Goal: Information Seeking & Learning: Learn about a topic

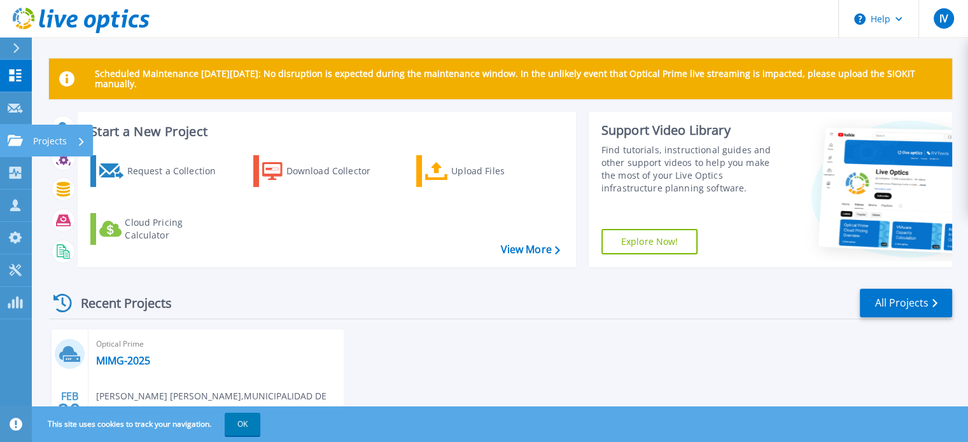
click at [11, 142] on icon at bounding box center [15, 140] width 15 height 11
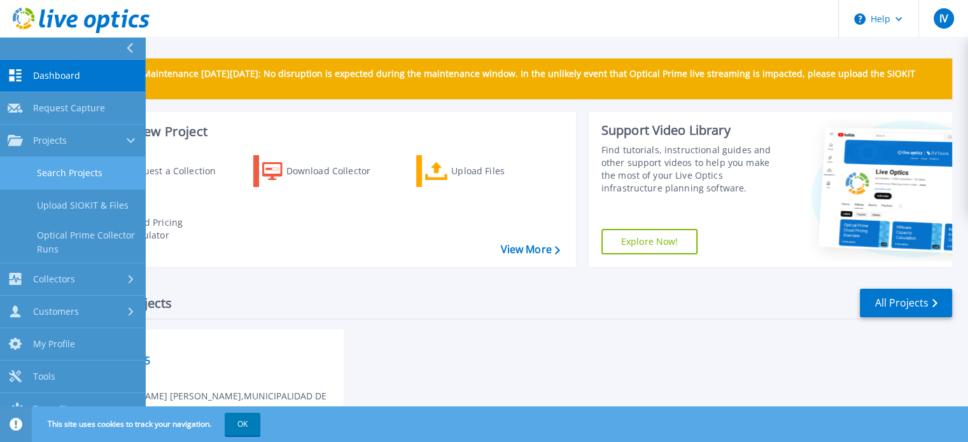
click at [120, 176] on link "Search Projects" at bounding box center [72, 173] width 145 height 32
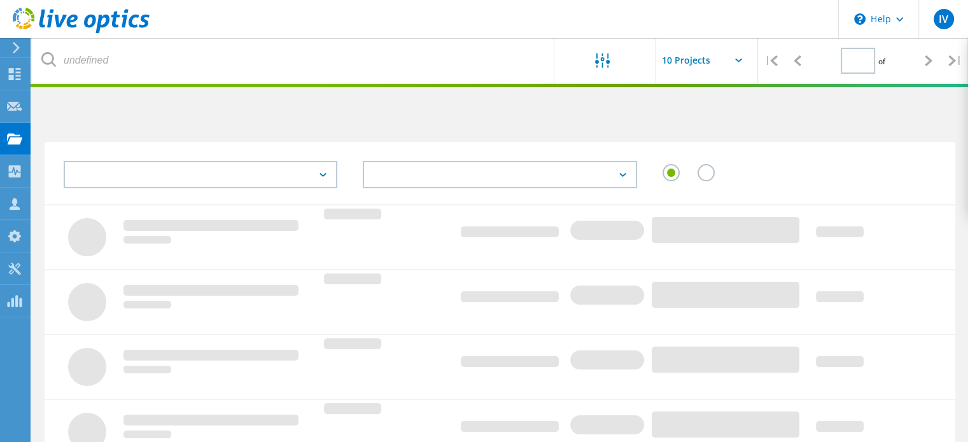
type input "1"
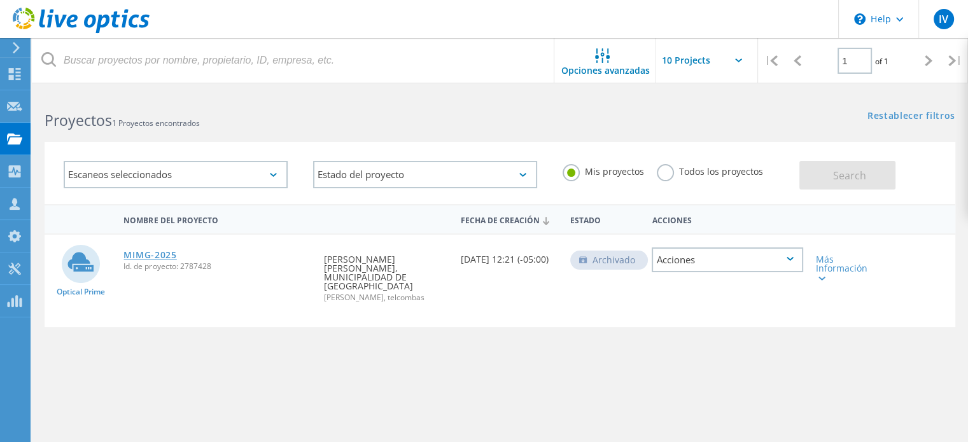
click at [150, 252] on link "MIMG-2025" at bounding box center [149, 255] width 53 height 9
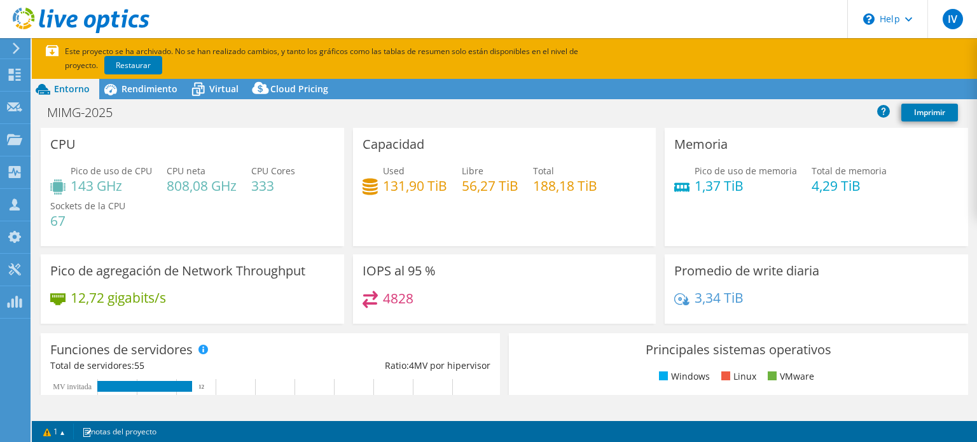
select select "USD"
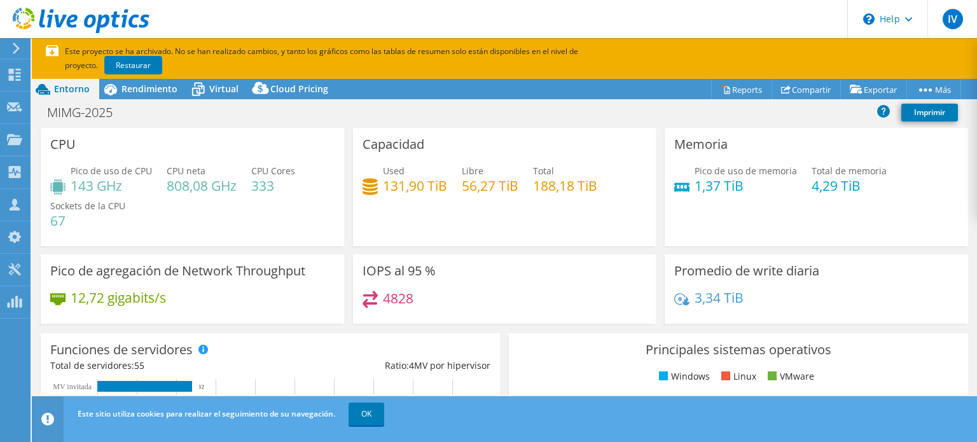
click at [730, 422] on div "Este sitio utiliza cookies para realizar el seguimiento de su navegación. OK" at bounding box center [527, 414] width 907 height 36
click at [73, 180] on h4 "143 GHz" at bounding box center [111, 186] width 81 height 14
click at [365, 420] on link "OK" at bounding box center [367, 414] width 36 height 23
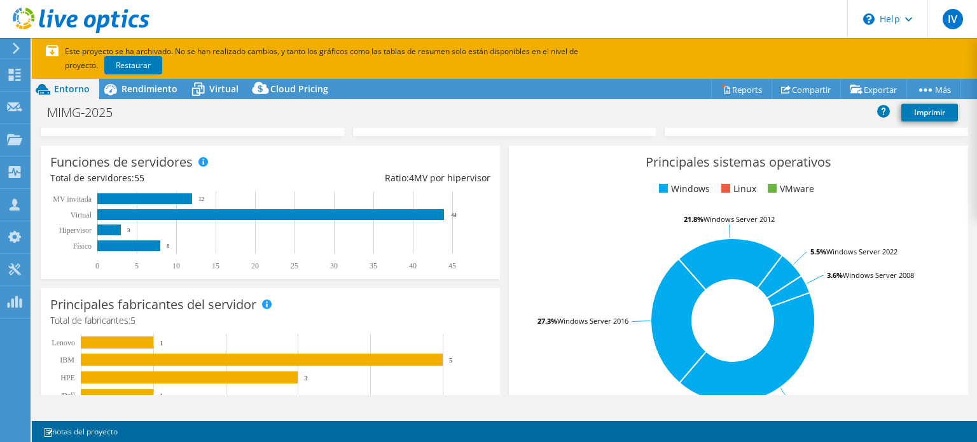
scroll to position [191, 0]
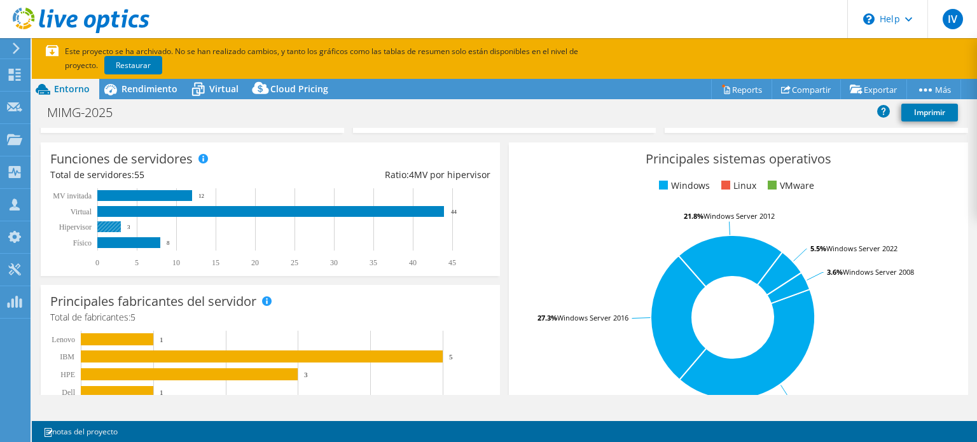
click at [111, 228] on rect at bounding box center [109, 226] width 24 height 11
click at [118, 239] on rect at bounding box center [128, 242] width 63 height 11
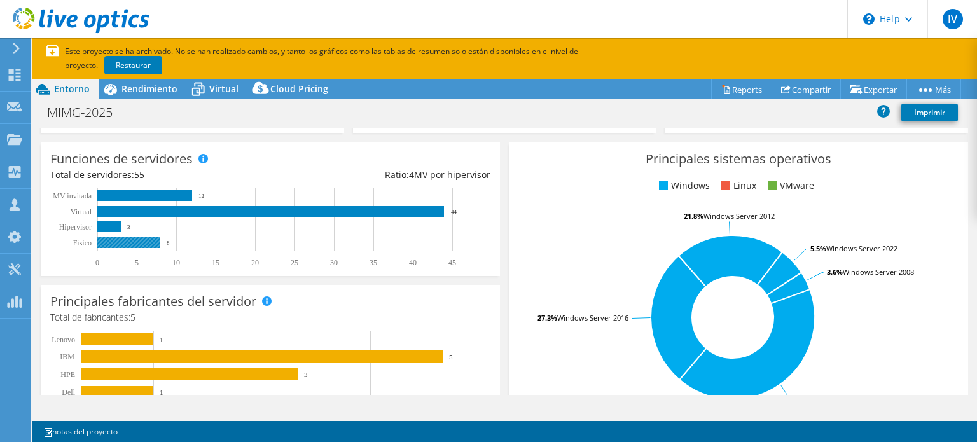
click at [118, 239] on rect at bounding box center [128, 242] width 63 height 11
click at [226, 90] on span "Virtual" at bounding box center [223, 89] width 29 height 12
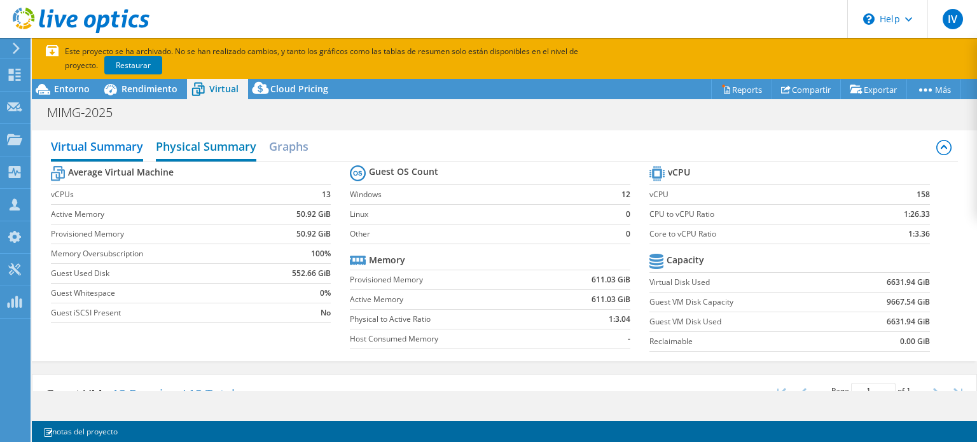
click at [199, 146] on h2 "Physical Summary" at bounding box center [206, 148] width 101 height 28
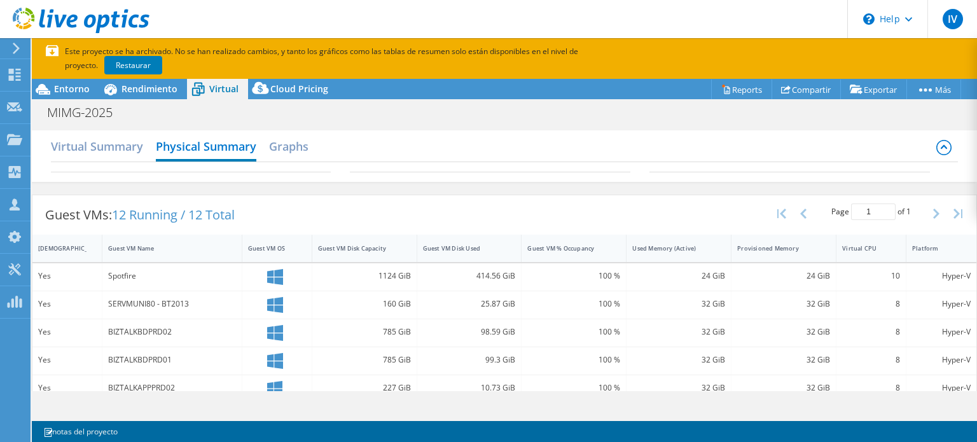
click at [224, 195] on div "Guest VMs: 12 Running / 12 Total" at bounding box center [139, 214] width 215 height 39
click at [290, 95] on div "Cloud Pricing" at bounding box center [293, 89] width 90 height 20
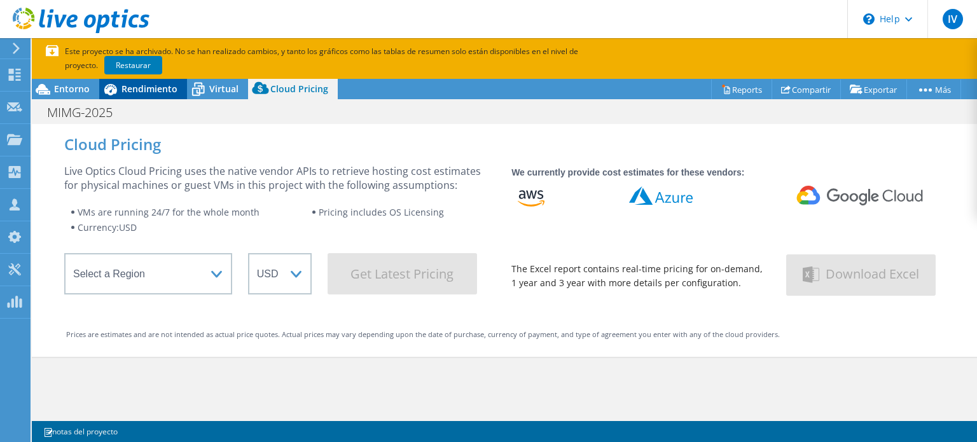
click at [139, 85] on span "Rendimiento" at bounding box center [150, 89] width 56 height 12
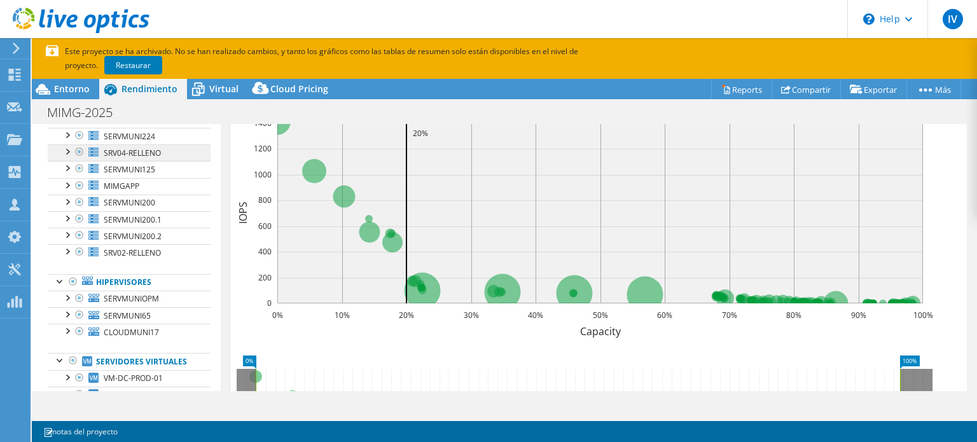
scroll to position [153, 0]
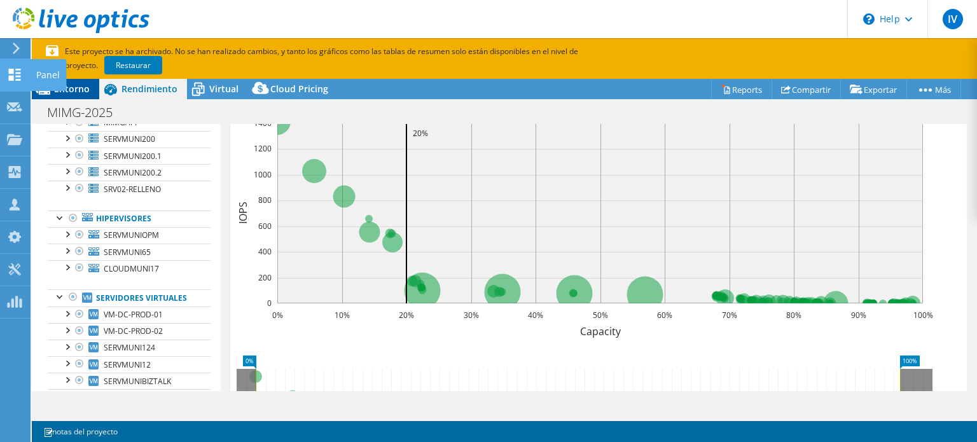
click at [69, 89] on span "Entorno" at bounding box center [72, 89] width 36 height 12
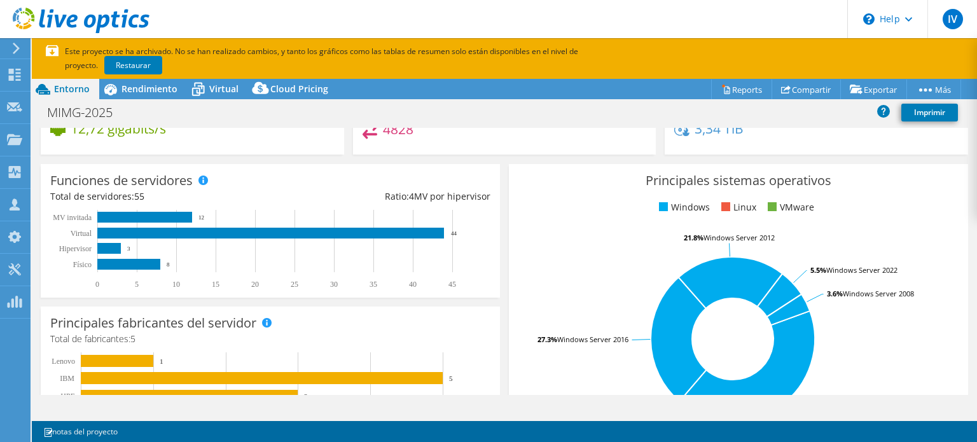
scroll to position [191, 0]
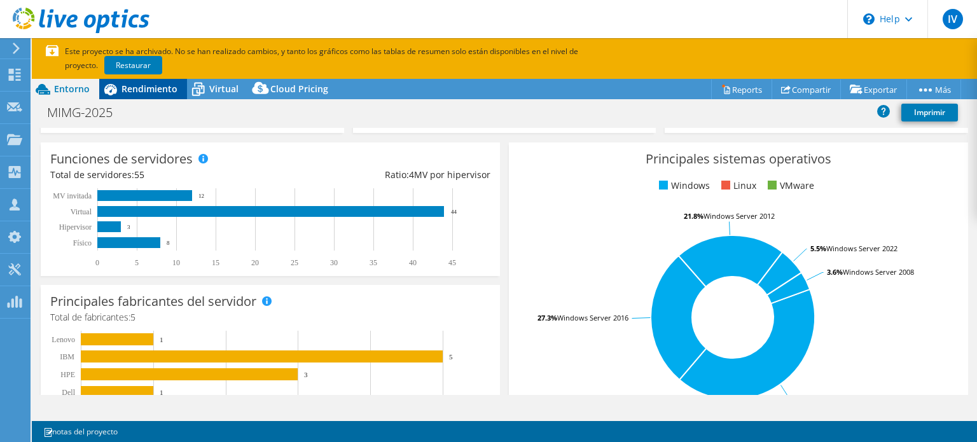
click at [145, 90] on span "Rendimiento" at bounding box center [150, 89] width 56 height 12
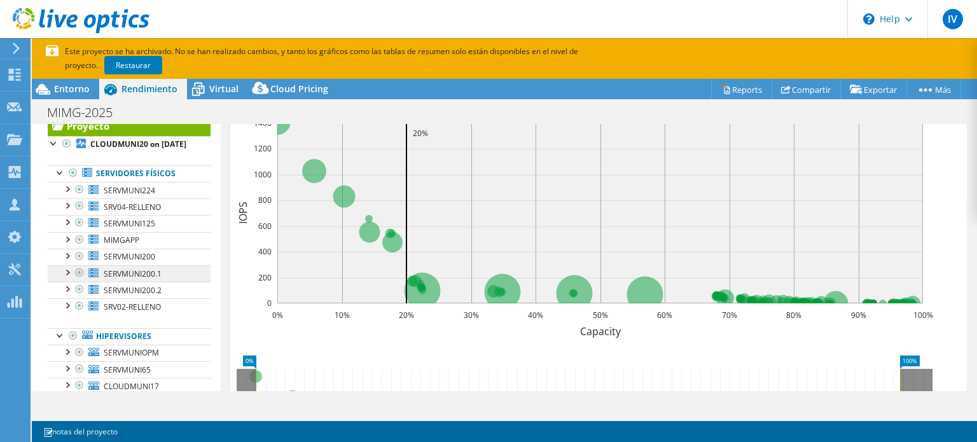
scroll to position [25, 0]
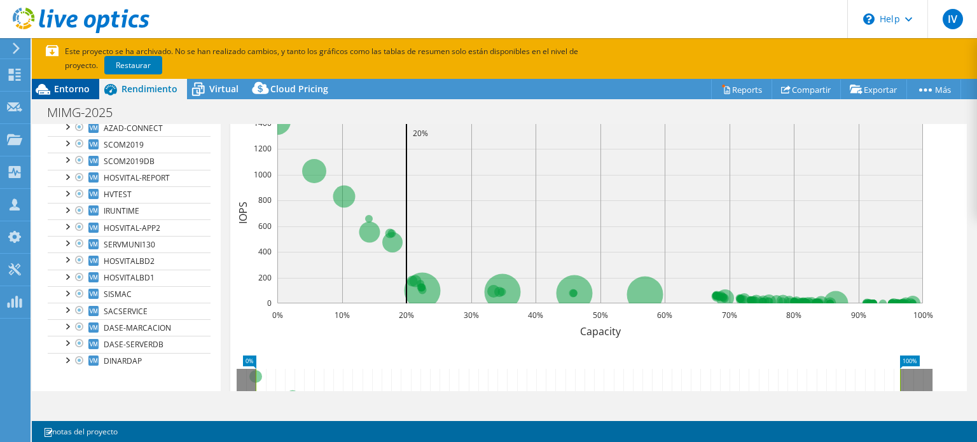
click at [74, 94] on span "Entorno" at bounding box center [72, 89] width 36 height 12
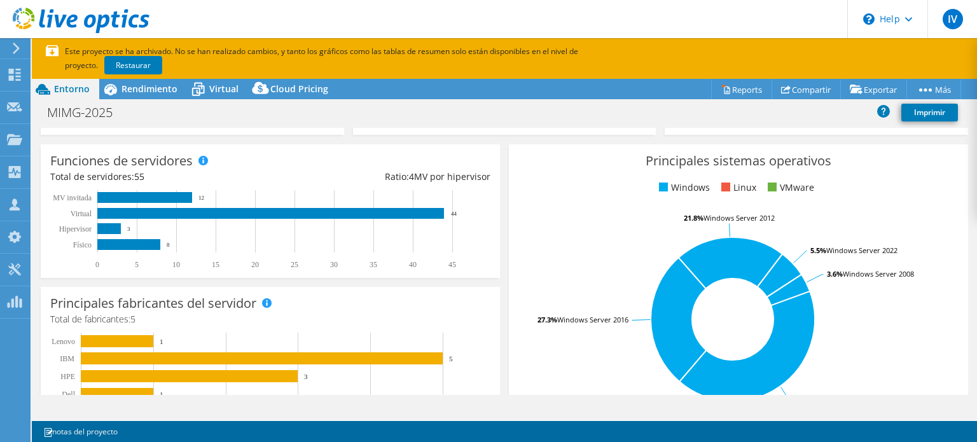
scroll to position [191, 0]
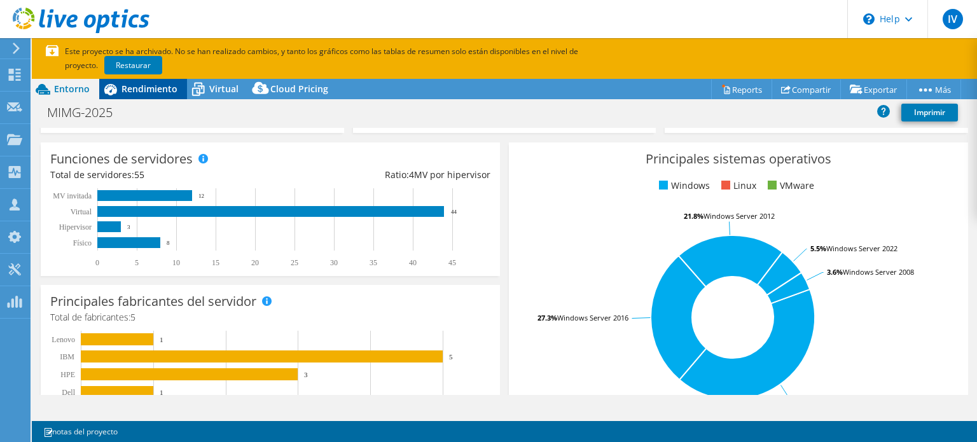
click at [134, 90] on span "Rendimiento" at bounding box center [150, 89] width 56 height 12
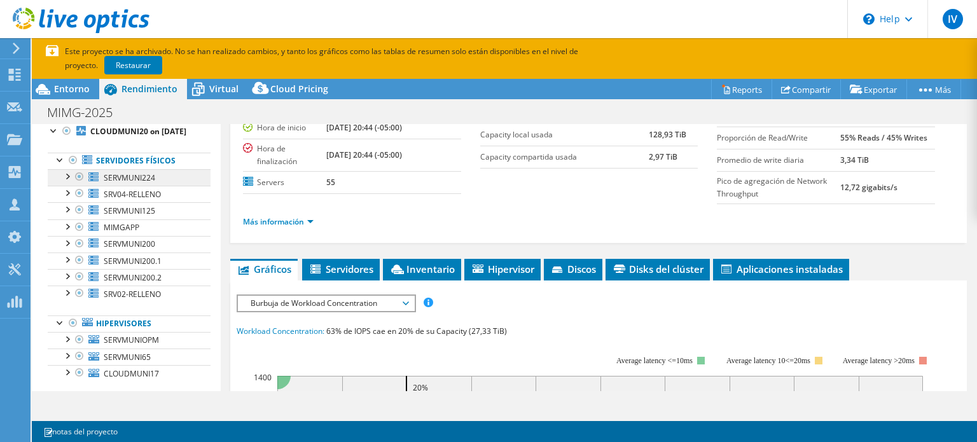
scroll to position [0, 0]
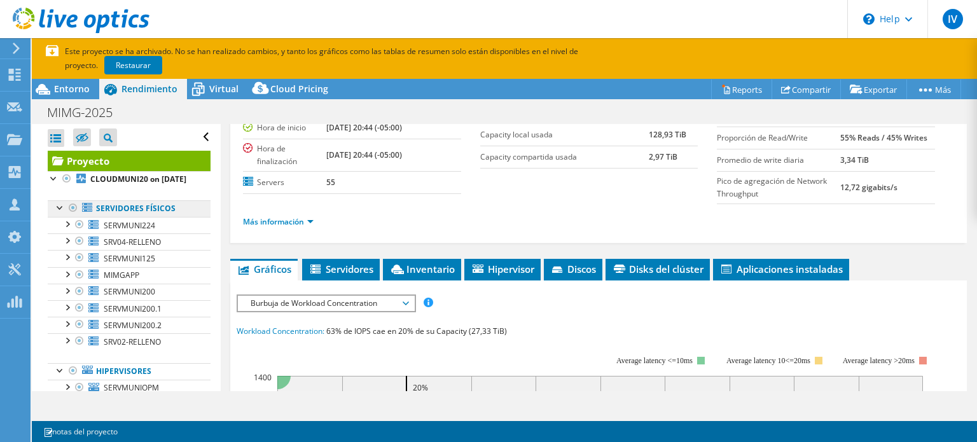
click at [133, 217] on link "Servidores físicos" at bounding box center [129, 208] width 163 height 17
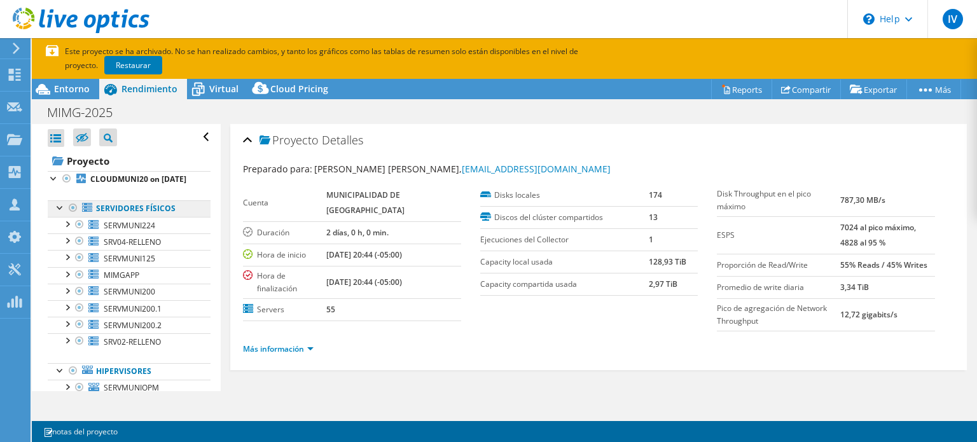
click at [107, 217] on link "Servidores físicos" at bounding box center [129, 208] width 163 height 17
click at [649, 195] on b "174" at bounding box center [655, 195] width 13 height 11
click at [139, 231] on span "SERVMUNI224" at bounding box center [130, 225] width 52 height 11
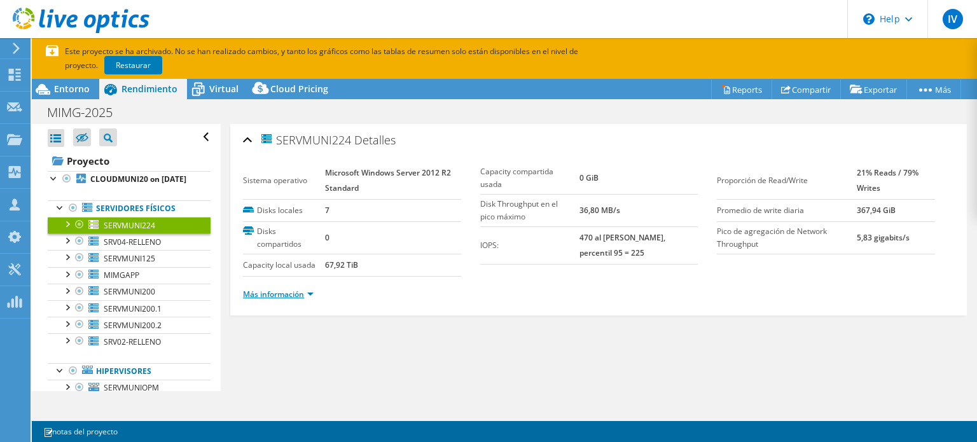
click at [312, 294] on link "Más información" at bounding box center [278, 294] width 71 height 11
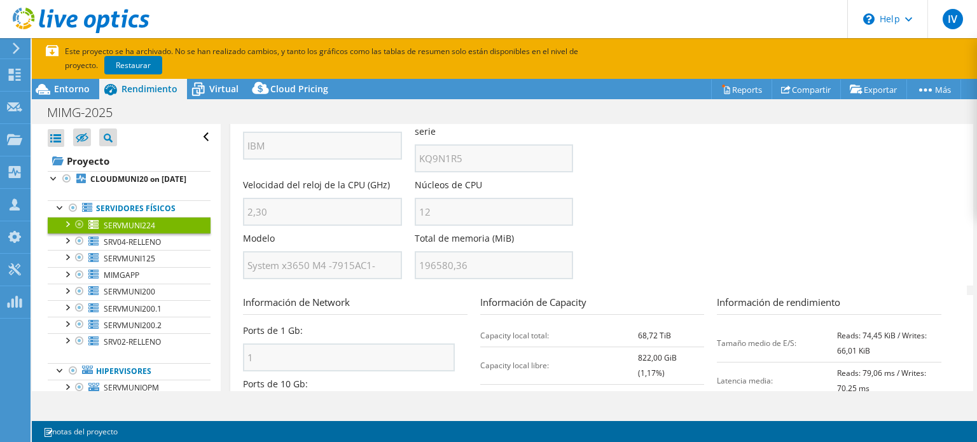
scroll to position [377, 0]
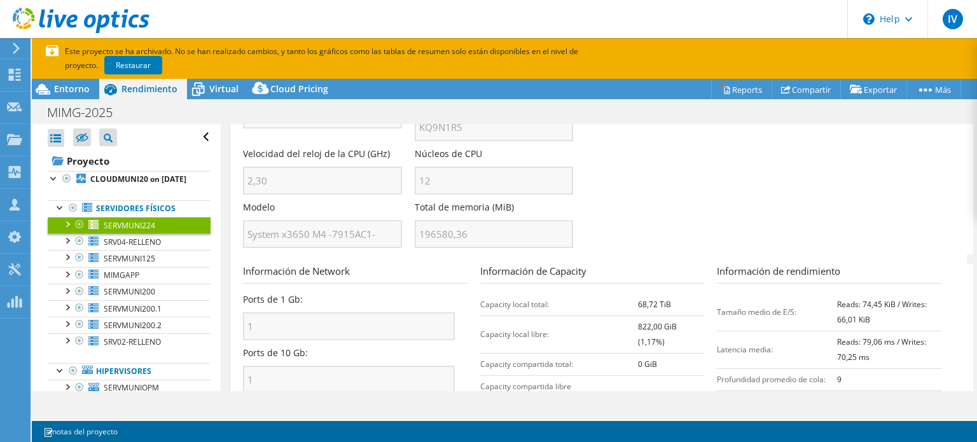
click at [639, 232] on section "Información del Server Nombre del Server SERVMUNI224 Descripción de la CPU Inte…" at bounding box center [602, 99] width 718 height 309
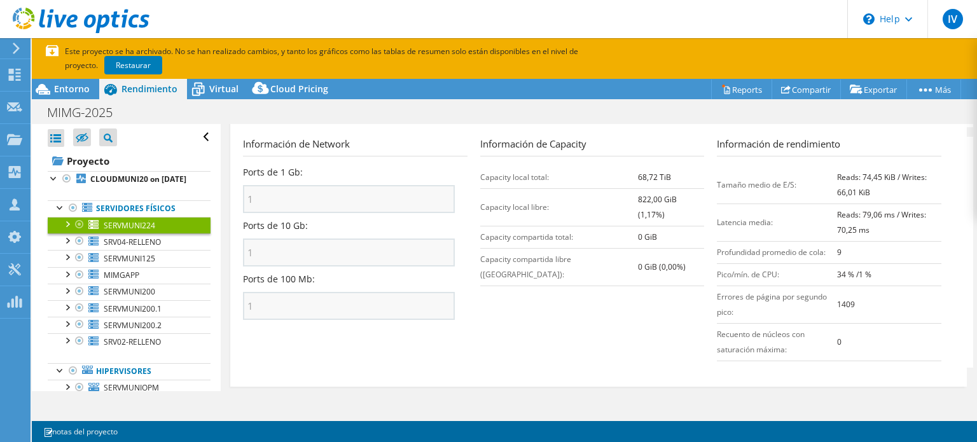
scroll to position [440, 0]
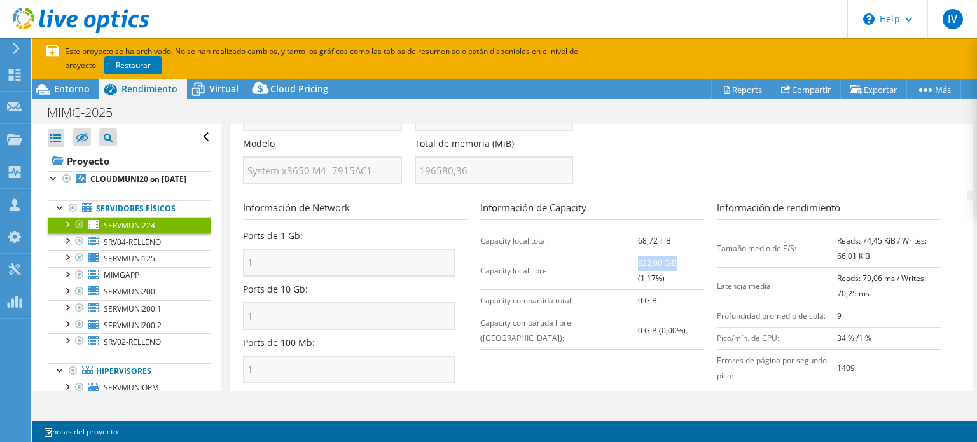
drag, startPoint x: 616, startPoint y: 246, endPoint x: 652, endPoint y: 247, distance: 36.3
click at [652, 258] on b "822,00 GiB (1,17%)" at bounding box center [657, 271] width 39 height 26
click at [519, 230] on td "Capacity local total:" at bounding box center [559, 241] width 158 height 22
drag, startPoint x: 615, startPoint y: 221, endPoint x: 650, endPoint y: 221, distance: 35.6
click at [650, 230] on td "68,72 TiB" at bounding box center [671, 241] width 67 height 22
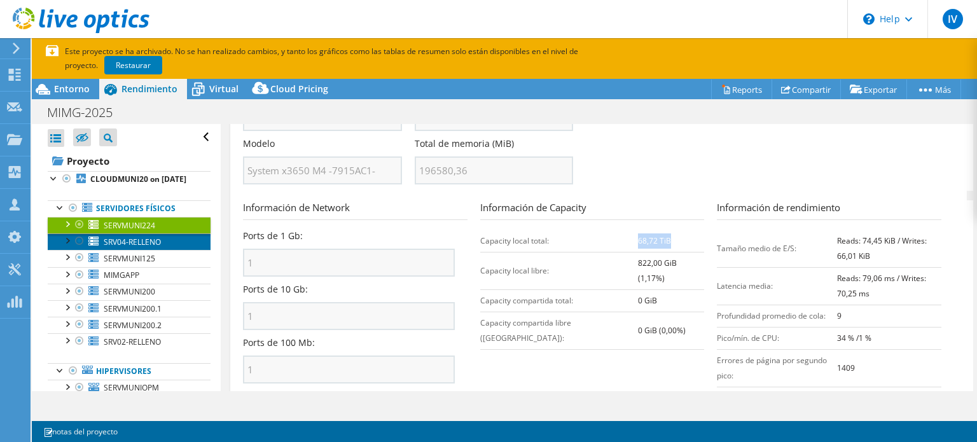
click at [153, 247] on span "SRV04-RELLENO" at bounding box center [132, 242] width 57 height 11
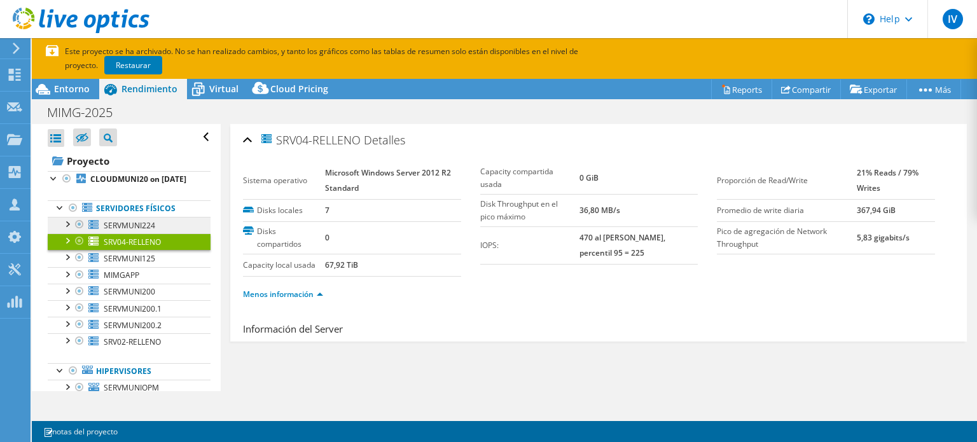
scroll to position [0, 0]
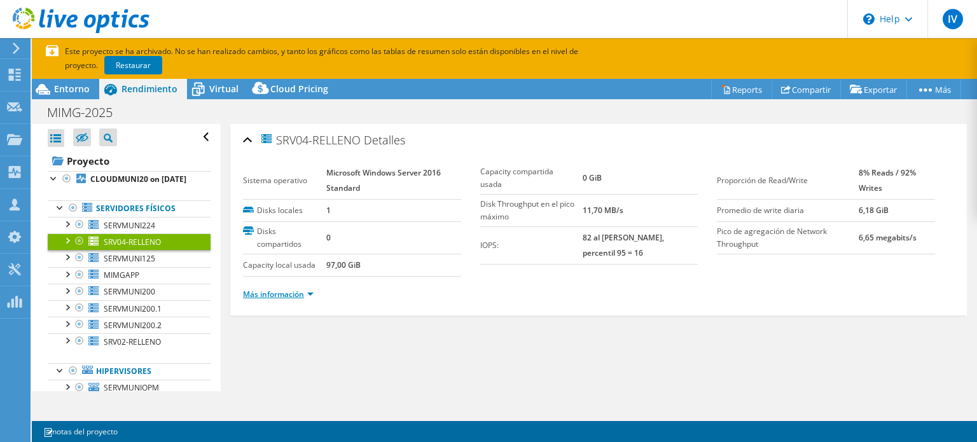
click at [295, 289] on link "Más información" at bounding box center [278, 294] width 71 height 11
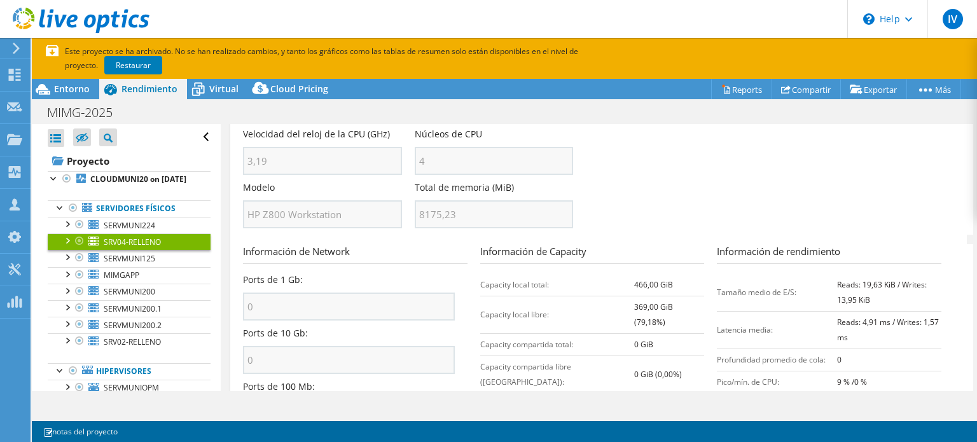
scroll to position [460, 0]
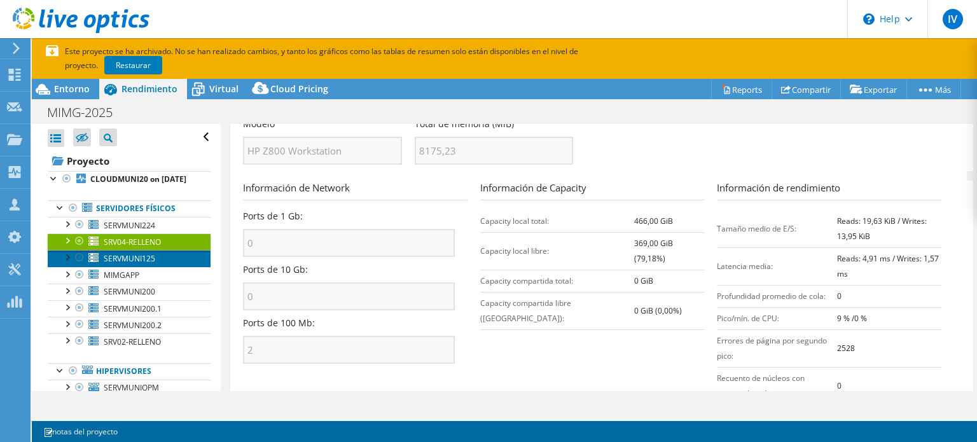
click at [130, 264] on span "SERVMUNI125" at bounding box center [130, 258] width 52 height 11
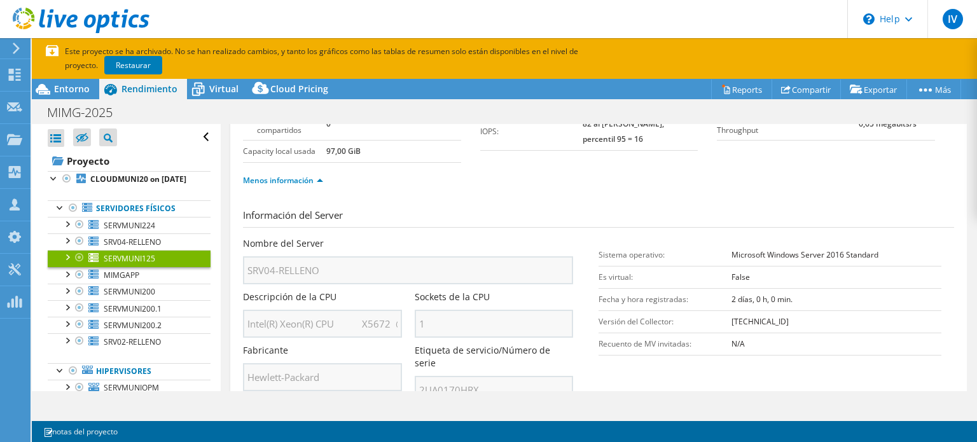
scroll to position [0, 0]
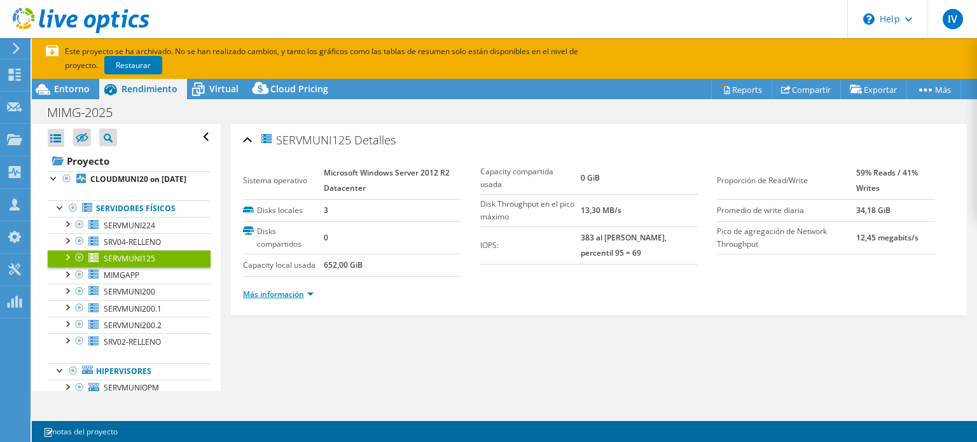
click at [296, 292] on link "Más información" at bounding box center [278, 294] width 71 height 11
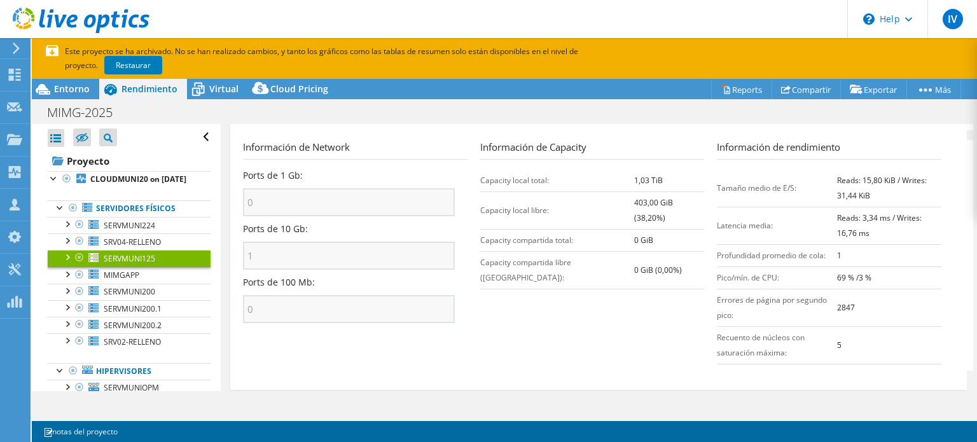
scroll to position [504, 0]
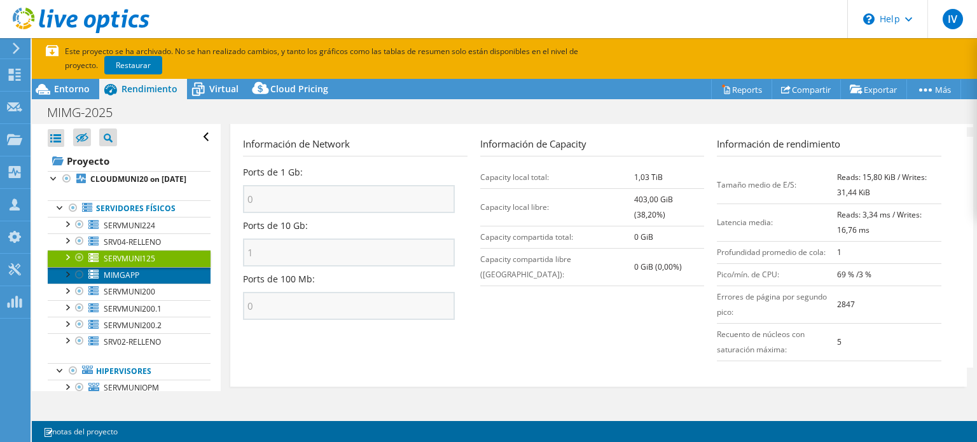
click at [121, 281] on span "MIMGAPP" at bounding box center [122, 275] width 36 height 11
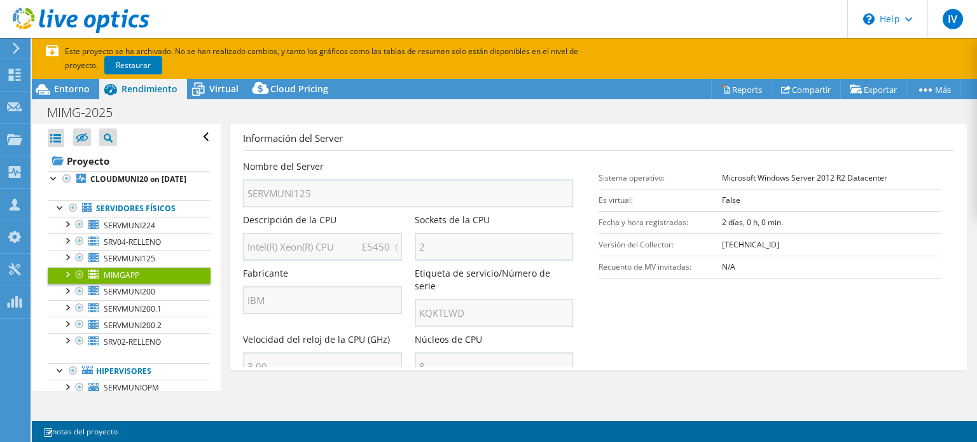
scroll to position [0, 0]
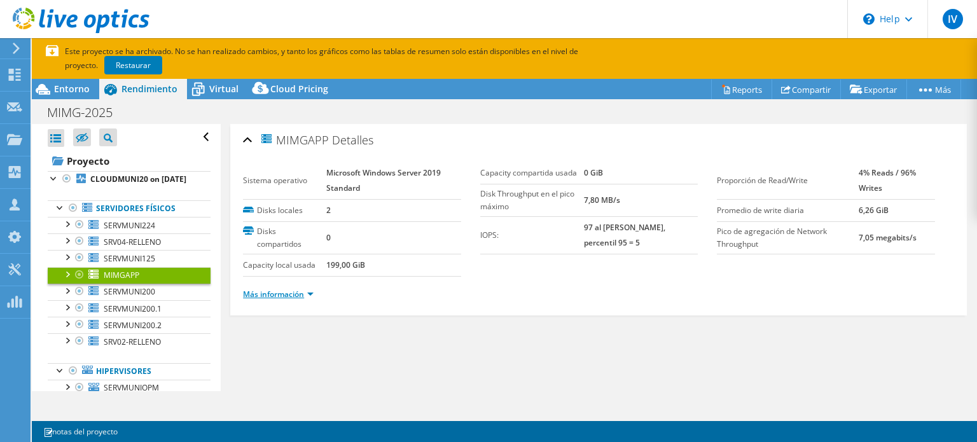
click at [295, 294] on link "Más información" at bounding box center [278, 294] width 71 height 11
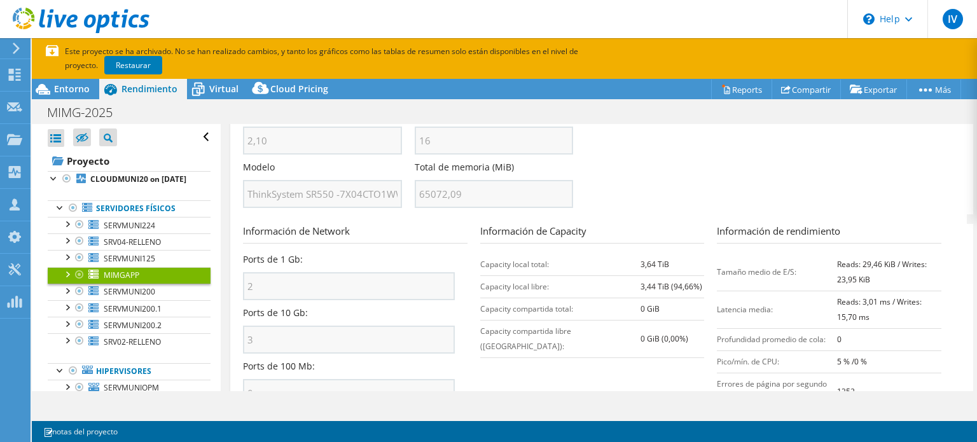
scroll to position [445, 0]
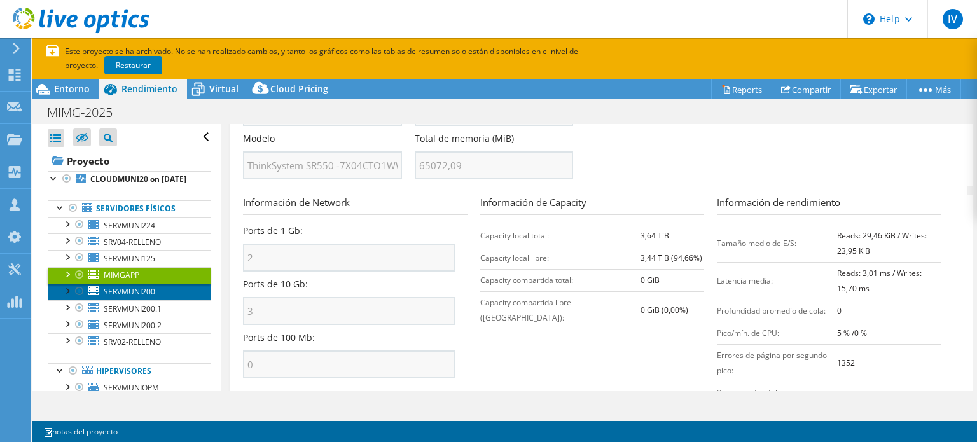
click at [136, 297] on span "SERVMUNI200" at bounding box center [130, 291] width 52 height 11
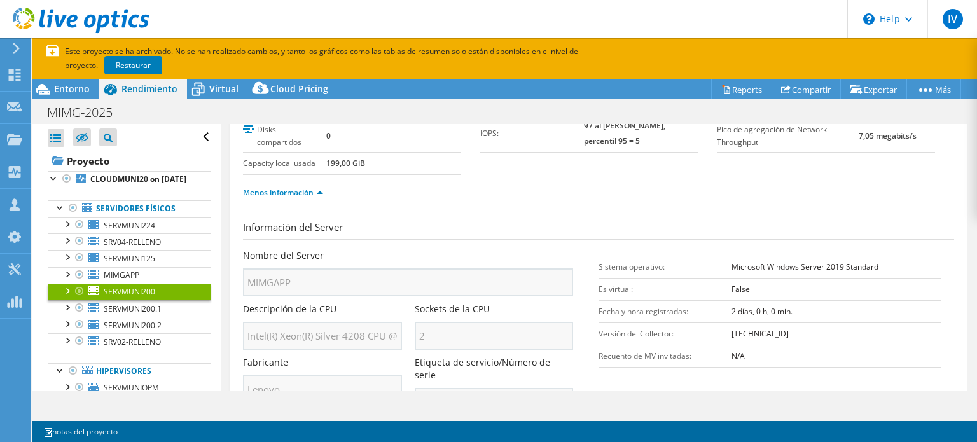
scroll to position [0, 0]
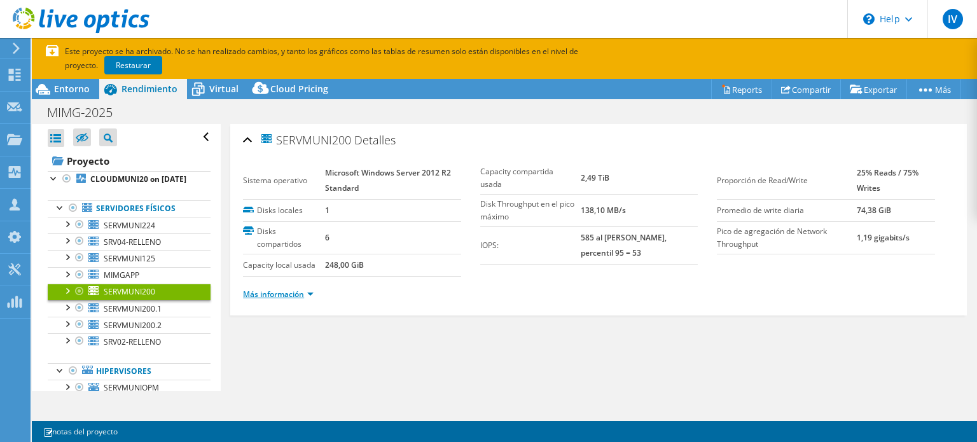
click at [295, 291] on link "Más información" at bounding box center [278, 294] width 71 height 11
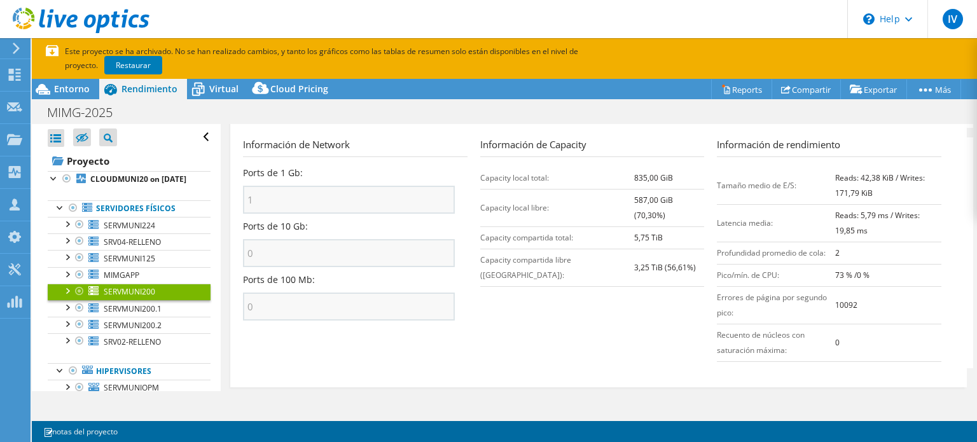
scroll to position [504, 0]
click at [136, 281] on span "MIMGAPP" at bounding box center [122, 275] width 36 height 11
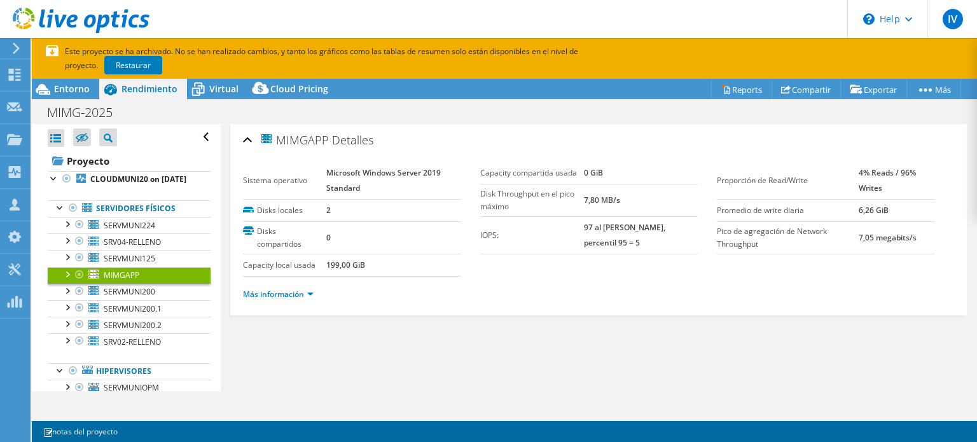
scroll to position [0, 0]
click at [287, 289] on link "Más información" at bounding box center [278, 294] width 71 height 11
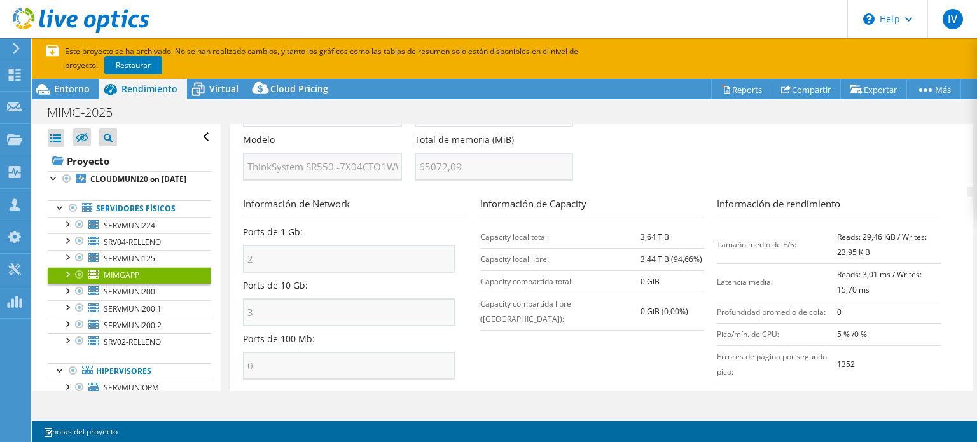
scroll to position [445, 0]
click at [119, 297] on span "SERVMUNI200" at bounding box center [130, 291] width 52 height 11
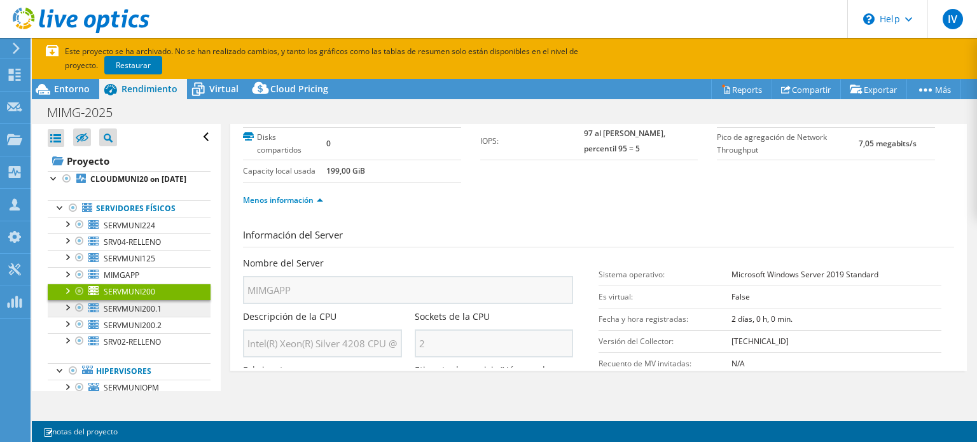
scroll to position [0, 0]
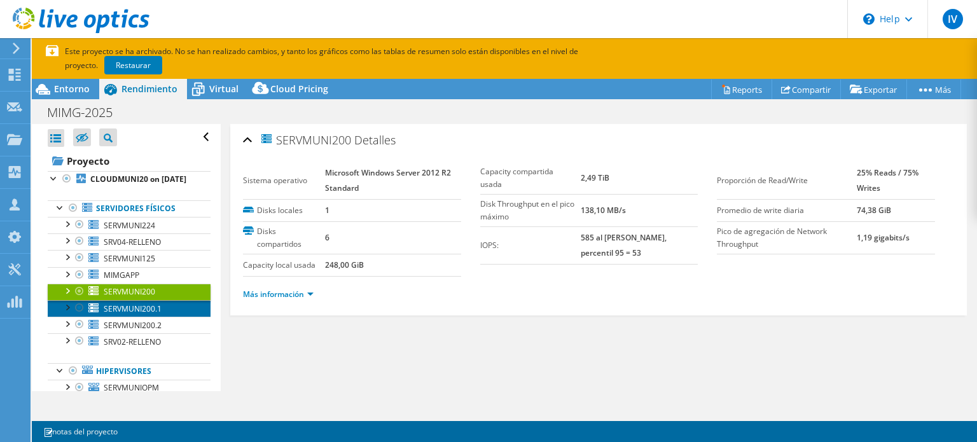
click at [158, 314] on span "SERVMUNI200.1" at bounding box center [133, 308] width 58 height 11
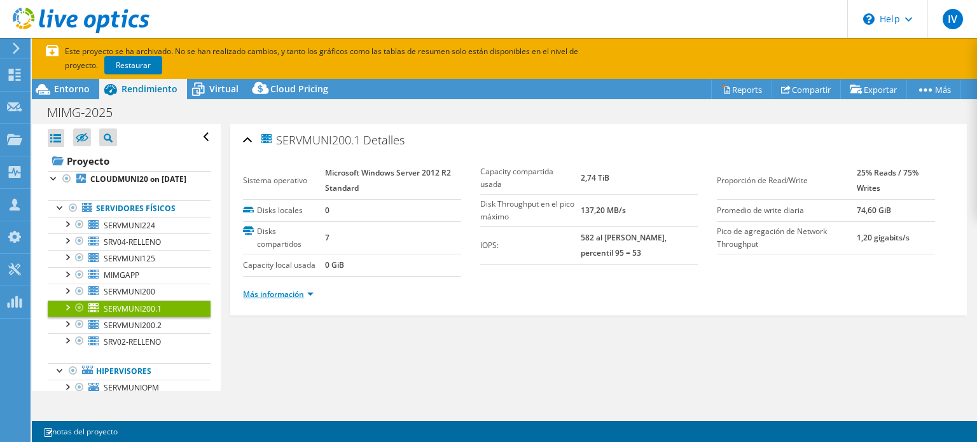
click at [294, 293] on link "Más información" at bounding box center [278, 294] width 71 height 11
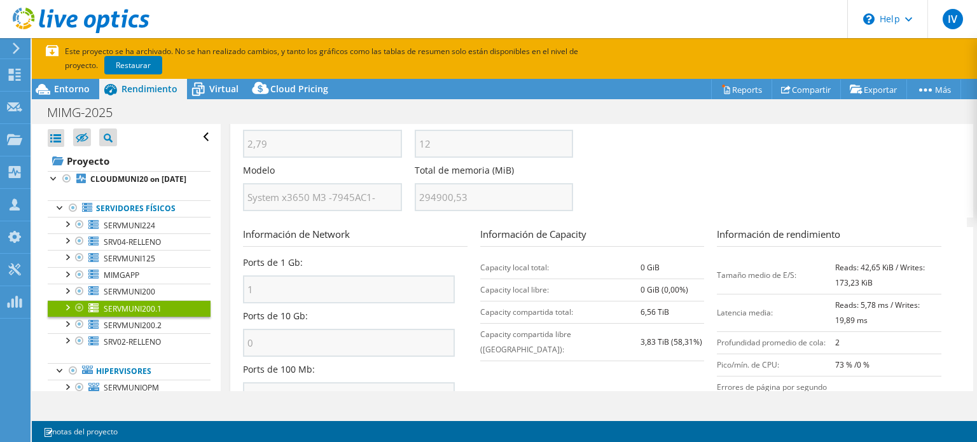
scroll to position [504, 0]
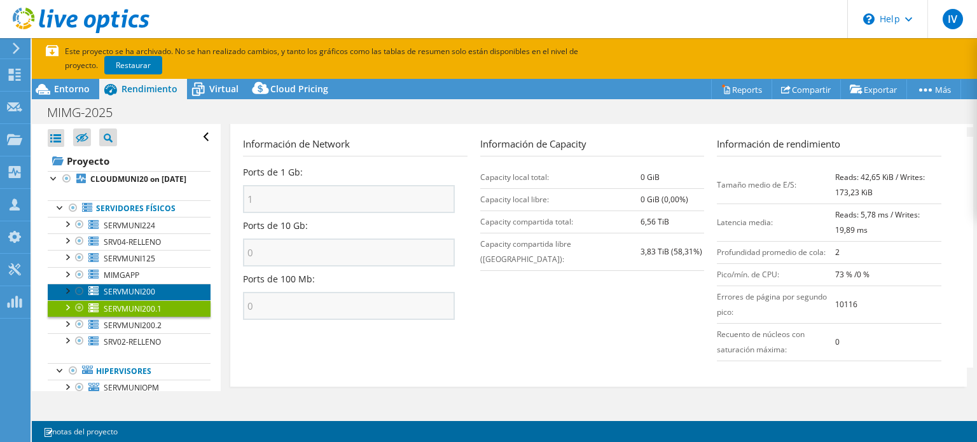
click at [148, 297] on span "SERVMUNI200" at bounding box center [130, 291] width 52 height 11
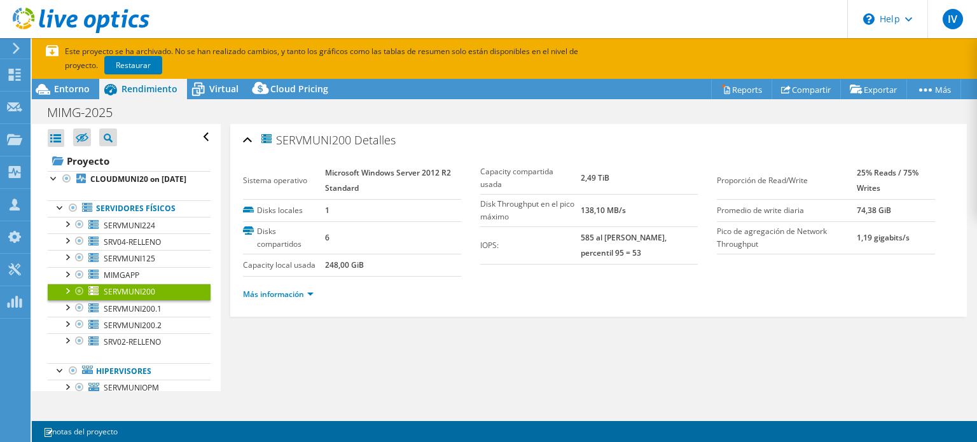
scroll to position [0, 0]
click at [288, 291] on link "Más información" at bounding box center [278, 294] width 71 height 11
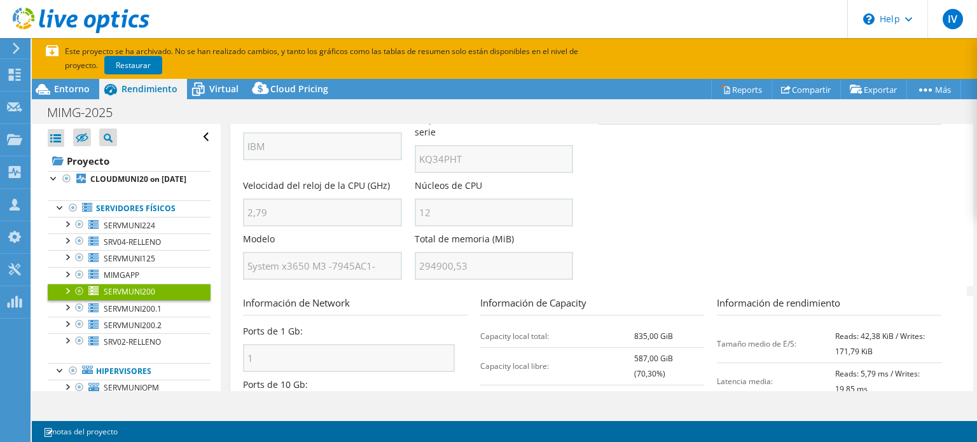
scroll to position [504, 0]
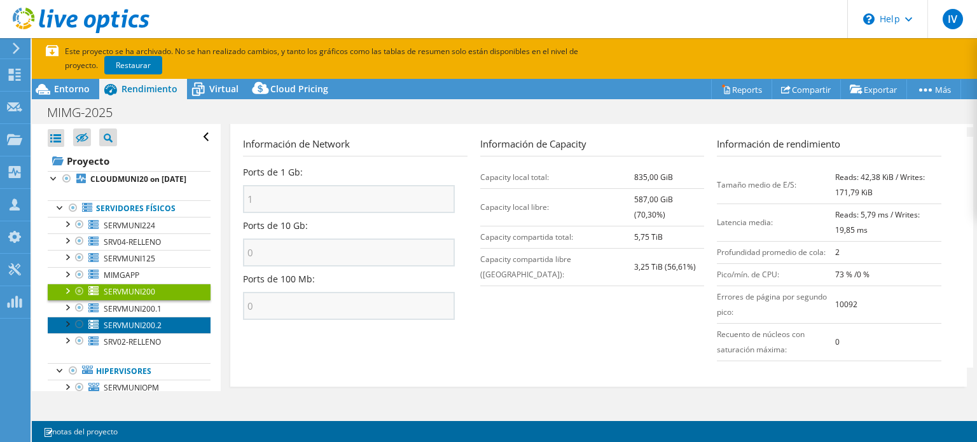
click at [148, 331] on span "SERVMUNI200.2" at bounding box center [133, 325] width 58 height 11
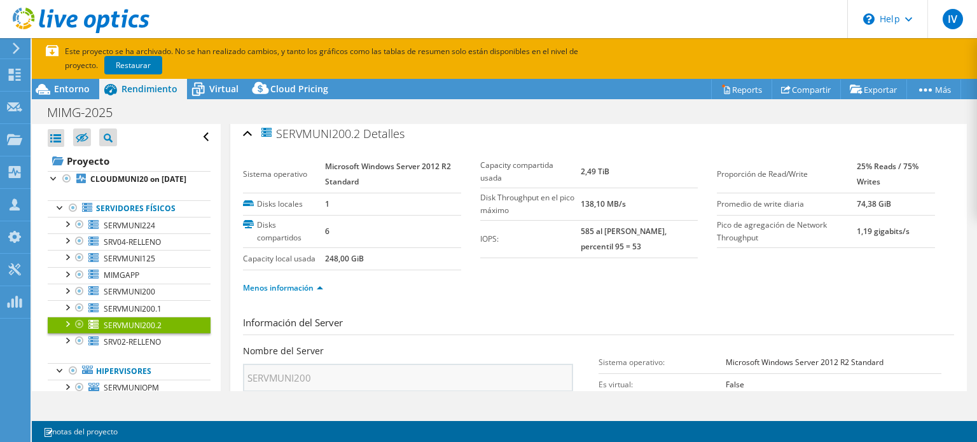
scroll to position [0, 0]
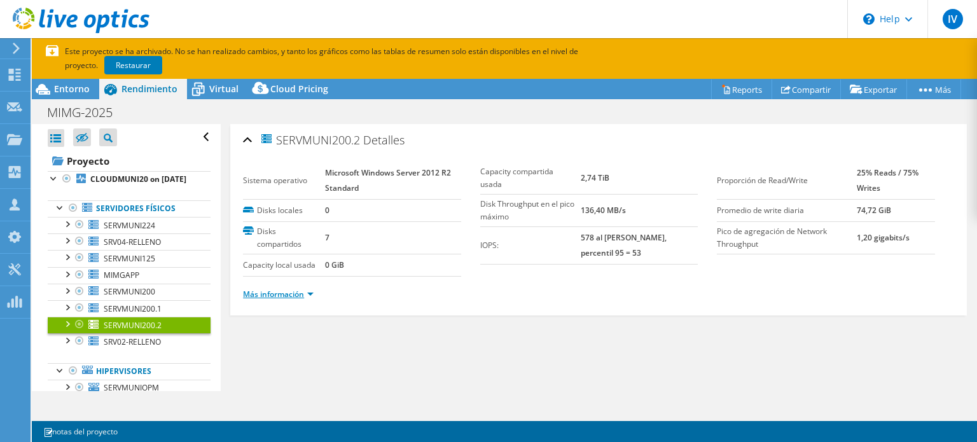
click at [300, 293] on link "Más información" at bounding box center [278, 294] width 71 height 11
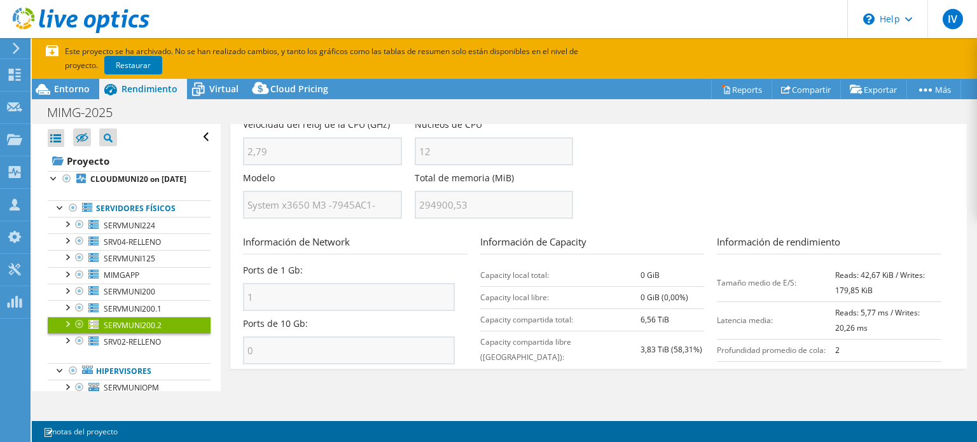
scroll to position [456, 0]
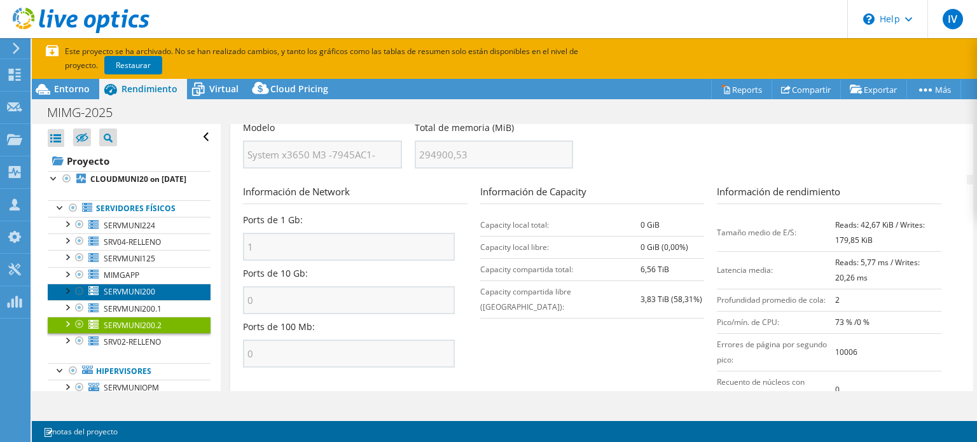
click at [138, 297] on span "SERVMUNI200" at bounding box center [130, 291] width 52 height 11
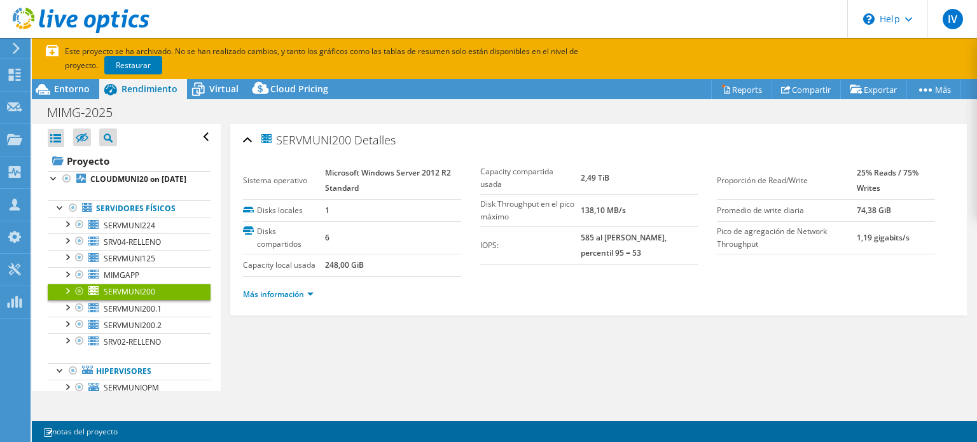
scroll to position [0, 0]
click at [291, 291] on link "Más información" at bounding box center [278, 294] width 71 height 11
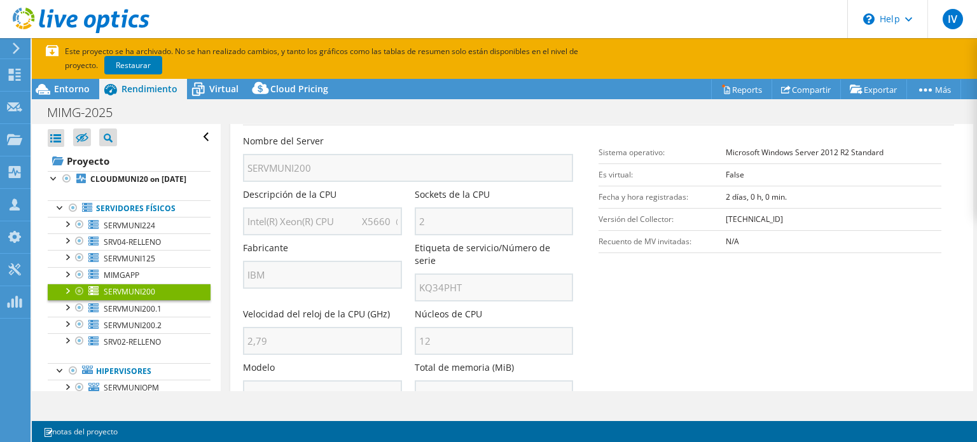
scroll to position [504, 0]
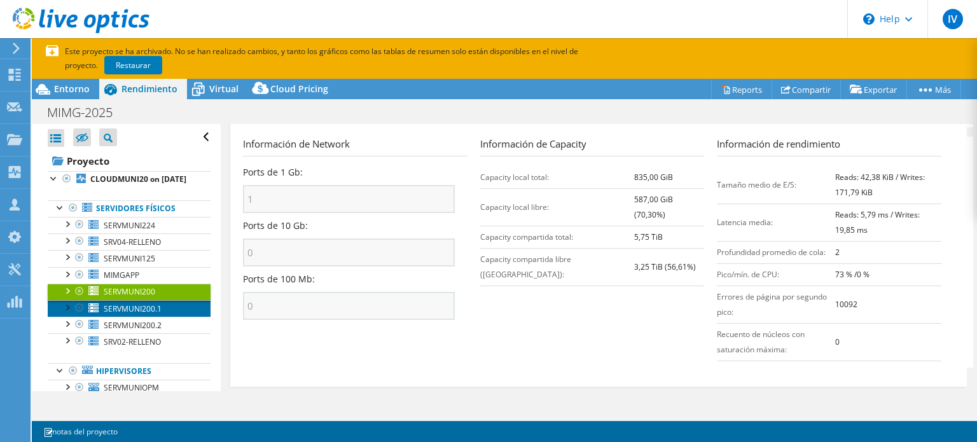
click at [155, 314] on span "SERVMUNI200.1" at bounding box center [133, 308] width 58 height 11
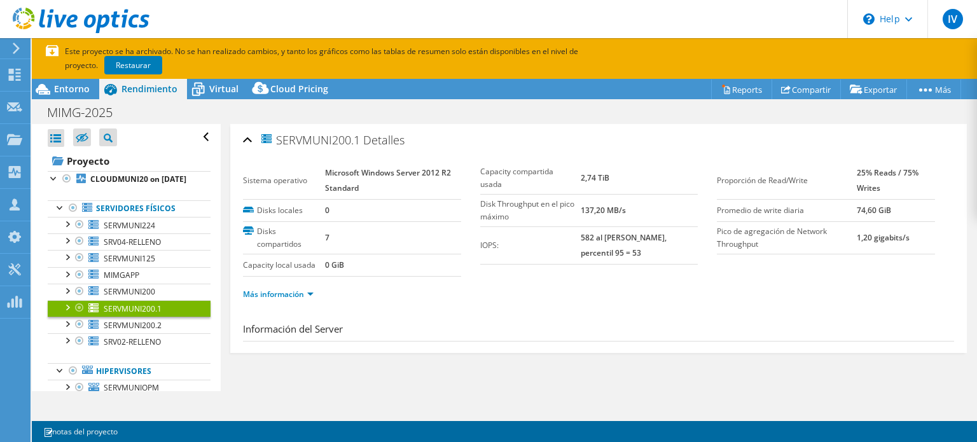
scroll to position [0, 0]
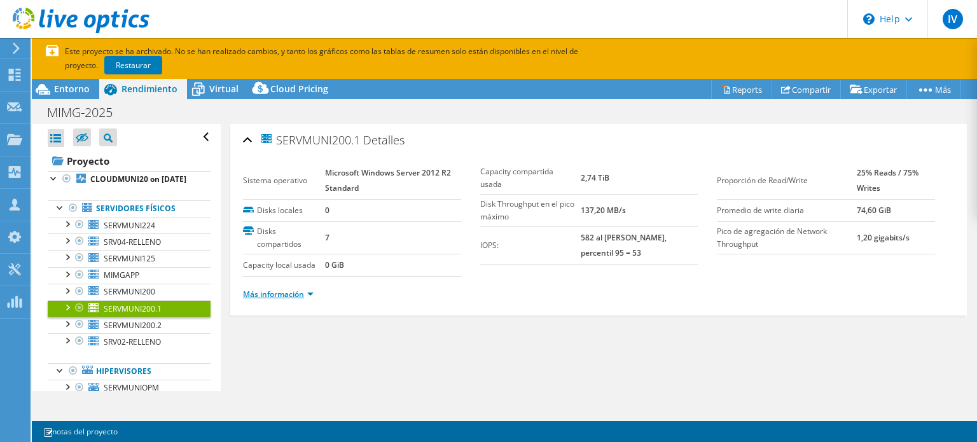
click at [274, 289] on link "Más información" at bounding box center [278, 294] width 71 height 11
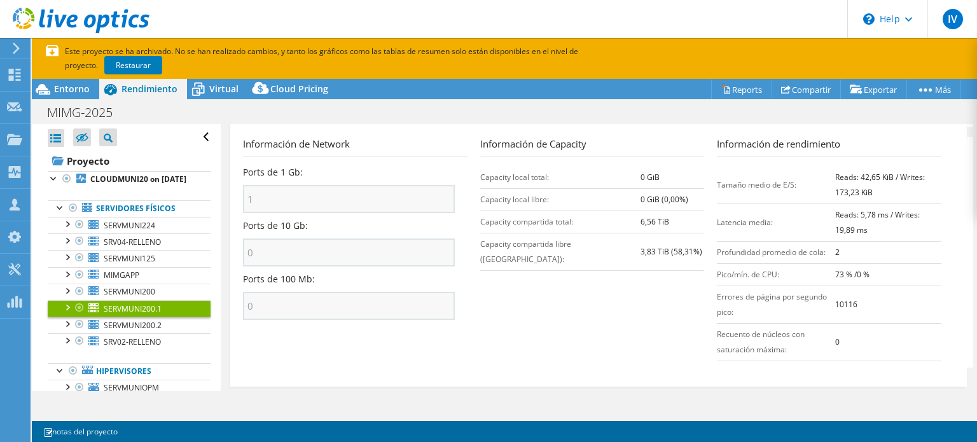
scroll to position [440, 0]
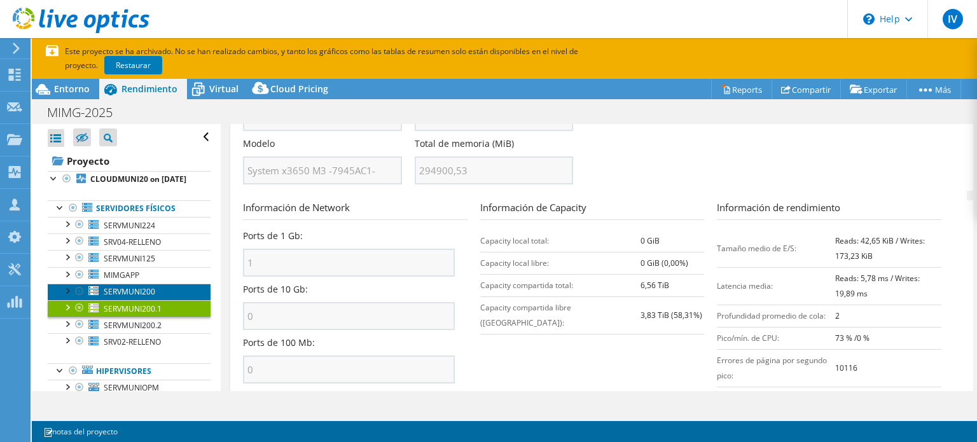
click at [127, 297] on span "SERVMUNI200" at bounding box center [130, 291] width 52 height 11
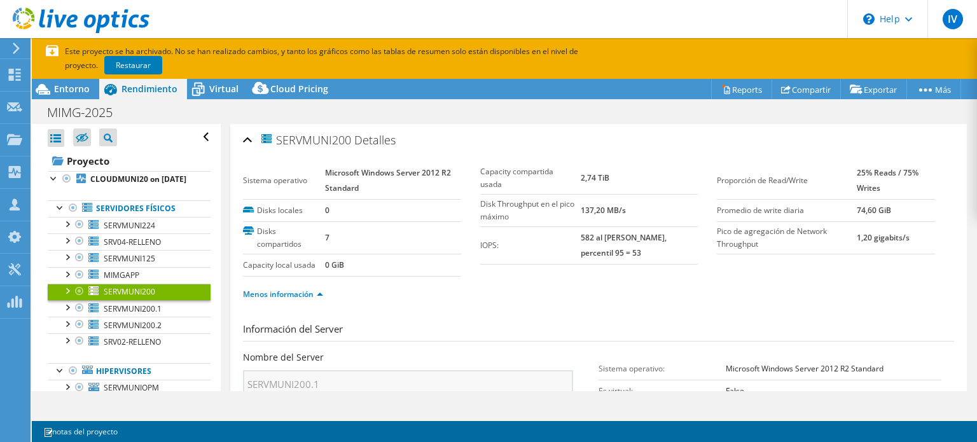
scroll to position [0, 0]
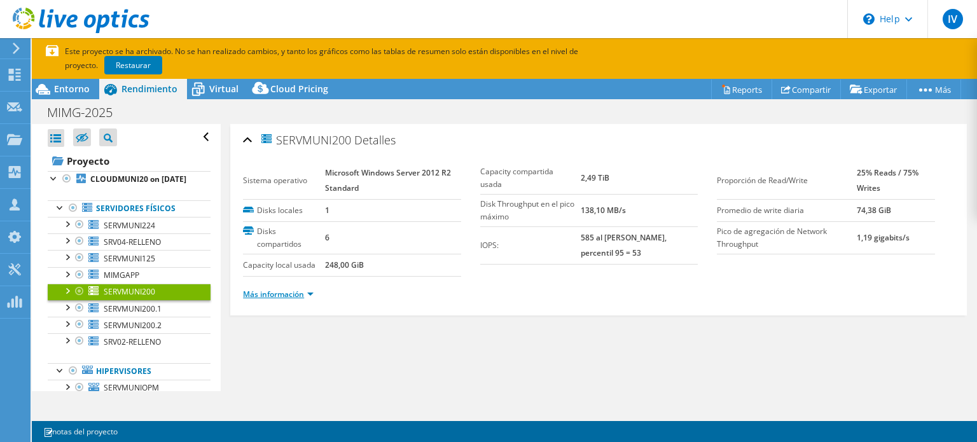
click at [305, 289] on link "Más información" at bounding box center [278, 294] width 71 height 11
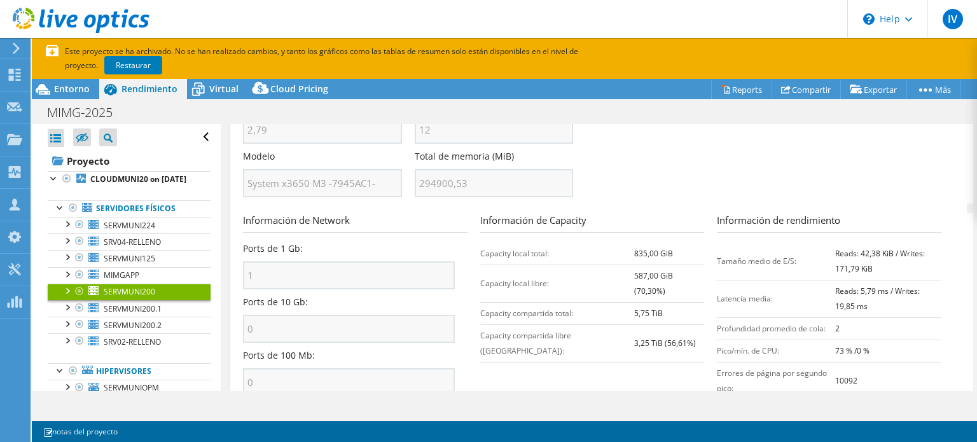
scroll to position [491, 0]
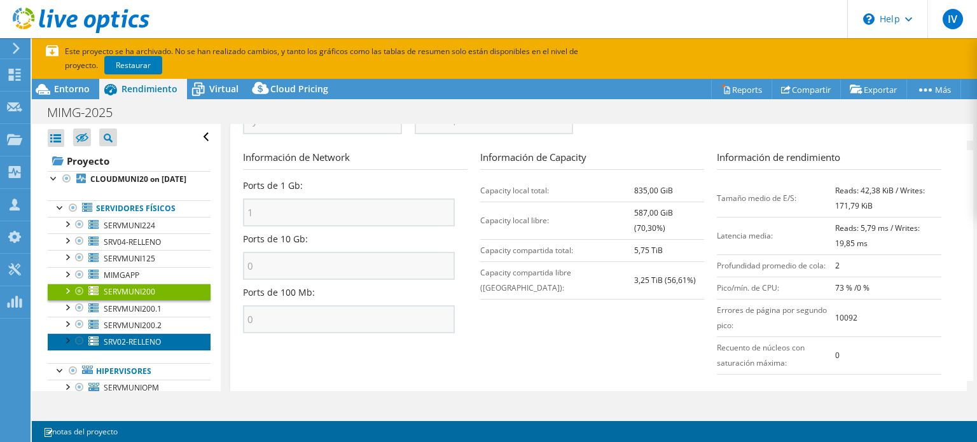
click at [128, 347] on span "SRV02-RELLENO" at bounding box center [132, 342] width 57 height 11
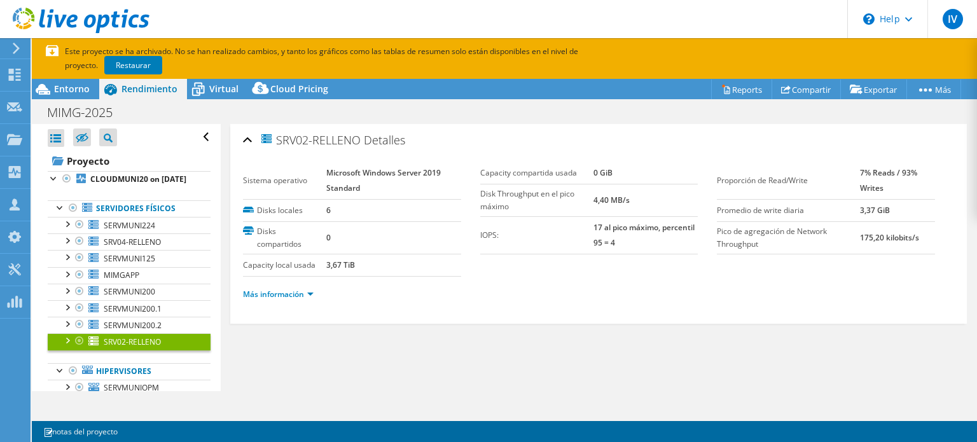
scroll to position [0, 0]
click at [66, 346] on div at bounding box center [66, 339] width 13 height 13
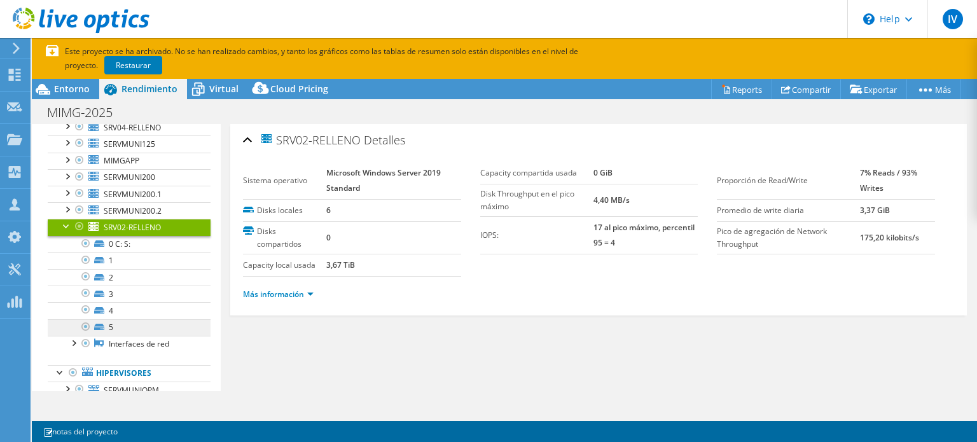
scroll to position [127, 0]
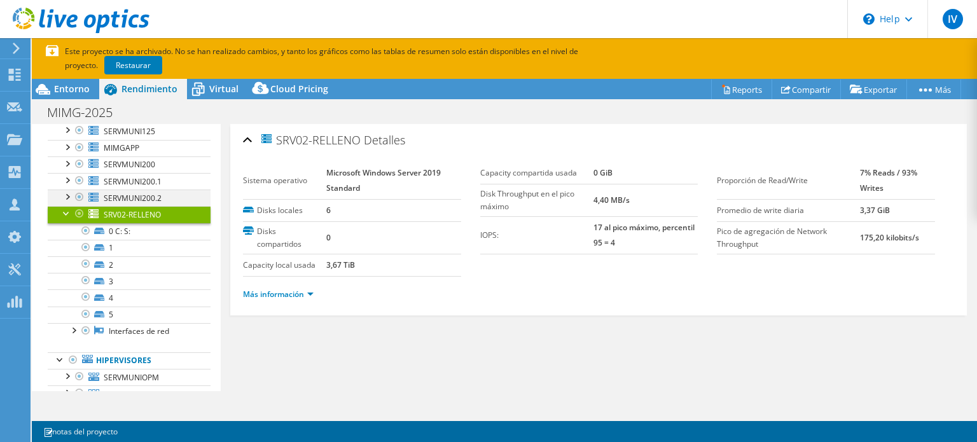
click at [67, 202] on div at bounding box center [66, 196] width 13 height 13
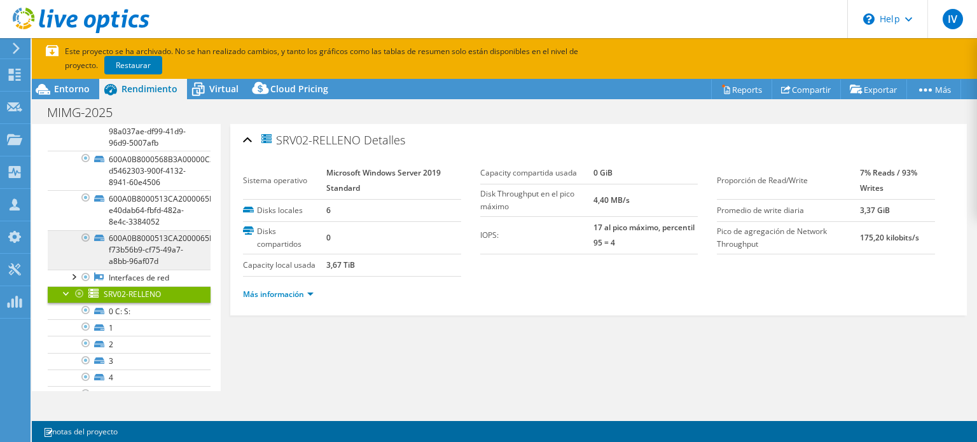
scroll to position [191, 0]
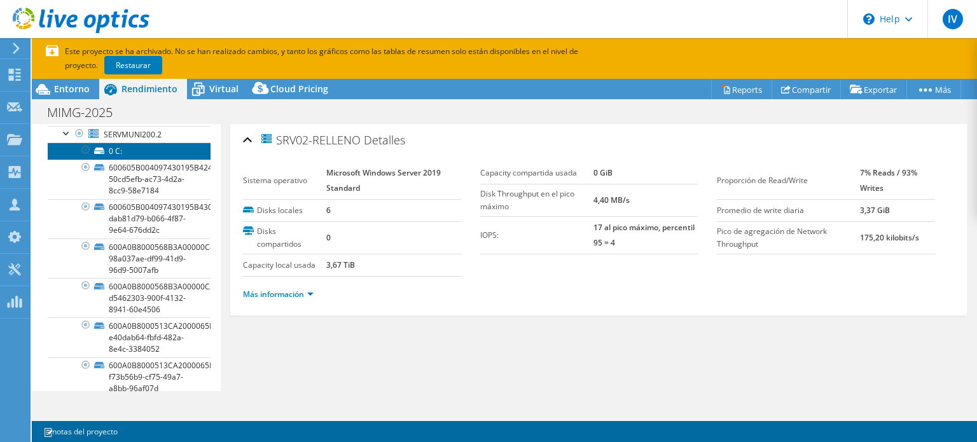
click at [147, 159] on link "0 C:" at bounding box center [129, 151] width 163 height 17
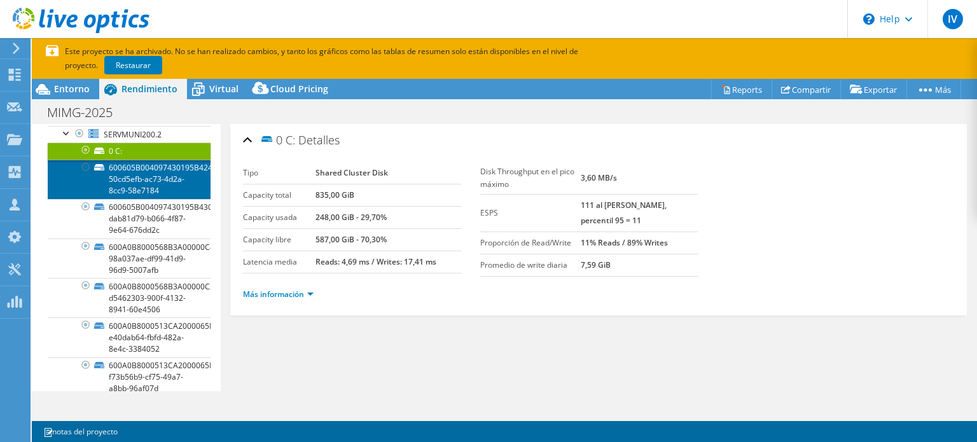
click at [150, 193] on link "600605B004097430195B424824C9B694-50cd5efb-ac73-4d2a-8cc9-58e7184" at bounding box center [129, 179] width 163 height 39
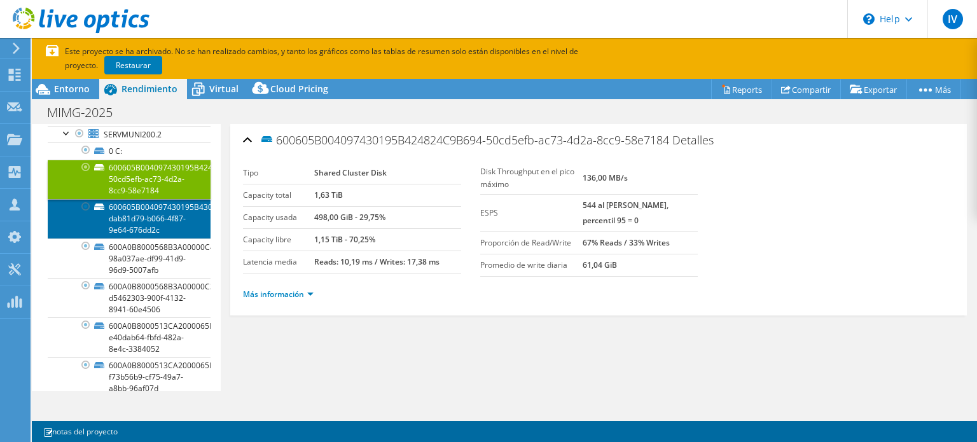
click at [155, 221] on link "600605B004097430195B43032FEDEE0E-dab81d79-b066-4f87-9e64-676dd2c" at bounding box center [129, 218] width 163 height 39
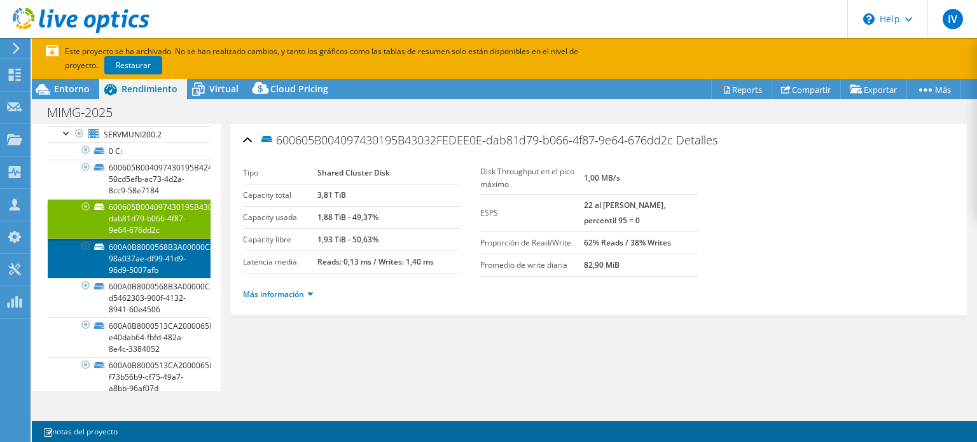
click at [155, 267] on link "600A0B8000568B3A00000C4A58A44499-98a037ae-df99-41d9-96d9-5007afb" at bounding box center [129, 258] width 163 height 39
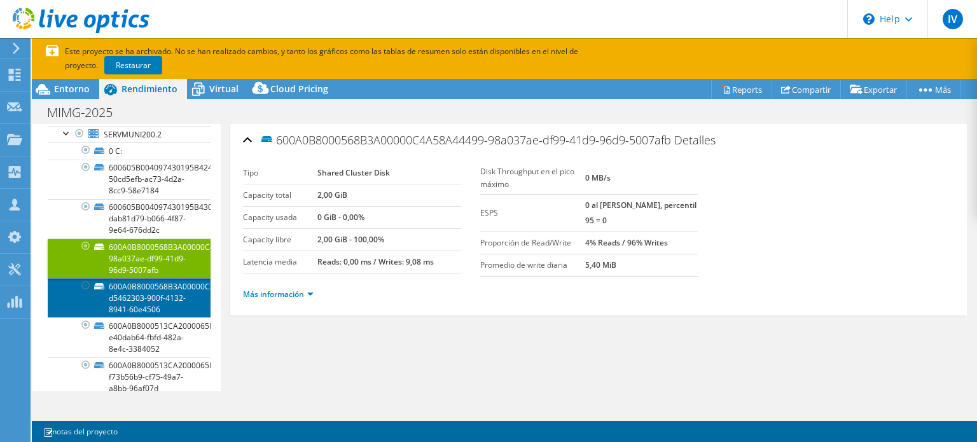
click at [149, 304] on link "600A0B8000568B3A00000C3758984C70-d5462303-900f-4132-8941-60e4506" at bounding box center [129, 297] width 163 height 39
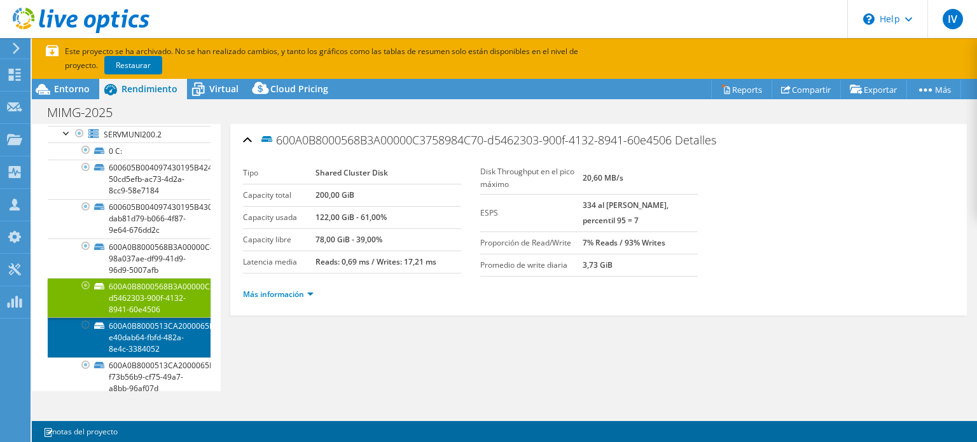
click at [149, 344] on link "600A0B8000513CA2000065D758984F94-e40dab64-fbfd-482a-8e4c-3384052" at bounding box center [129, 336] width 163 height 39
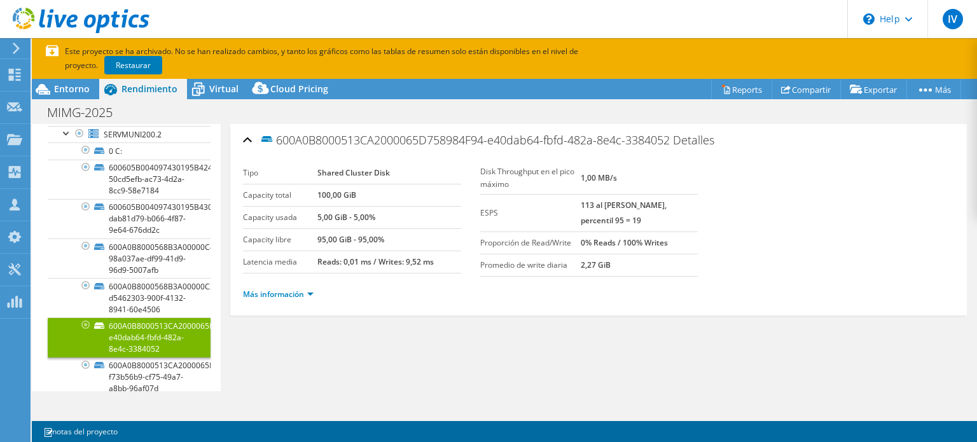
scroll to position [254, 0]
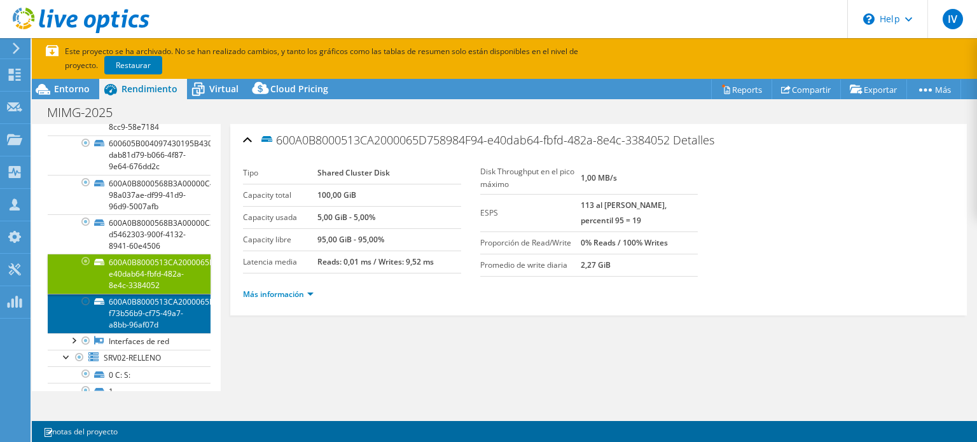
click at [145, 323] on link "600A0B8000513CA2000065FB58A5BE7B-f73b56b9-cf75-49a7-a8bb-96af07d" at bounding box center [129, 313] width 163 height 39
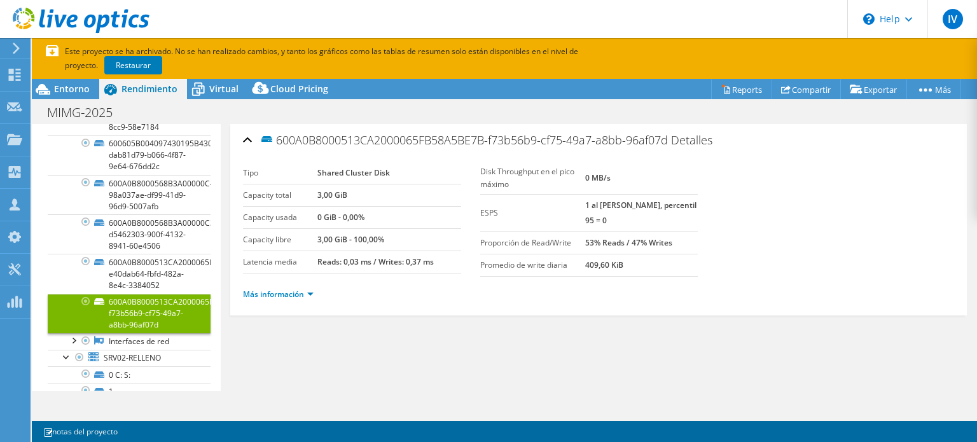
scroll to position [191, 0]
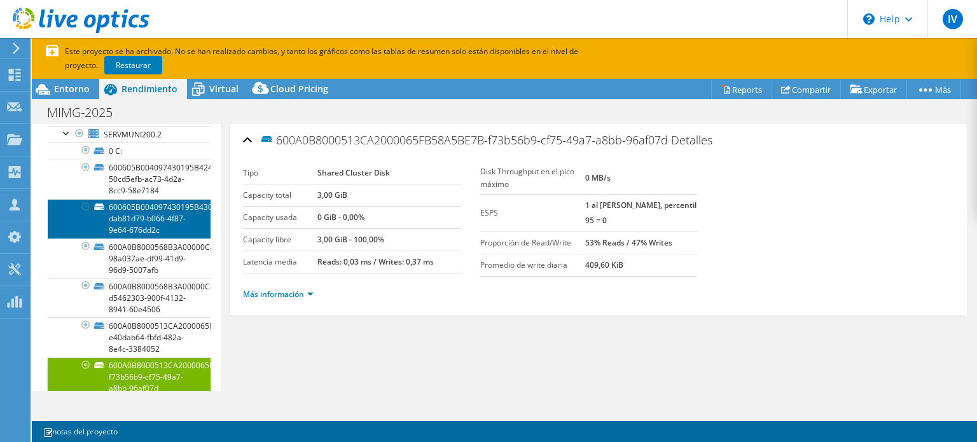
click at [139, 237] on link "600605B004097430195B43032FEDEE0E-dab81d79-b066-4f87-9e64-676dd2c" at bounding box center [129, 218] width 163 height 39
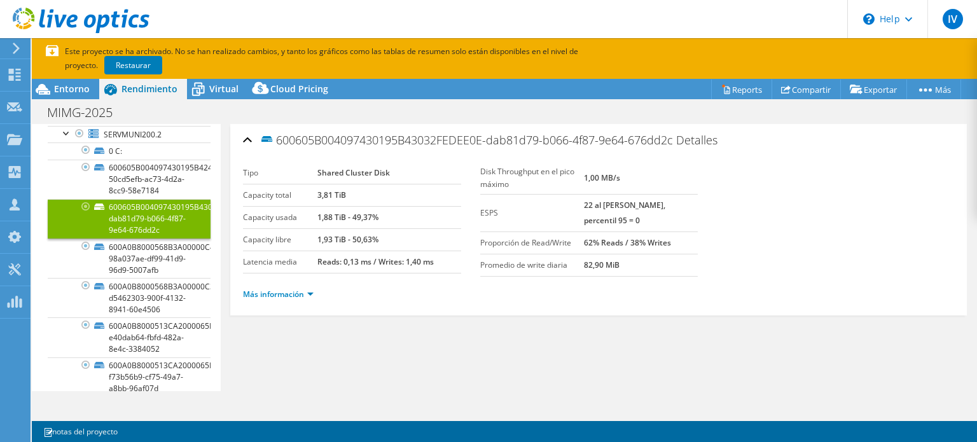
click at [635, 284] on ul "Más información" at bounding box center [598, 292] width 711 height 17
click at [310, 290] on link "Más información" at bounding box center [278, 294] width 71 height 11
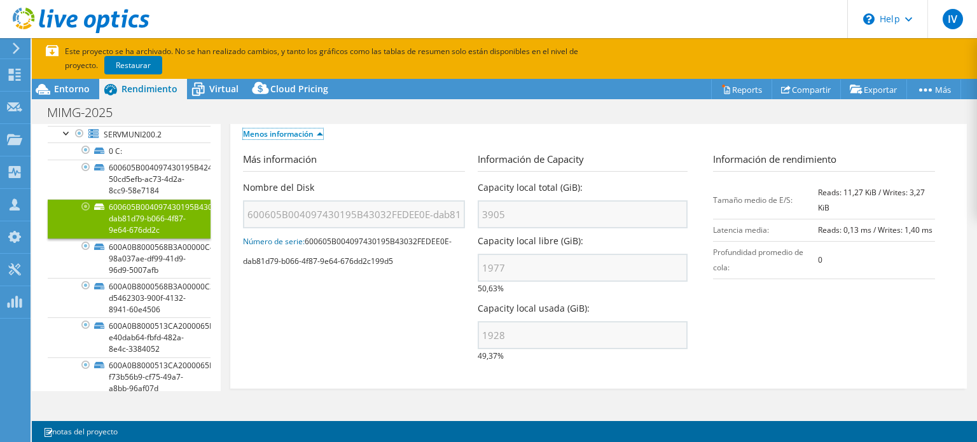
scroll to position [177, 0]
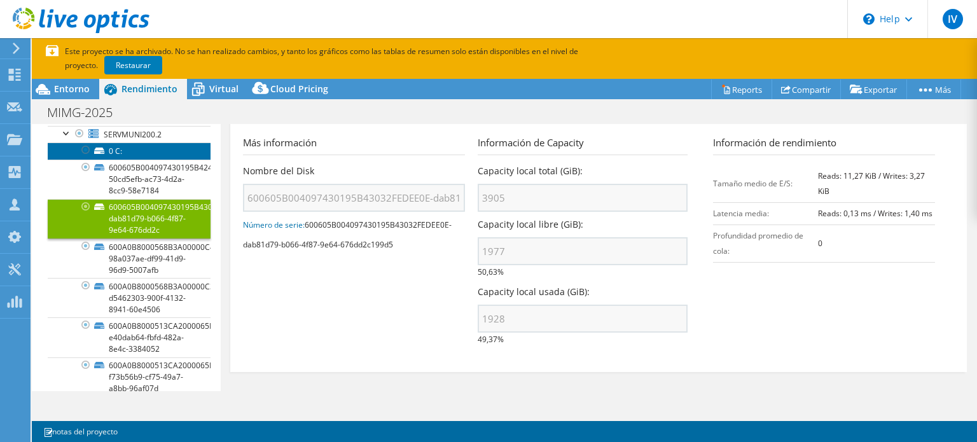
click at [155, 159] on link "0 C:" at bounding box center [129, 151] width 163 height 17
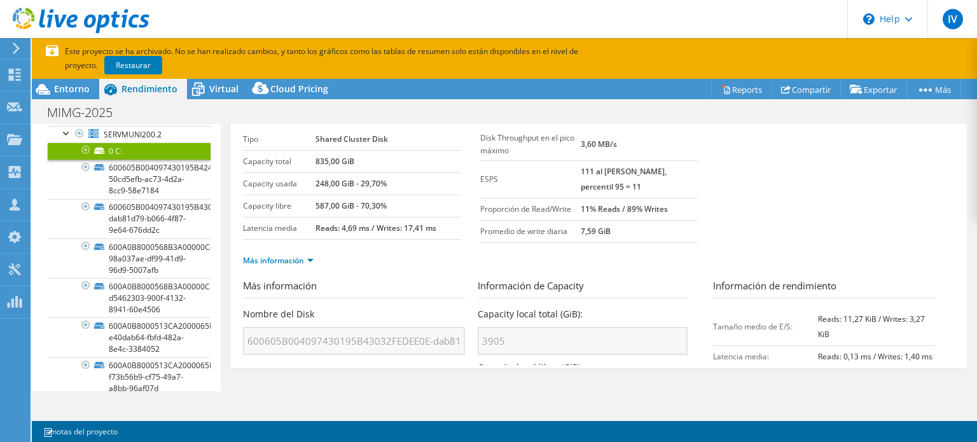
scroll to position [0, 0]
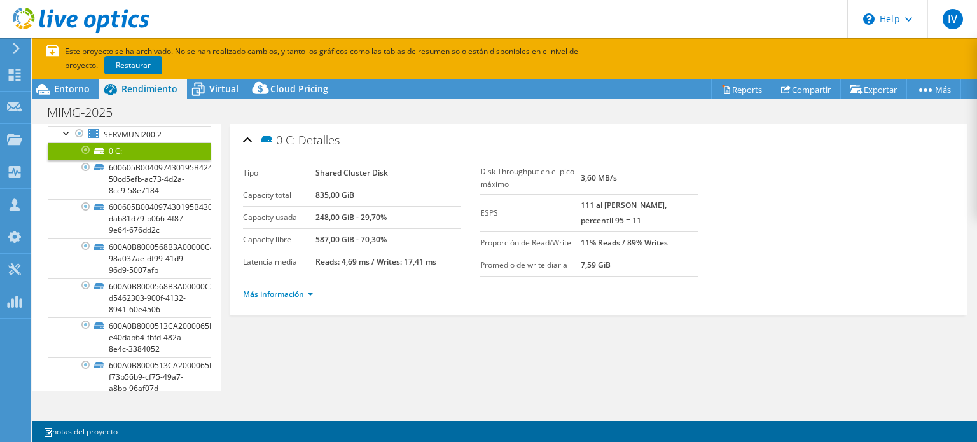
click at [286, 295] on link "Más información" at bounding box center [278, 294] width 71 height 11
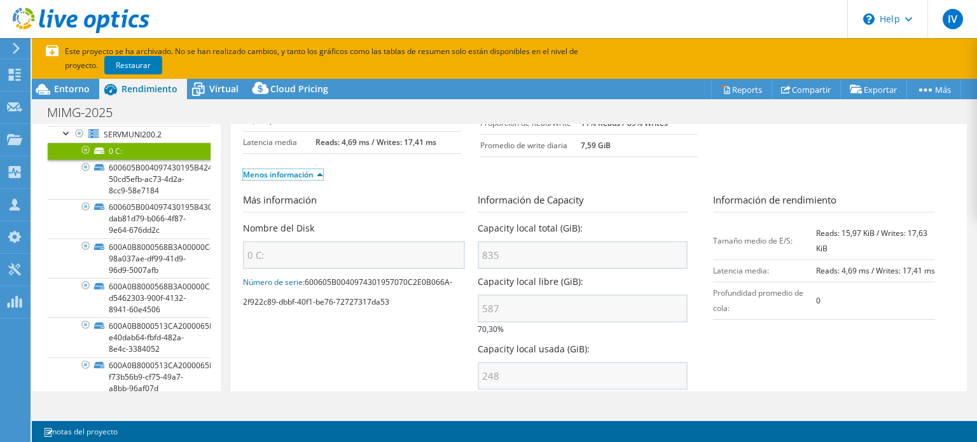
scroll to position [142, 0]
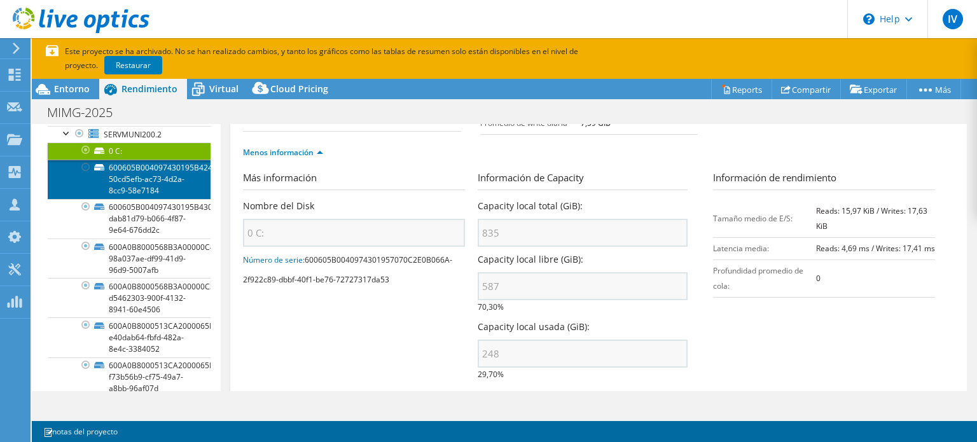
click at [155, 192] on link "600605B004097430195B424824C9B694-50cd5efb-ac73-4d2a-8cc9-58e7184" at bounding box center [129, 179] width 163 height 39
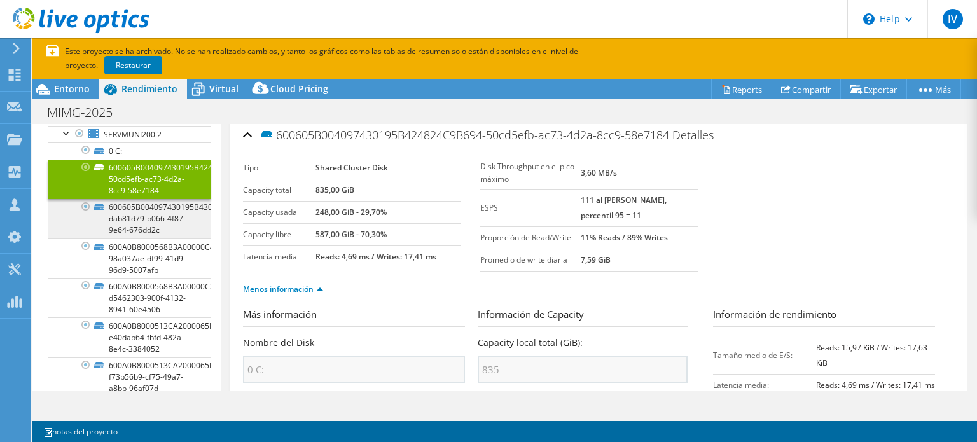
scroll to position [0, 0]
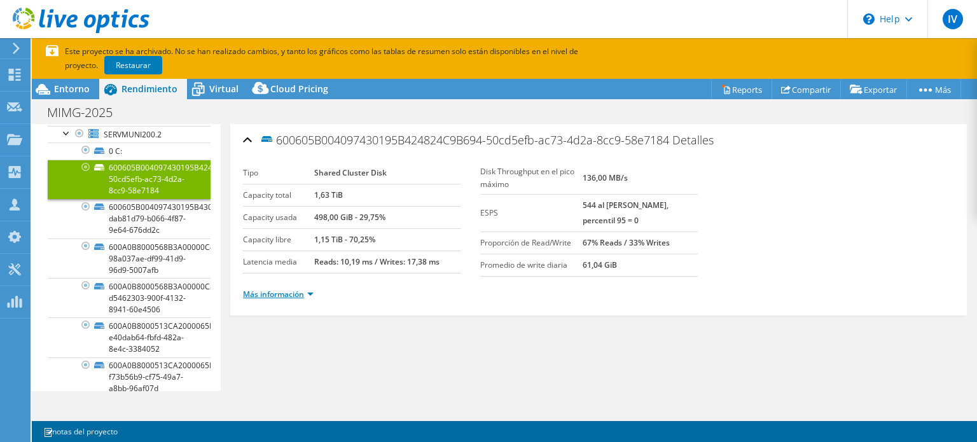
click at [294, 291] on link "Más información" at bounding box center [278, 294] width 71 height 11
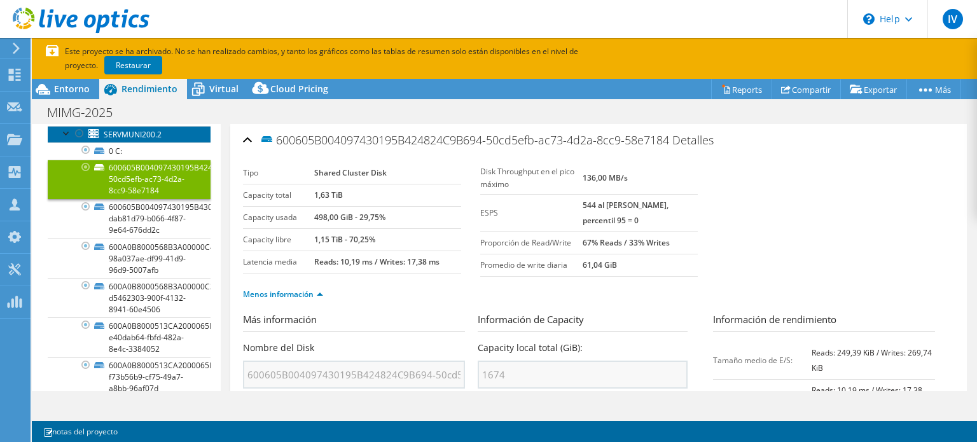
click at [136, 140] on span "SERVMUNI200.2" at bounding box center [133, 134] width 58 height 11
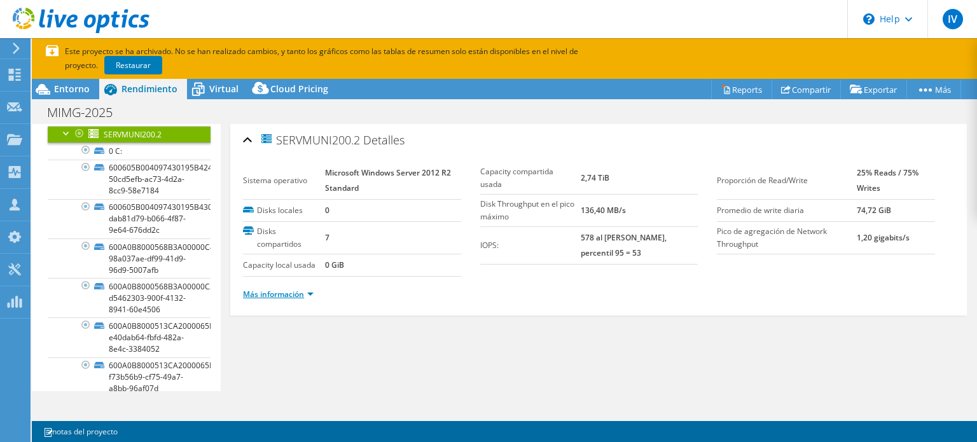
click at [290, 293] on link "Más información" at bounding box center [278, 294] width 71 height 11
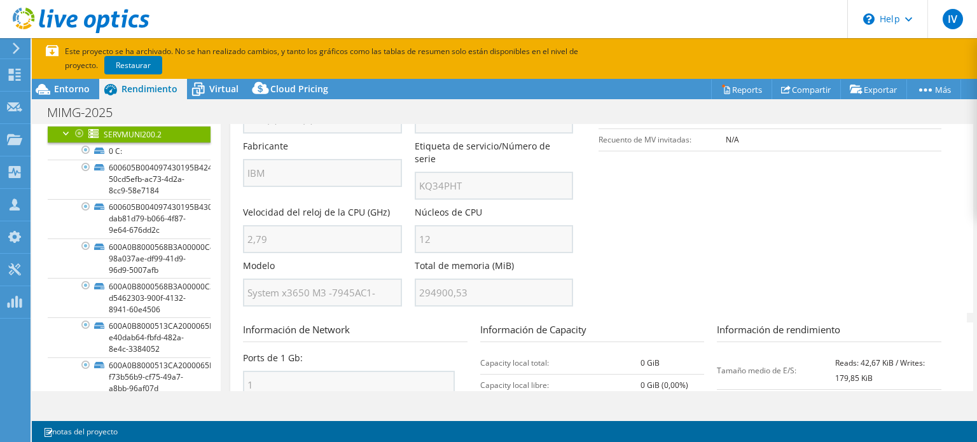
scroll to position [382, 0]
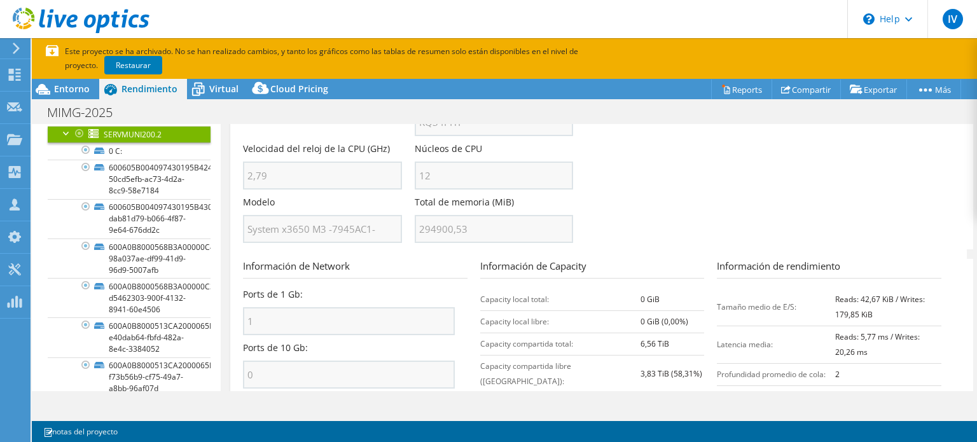
click at [62, 139] on div at bounding box center [66, 132] width 13 height 13
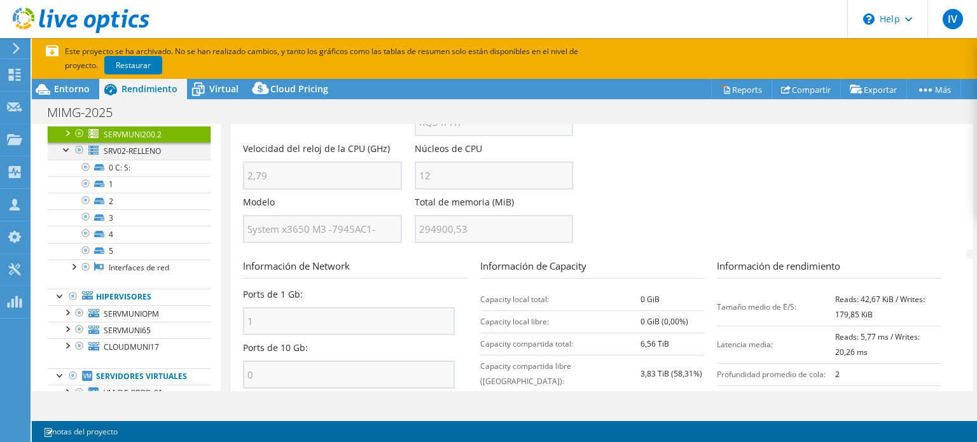
click at [64, 155] on div at bounding box center [66, 149] width 13 height 13
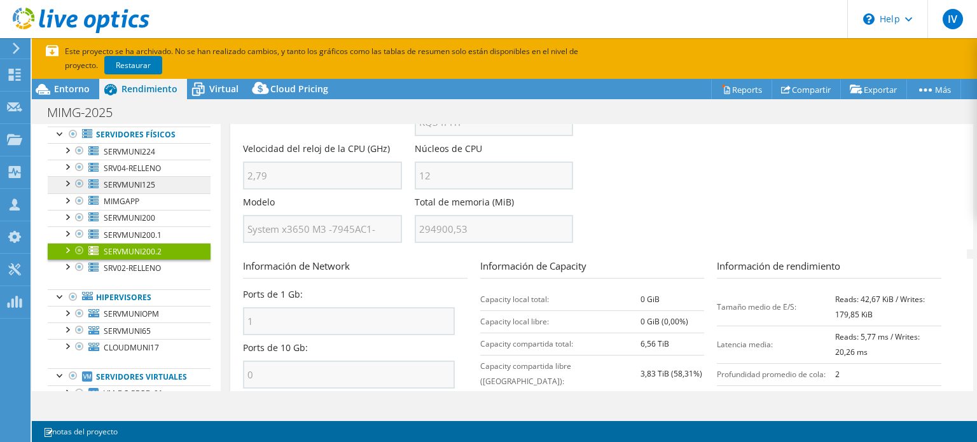
scroll to position [64, 0]
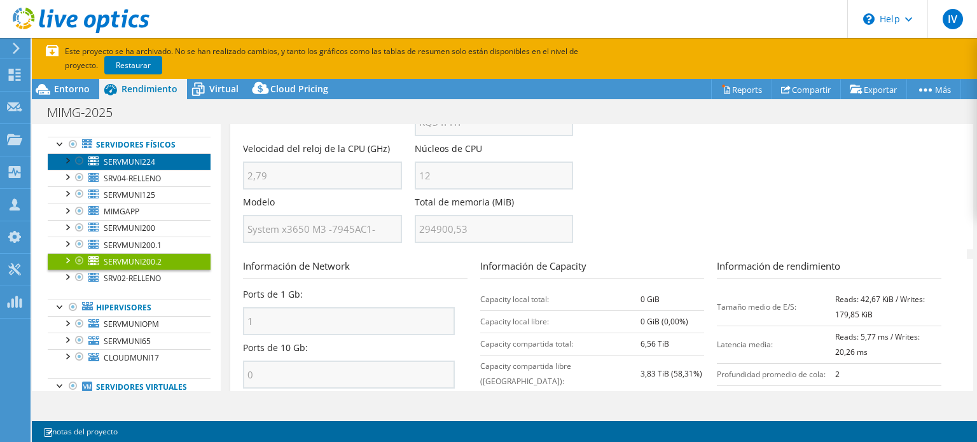
click at [139, 167] on span "SERVMUNI224" at bounding box center [130, 162] width 52 height 11
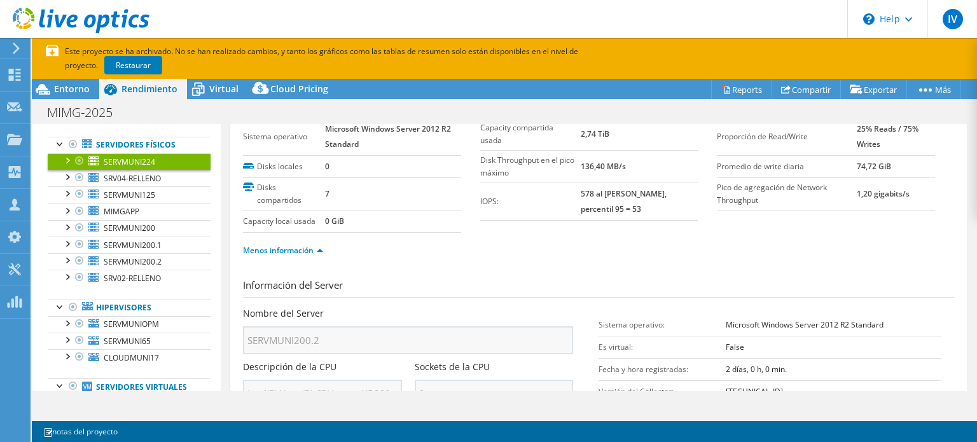
scroll to position [0, 0]
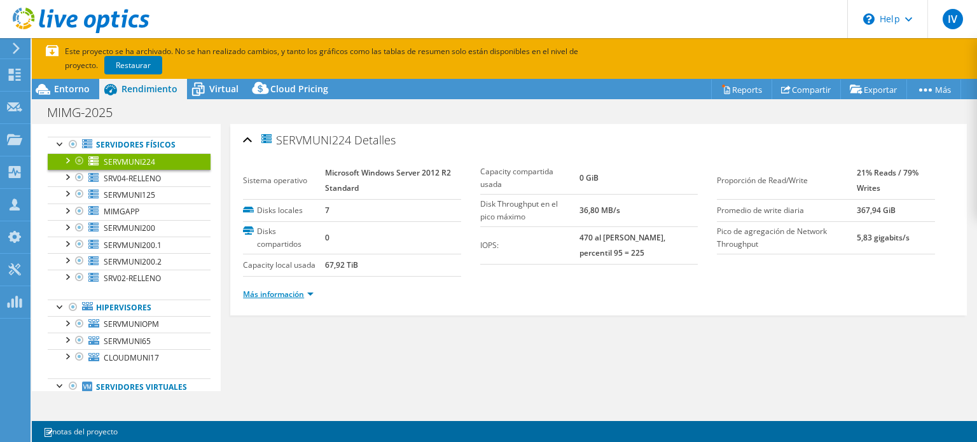
click at [278, 295] on link "Más información" at bounding box center [278, 294] width 71 height 11
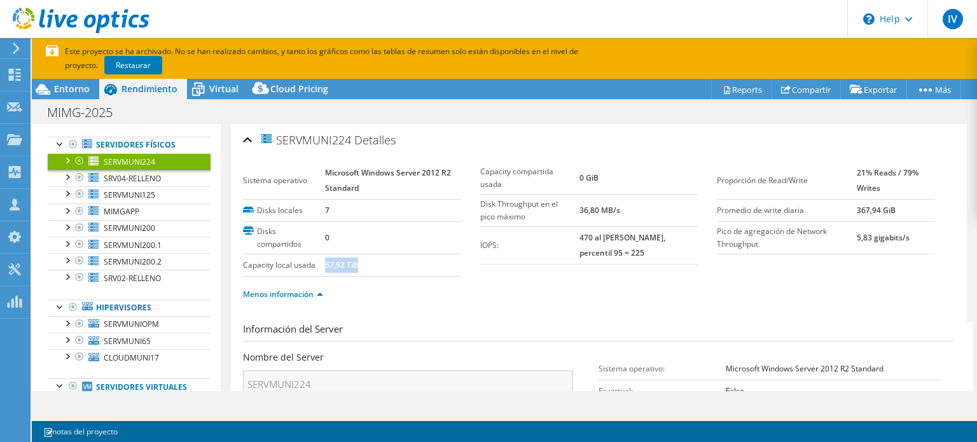
drag, startPoint x: 326, startPoint y: 264, endPoint x: 387, endPoint y: 264, distance: 61.1
click at [387, 264] on td "67,92 TiB" at bounding box center [393, 265] width 136 height 22
click at [555, 304] on div "Menos información" at bounding box center [598, 295] width 711 height 36
click at [652, 297] on ul "Menos información" at bounding box center [598, 292] width 711 height 17
click at [133, 184] on span "SRV04-RELLENO" at bounding box center [132, 178] width 57 height 11
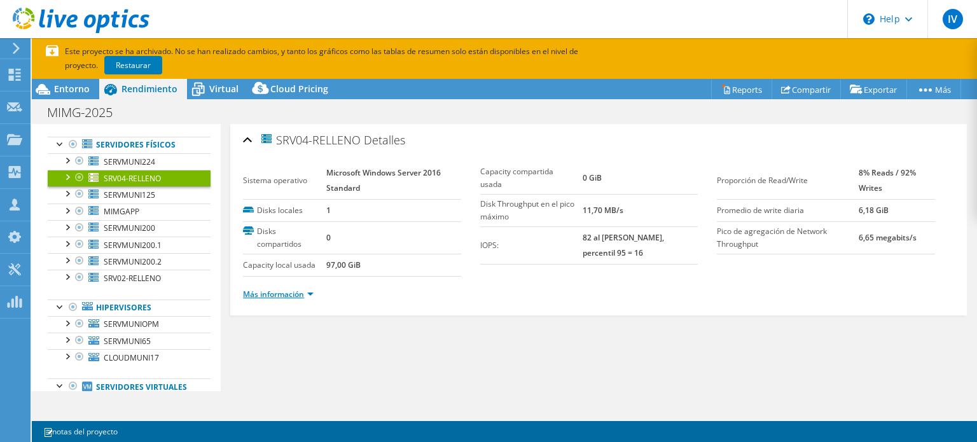
click at [294, 293] on link "Más información" at bounding box center [278, 294] width 71 height 11
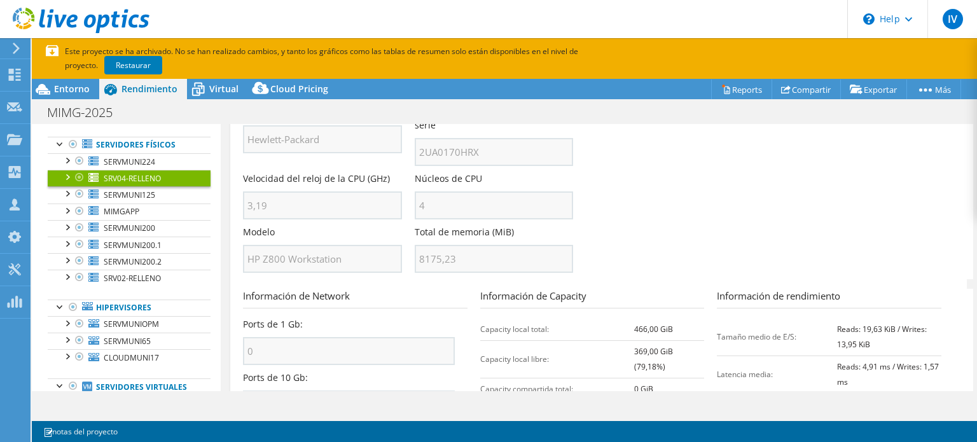
scroll to position [445, 0]
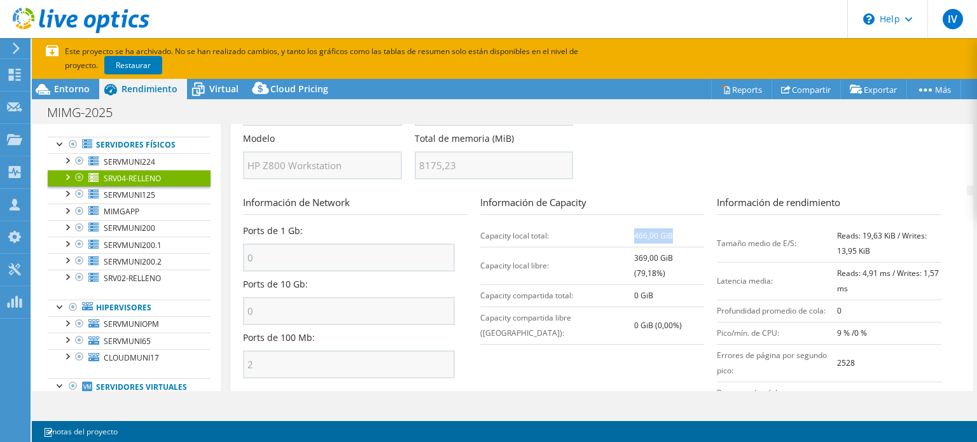
drag, startPoint x: 611, startPoint y: 218, endPoint x: 660, endPoint y: 218, distance: 49.0
click at [660, 225] on td "466,00 GiB" at bounding box center [669, 236] width 70 height 22
click at [634, 253] on b "369,00 GiB (79,18%)" at bounding box center [653, 266] width 39 height 26
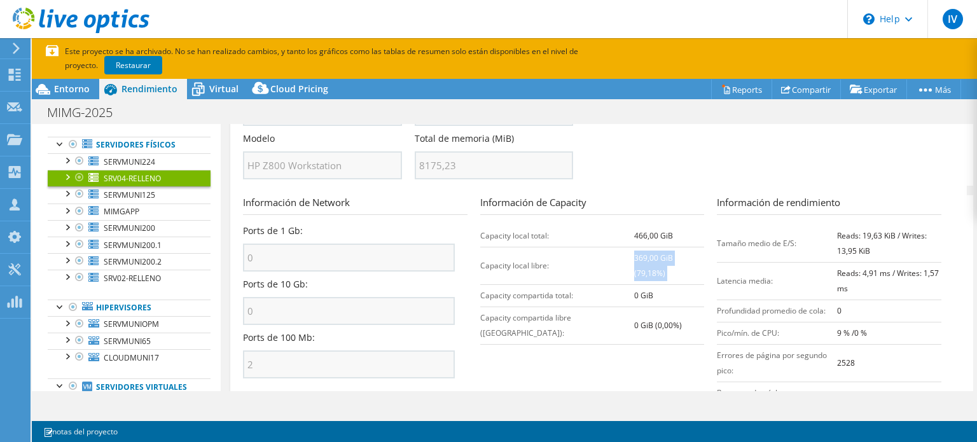
click at [646, 253] on b "369,00 GiB (79,18%)" at bounding box center [653, 266] width 39 height 26
drag, startPoint x: 611, startPoint y: 217, endPoint x: 662, endPoint y: 217, distance: 50.9
click at [662, 225] on tr "Capacity local total: 466,00 GiB" at bounding box center [592, 236] width 225 height 22
drag, startPoint x: 611, startPoint y: 240, endPoint x: 691, endPoint y: 241, distance: 80.2
click at [691, 247] on tr "Capacity local libre: 369,00 GiB (79,18%)" at bounding box center [592, 266] width 225 height 38
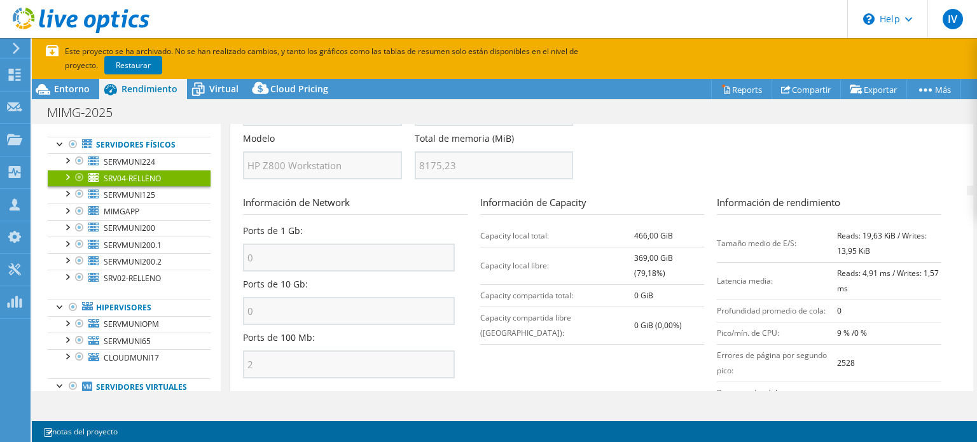
click at [634, 230] on b "466,00 GiB" at bounding box center [653, 235] width 39 height 11
drag, startPoint x: 611, startPoint y: 219, endPoint x: 668, endPoint y: 219, distance: 56.6
click at [668, 225] on td "466,00 GiB" at bounding box center [669, 236] width 70 height 22
click at [659, 225] on td "466,00 GiB" at bounding box center [669, 236] width 70 height 22
drag, startPoint x: 611, startPoint y: 218, endPoint x: 665, endPoint y: 216, distance: 54.1
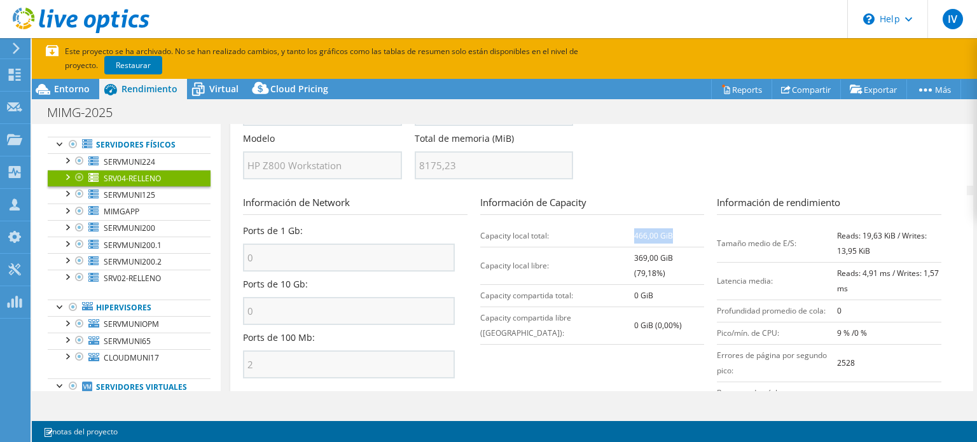
click at [665, 225] on tr "Capacity local total: 466,00 GiB" at bounding box center [592, 236] width 225 height 22
click at [634, 253] on b "369,00 GiB (79,18%)" at bounding box center [653, 266] width 39 height 26
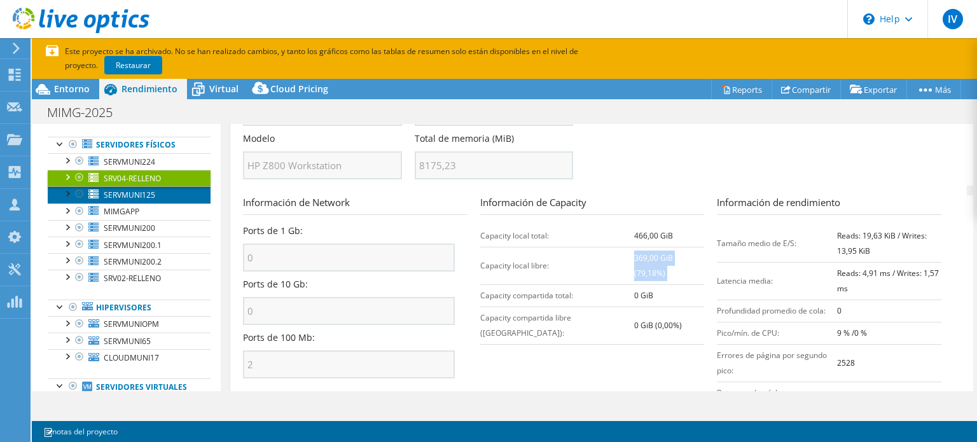
click at [158, 203] on link "SERVMUNI125" at bounding box center [129, 194] width 163 height 17
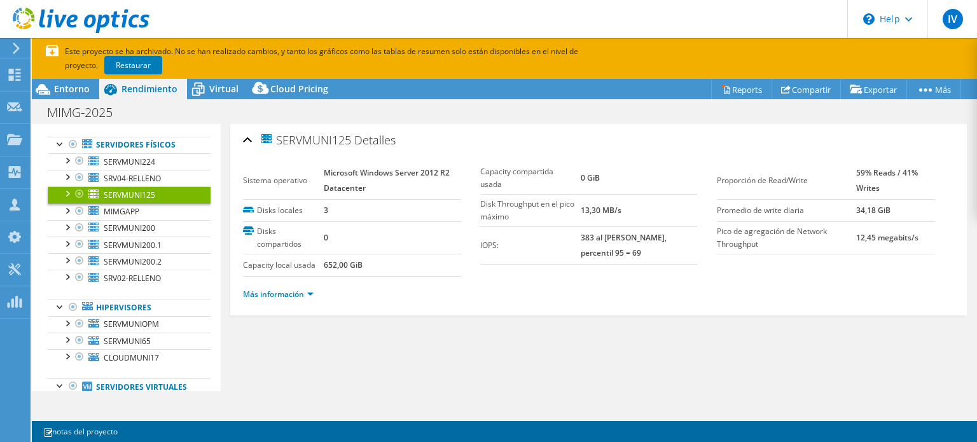
scroll to position [0, 0]
click at [272, 291] on link "Más información" at bounding box center [278, 294] width 71 height 11
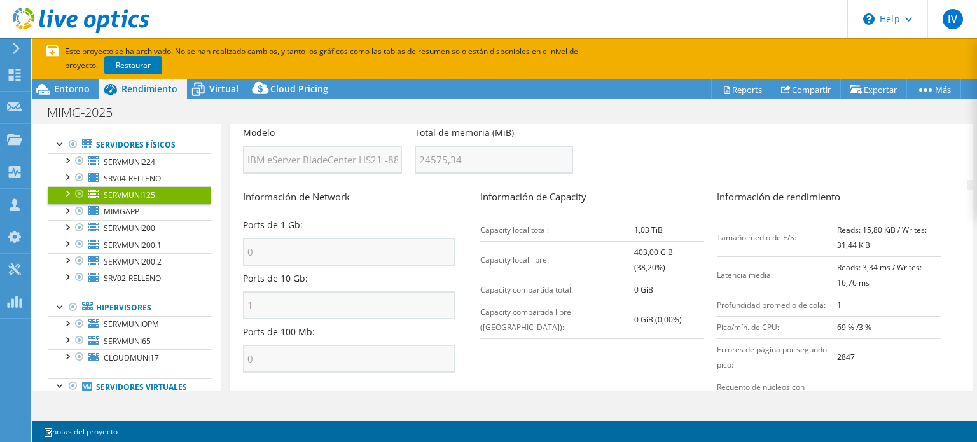
scroll to position [504, 0]
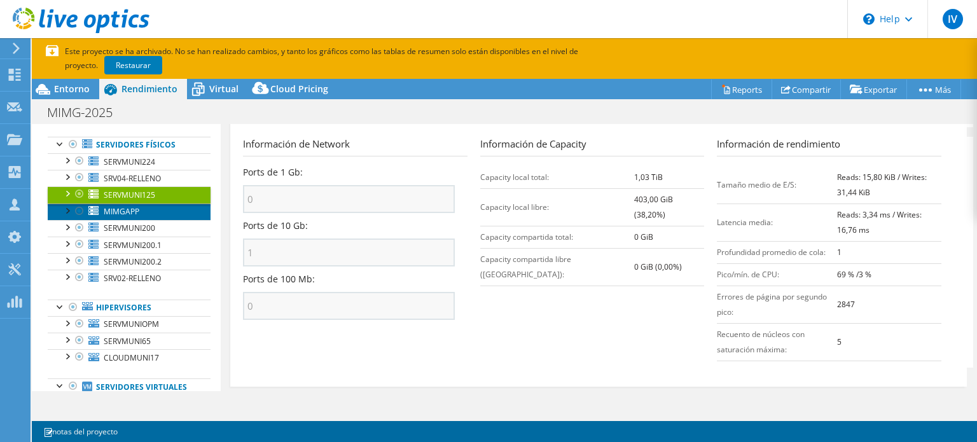
click at [149, 220] on link "MIMGAPP" at bounding box center [129, 212] width 163 height 17
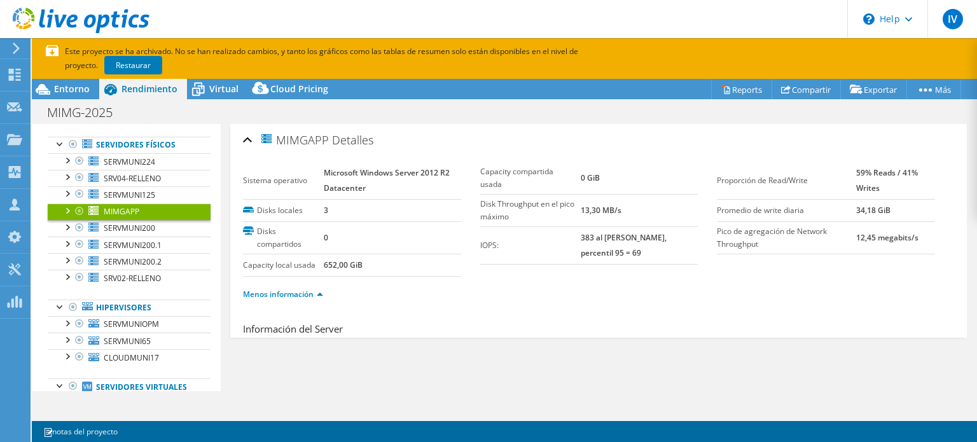
scroll to position [0, 0]
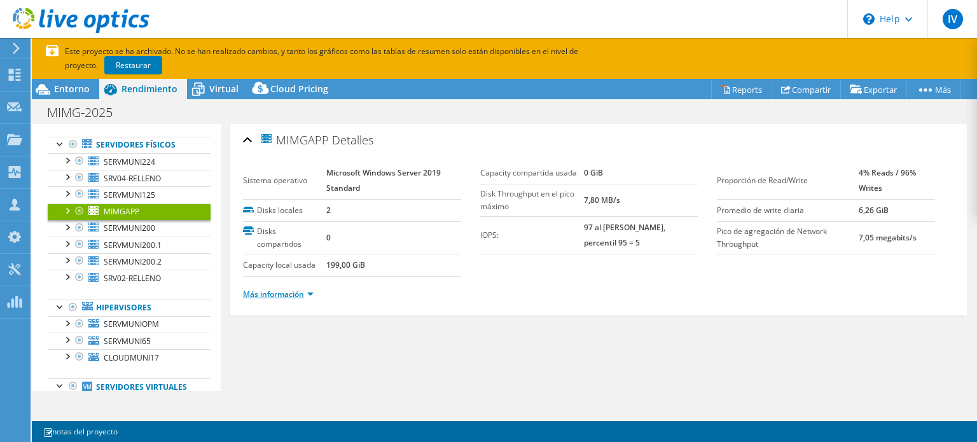
click at [288, 289] on link "Más información" at bounding box center [278, 294] width 71 height 11
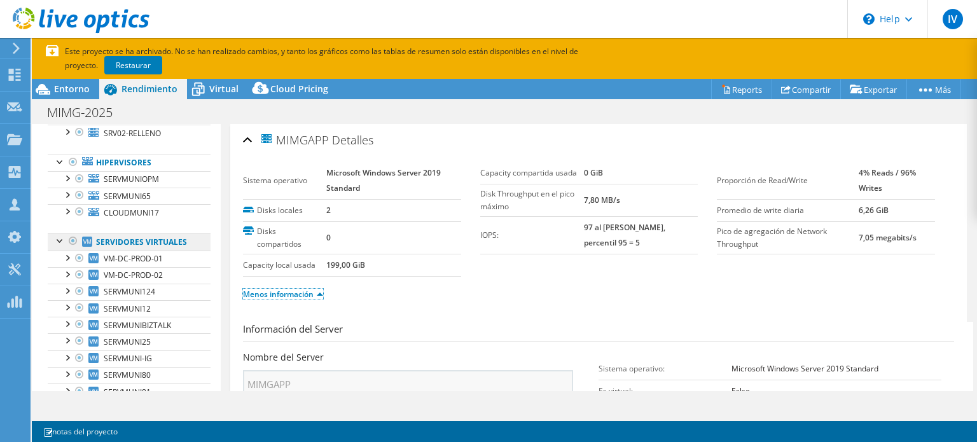
scroll to position [191, 0]
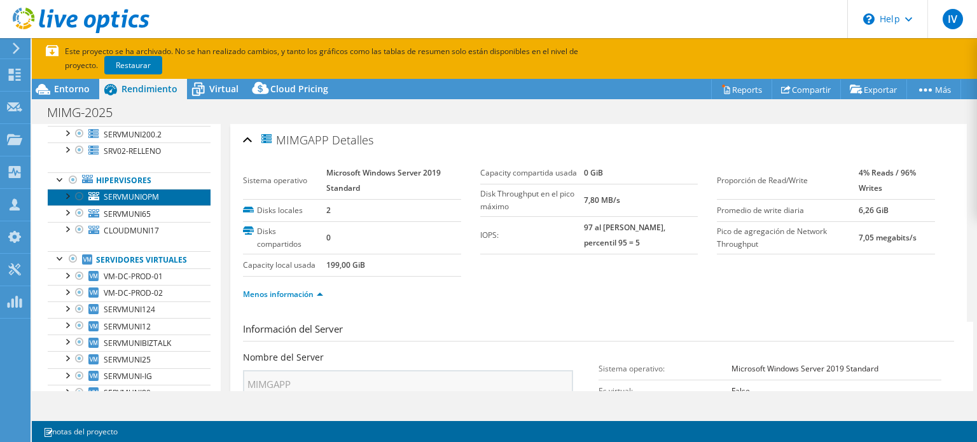
click at [123, 202] on span "SERVMUNIOPM" at bounding box center [131, 197] width 55 height 11
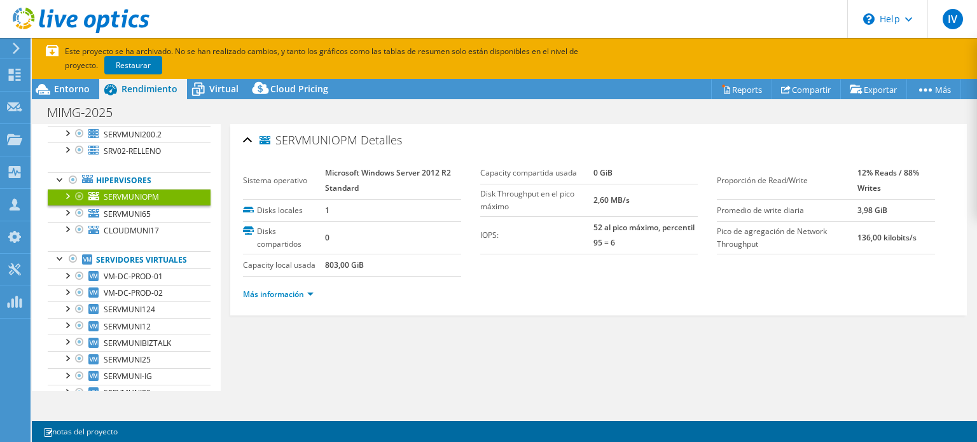
click at [282, 288] on li "Más información" at bounding box center [282, 295] width 78 height 14
click at [282, 289] on link "Más información" at bounding box center [278, 294] width 71 height 11
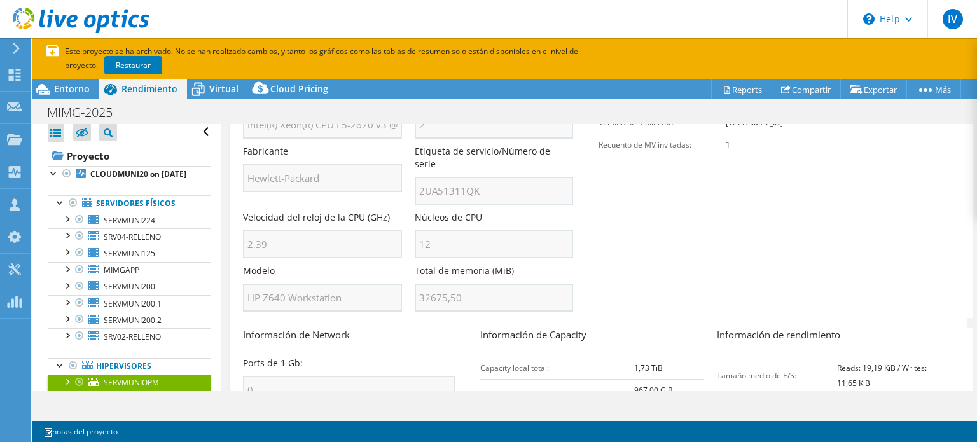
scroll to position [0, 0]
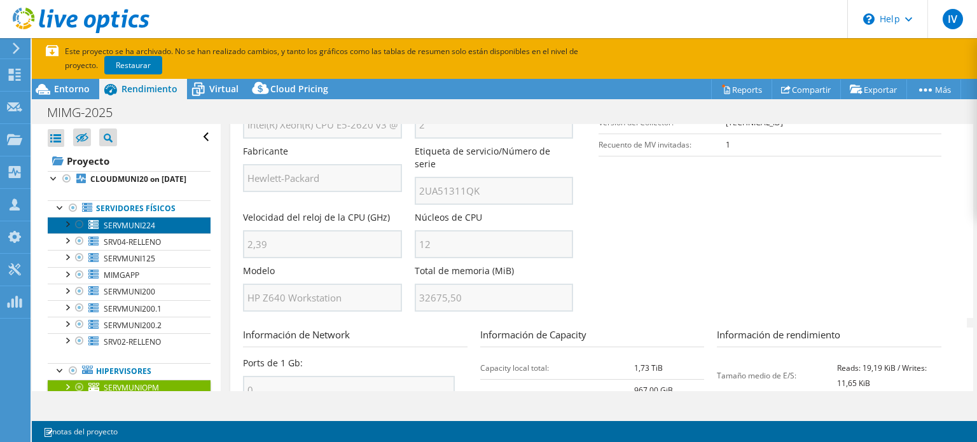
click at [140, 231] on span "SERVMUNI224" at bounding box center [130, 225] width 52 height 11
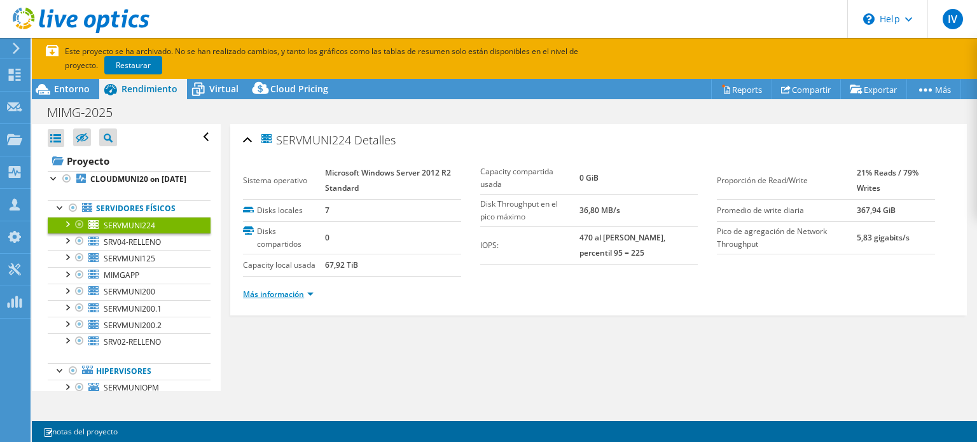
click at [298, 289] on link "Más información" at bounding box center [278, 294] width 71 height 11
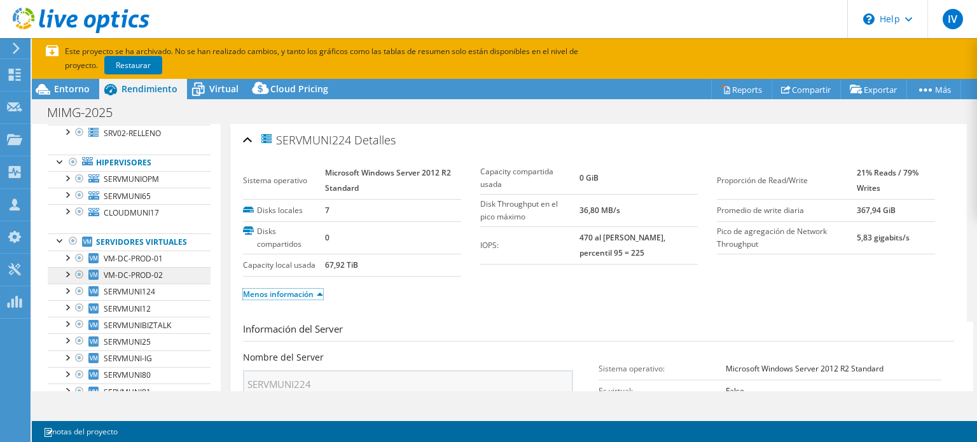
scroll to position [191, 0]
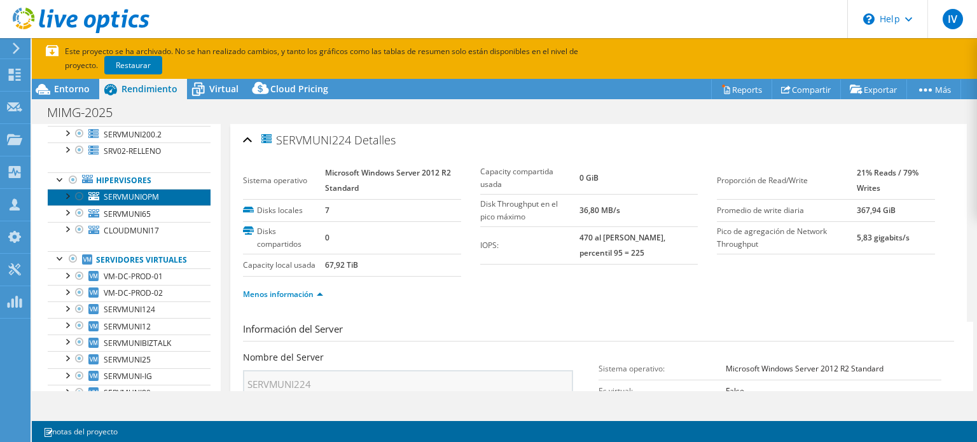
click at [127, 202] on span "SERVMUNIOPM" at bounding box center [131, 197] width 55 height 11
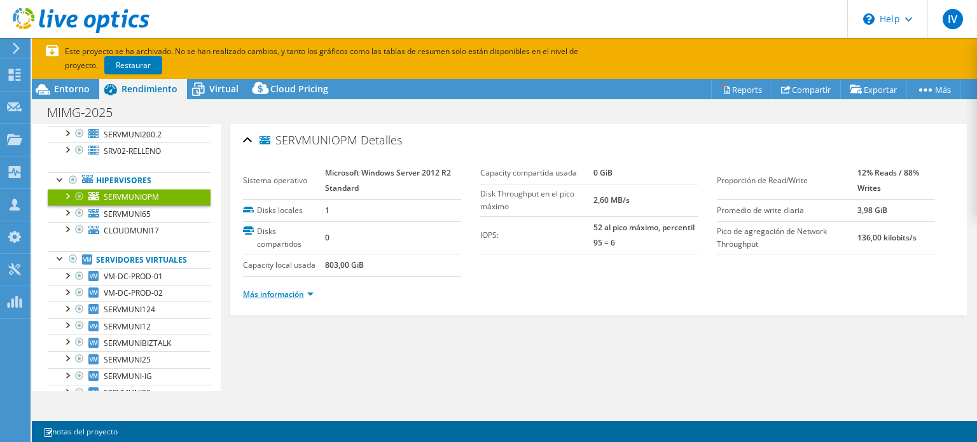
click at [296, 289] on link "Más información" at bounding box center [278, 294] width 71 height 11
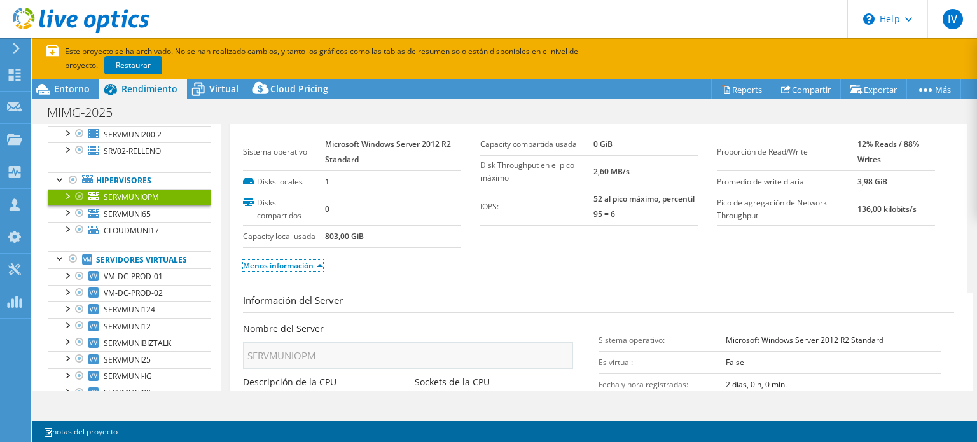
scroll to position [0, 0]
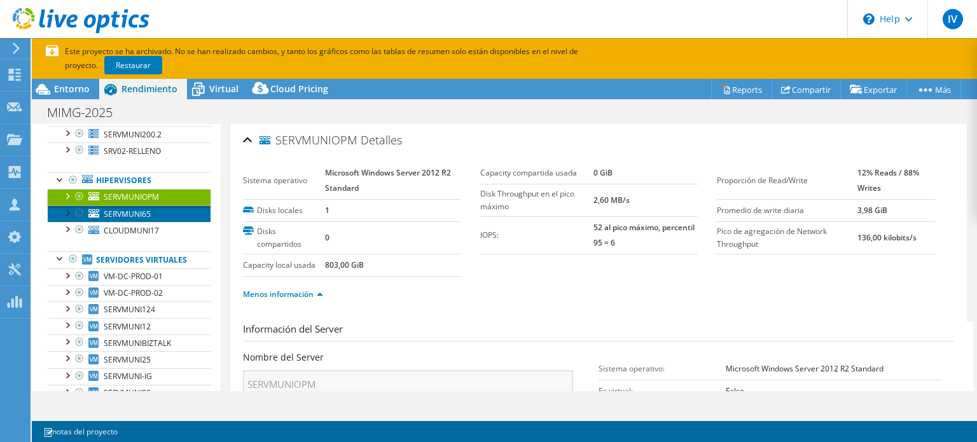
click at [148, 220] on span "SERVMUNI65" at bounding box center [127, 214] width 47 height 11
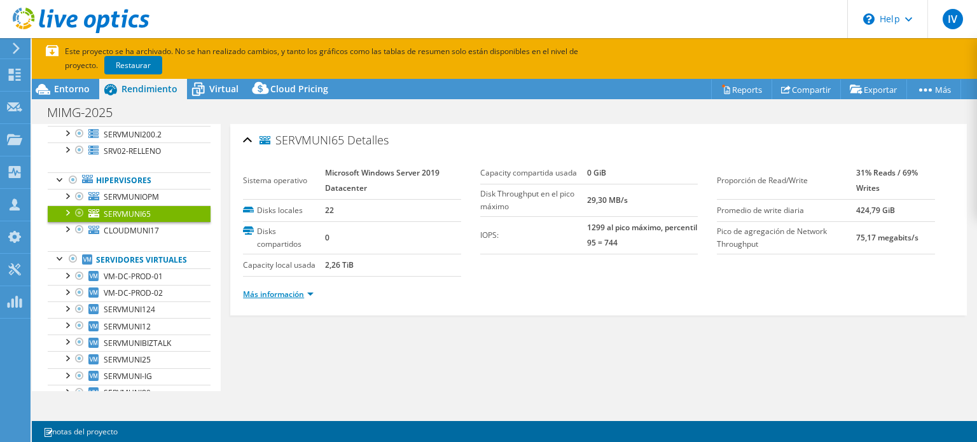
click at [307, 289] on link "Más información" at bounding box center [278, 294] width 71 height 11
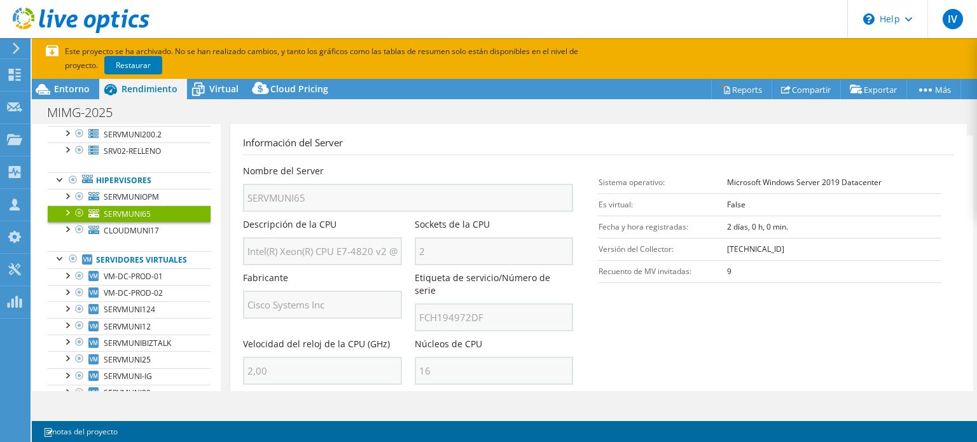
scroll to position [191, 0]
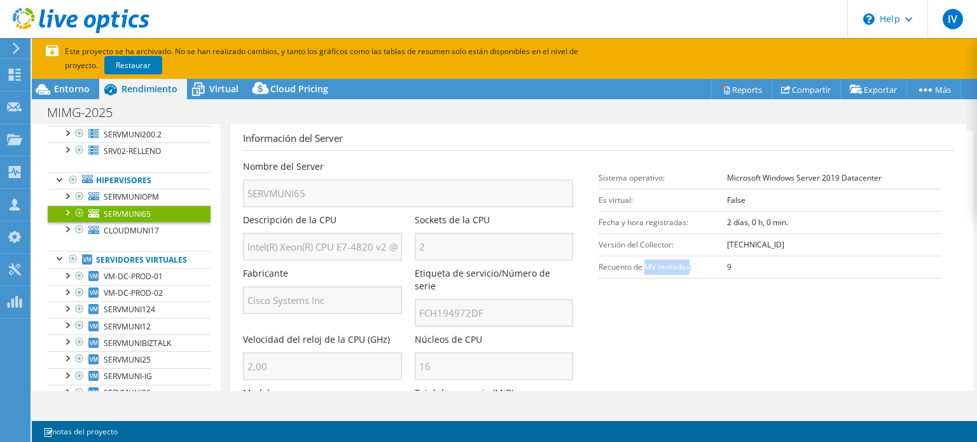
drag, startPoint x: 642, startPoint y: 264, endPoint x: 685, endPoint y: 264, distance: 42.6
click at [685, 264] on td "Recuento de MV invitadas:" at bounding box center [663, 267] width 129 height 22
click at [148, 202] on span "SERVMUNIOPM" at bounding box center [131, 197] width 55 height 11
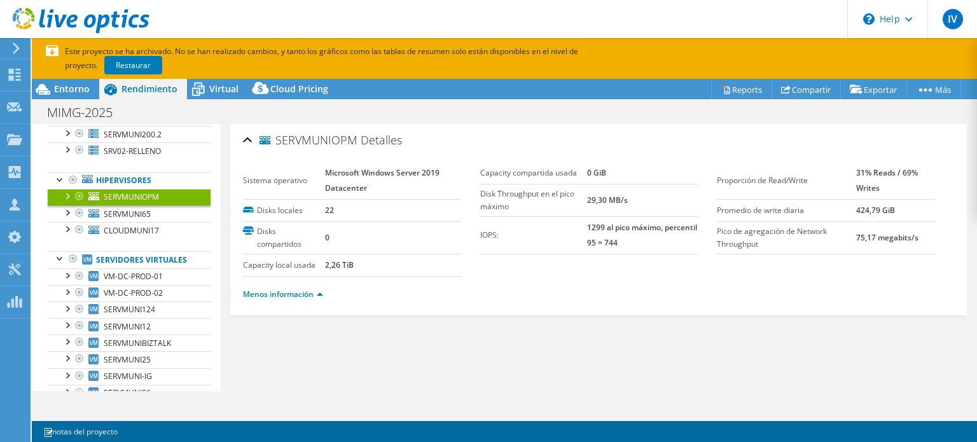
scroll to position [0, 0]
click at [285, 289] on link "Más información" at bounding box center [278, 294] width 71 height 11
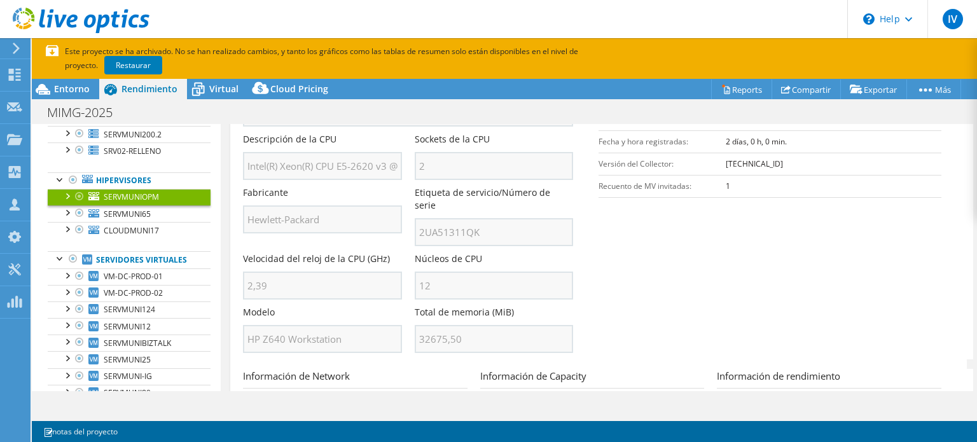
scroll to position [254, 0]
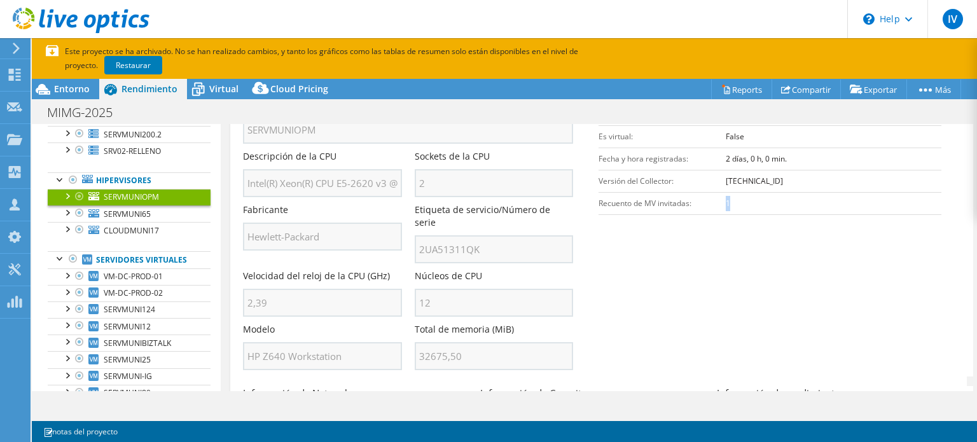
drag, startPoint x: 721, startPoint y: 200, endPoint x: 734, endPoint y: 200, distance: 12.7
click at [734, 200] on td "1" at bounding box center [834, 203] width 216 height 22
click at [143, 220] on span "SERVMUNI65" at bounding box center [127, 214] width 47 height 11
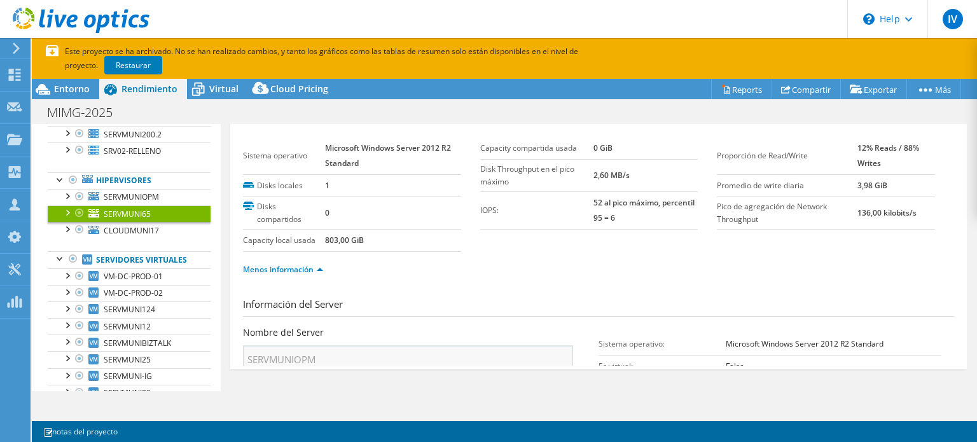
scroll to position [0, 0]
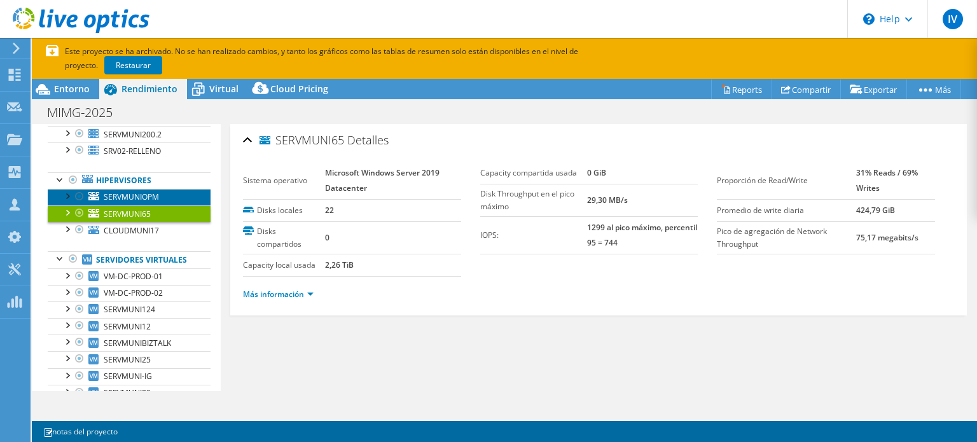
click at [135, 199] on link "SERVMUNIOPM" at bounding box center [129, 197] width 163 height 17
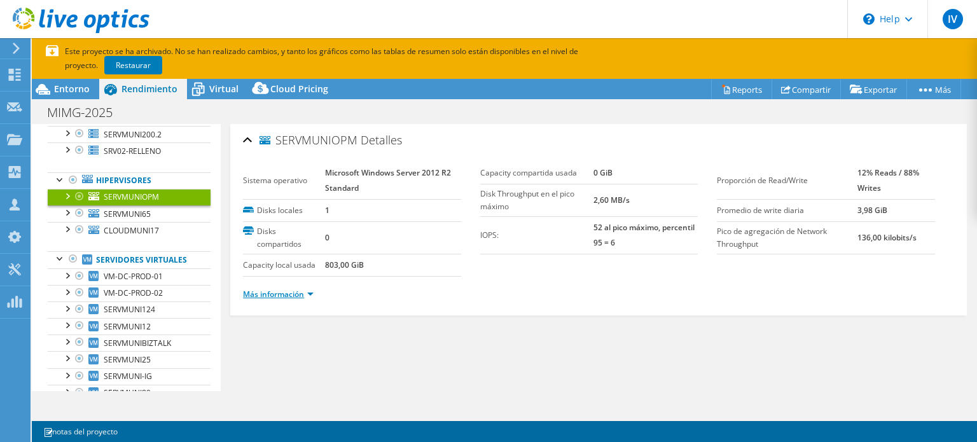
click at [290, 295] on link "Más información" at bounding box center [278, 294] width 71 height 11
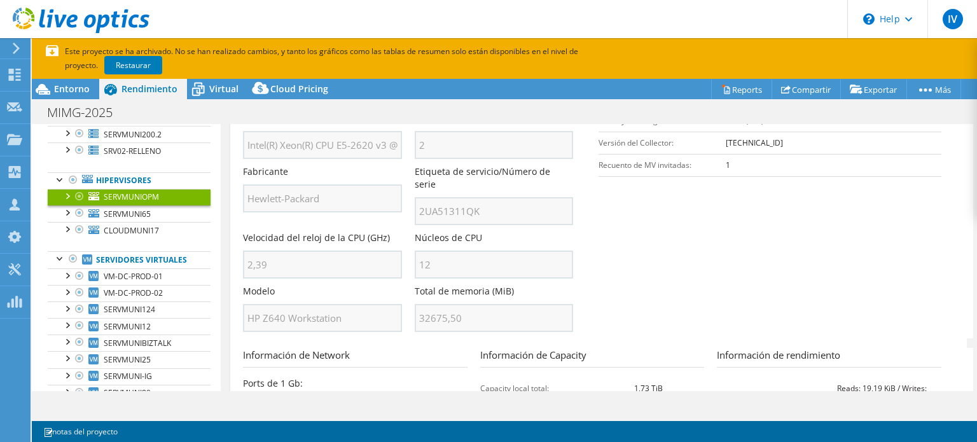
scroll to position [186, 0]
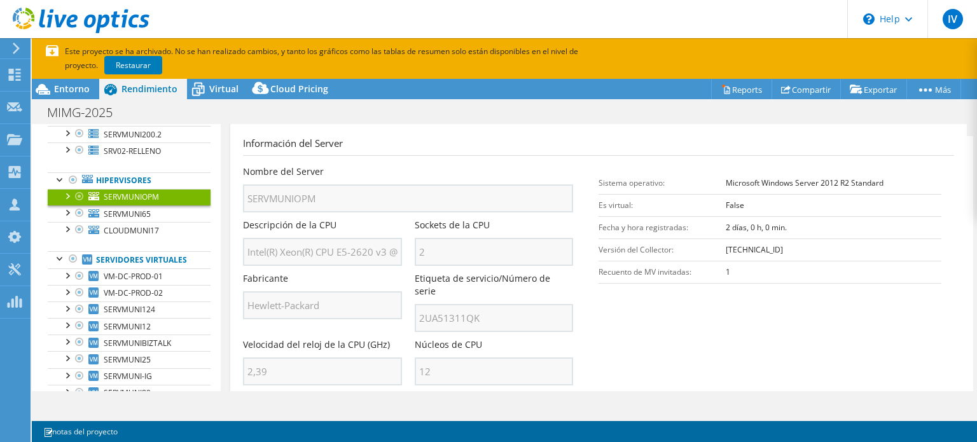
click at [652, 316] on section "Información del Server Nombre del Server SERVMUNIOPM Descripción de la CPU Inte…" at bounding box center [602, 290] width 718 height 309
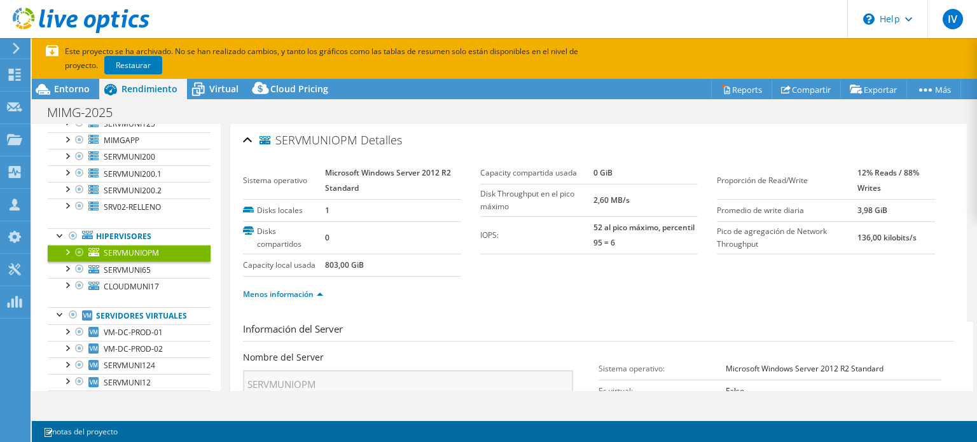
scroll to position [0, 0]
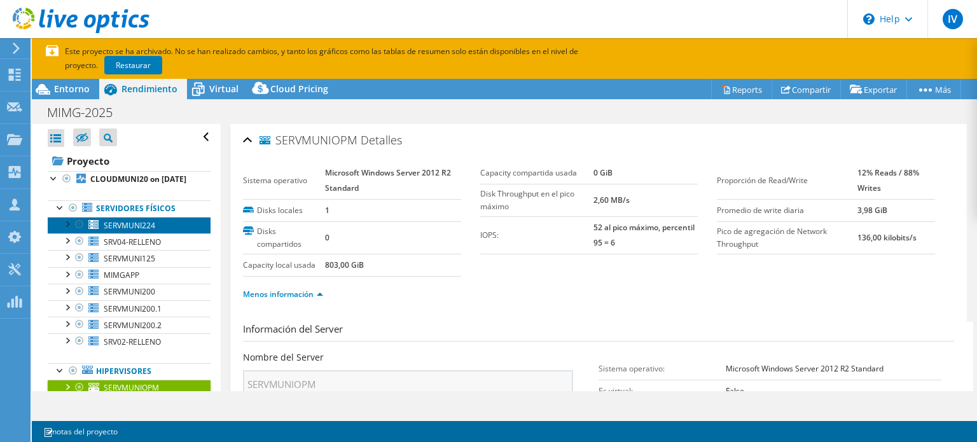
click at [132, 234] on link "SERVMUNI224" at bounding box center [129, 225] width 163 height 17
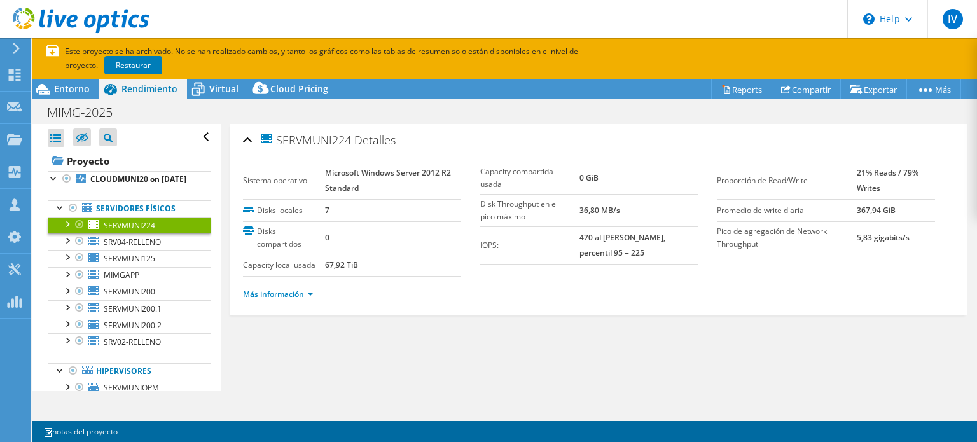
click at [295, 295] on link "Más información" at bounding box center [278, 294] width 71 height 11
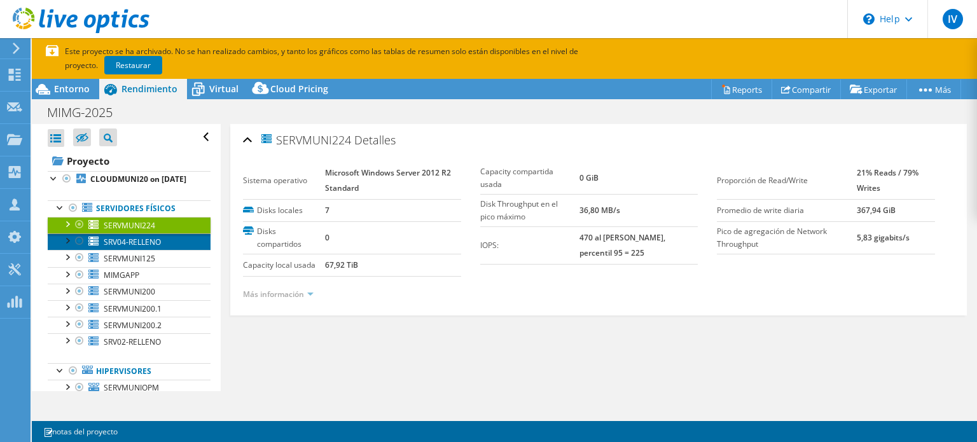
click at [150, 247] on span "SRV04-RELLENO" at bounding box center [132, 242] width 57 height 11
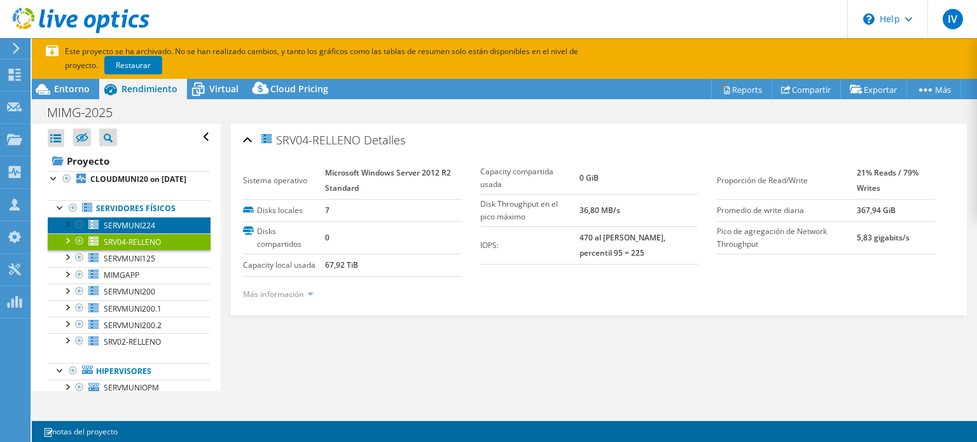
click at [158, 234] on link "SERVMUNI224" at bounding box center [129, 225] width 163 height 17
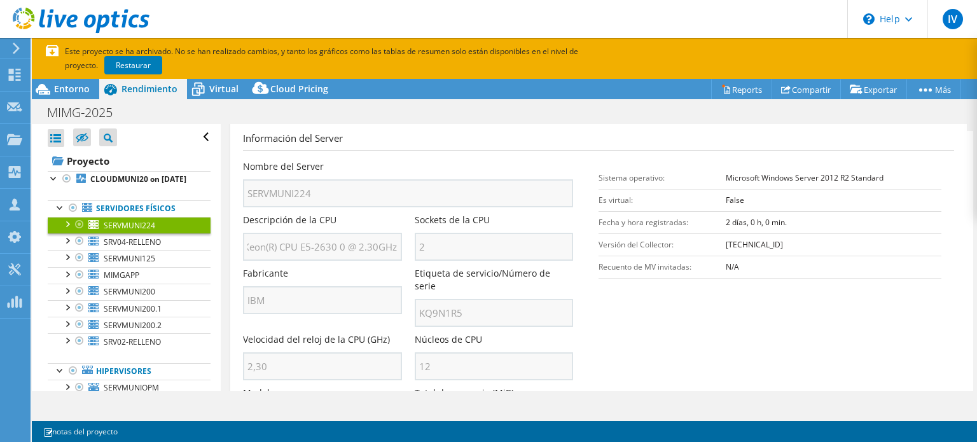
scroll to position [0, 38]
click at [408, 244] on div "Descripción de la CPU Intel(R) Xeon(R) CPU E5-2630 0 @ 2.30GHz" at bounding box center [328, 237] width 171 height 47
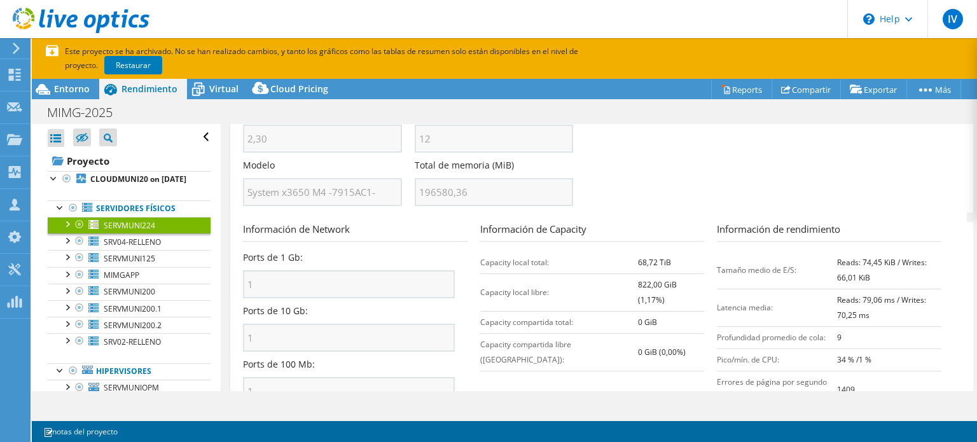
scroll to position [440, 0]
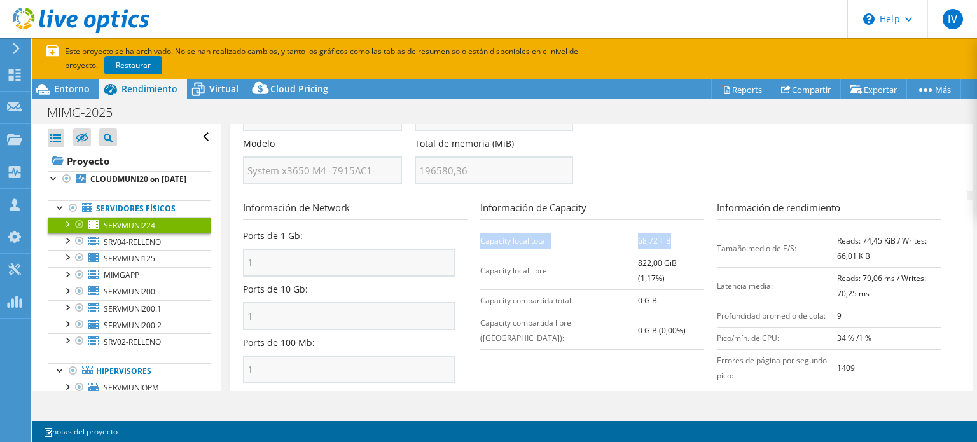
drag, startPoint x: 478, startPoint y: 225, endPoint x: 655, endPoint y: 226, distance: 176.2
click at [655, 230] on tr "Capacity local total: 68,72 TiB" at bounding box center [592, 241] width 225 height 22
click at [654, 230] on td "68,72 TiB" at bounding box center [671, 241] width 67 height 22
drag, startPoint x: 637, startPoint y: 224, endPoint x: 655, endPoint y: 225, distance: 17.8
click at [655, 230] on td "68,72 TiB" at bounding box center [671, 241] width 67 height 22
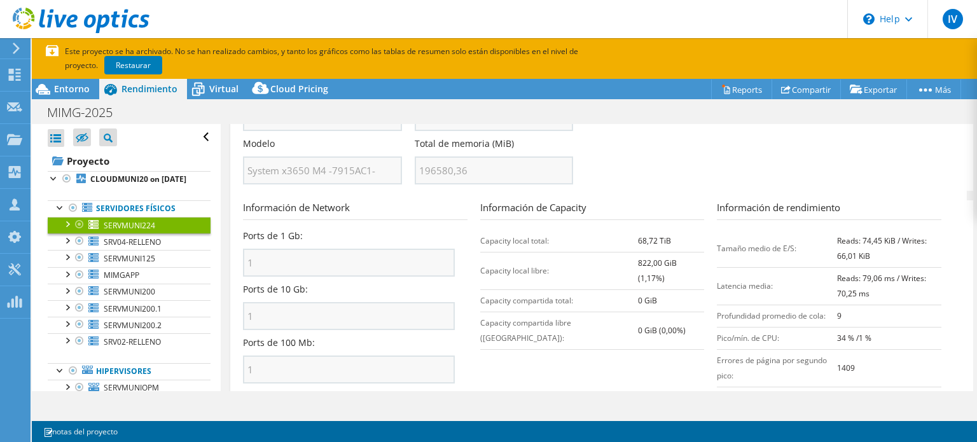
click at [638, 230] on td "68,72 TiB" at bounding box center [671, 241] width 67 height 22
drag, startPoint x: 614, startPoint y: 223, endPoint x: 662, endPoint y: 225, distance: 47.8
click at [662, 230] on tr "Capacity local total: 68,72 TiB" at bounding box center [592, 241] width 225 height 22
click at [638, 258] on b "822,00 GiB (1,17%)" at bounding box center [657, 271] width 39 height 26
drag, startPoint x: 613, startPoint y: 244, endPoint x: 688, endPoint y: 243, distance: 75.1
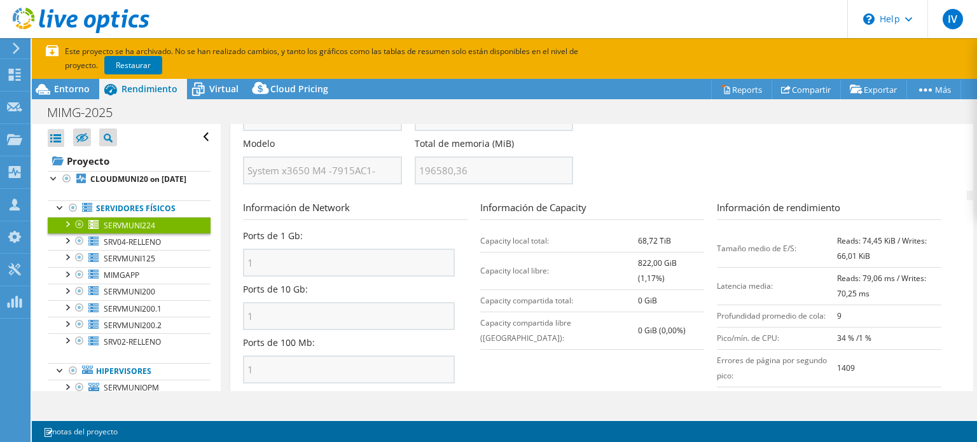
click at [688, 252] on tr "Capacity local libre: 822,00 GiB (1,17%)" at bounding box center [592, 271] width 225 height 38
click at [638, 231] on td "68,72 TiB" at bounding box center [671, 241] width 67 height 22
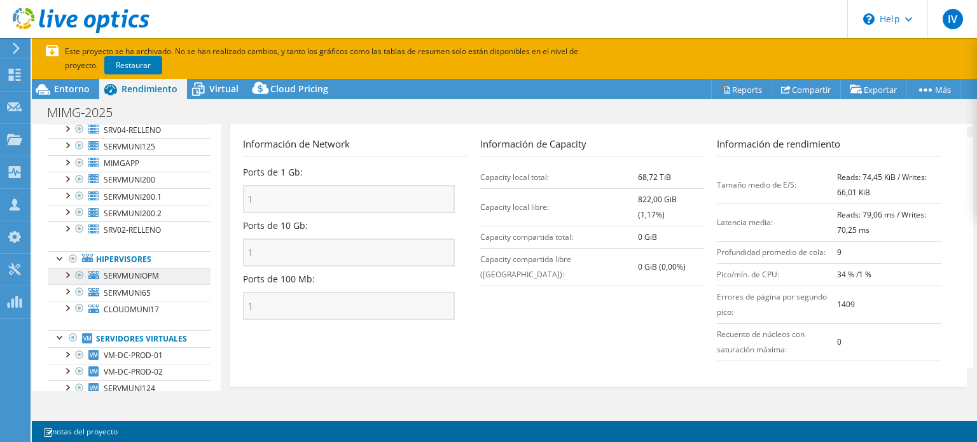
scroll to position [64, 0]
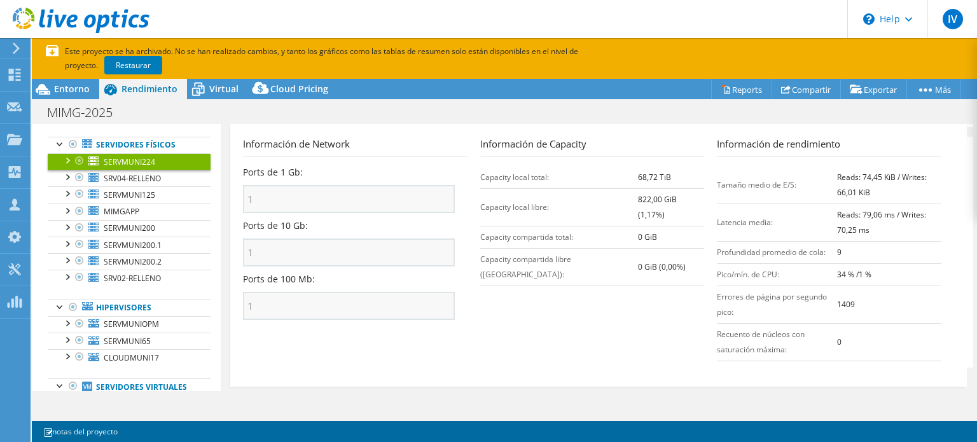
click at [251, 333] on section "Información de Network Ports de 1 Gb: 1 Ports de 10 Gb: 1 Ports de 100 Mb: 1 In…" at bounding box center [602, 252] width 718 height 231
click at [145, 330] on span "SERVMUNIOPM" at bounding box center [131, 324] width 55 height 11
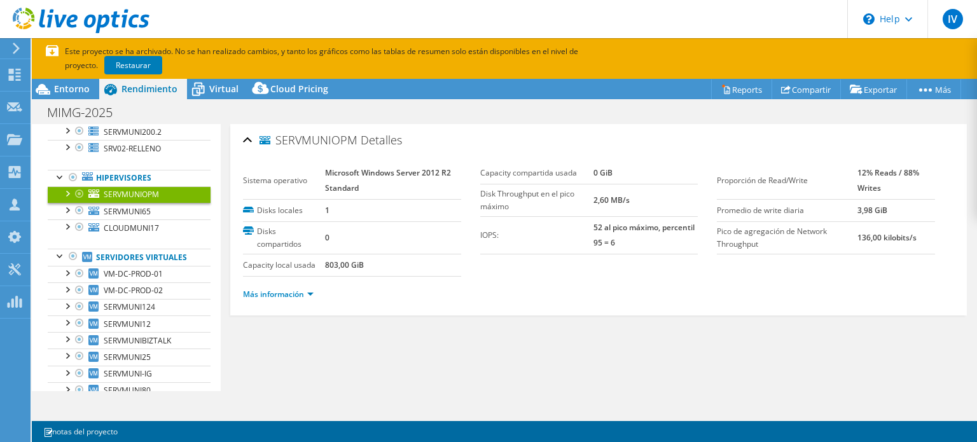
scroll to position [254, 0]
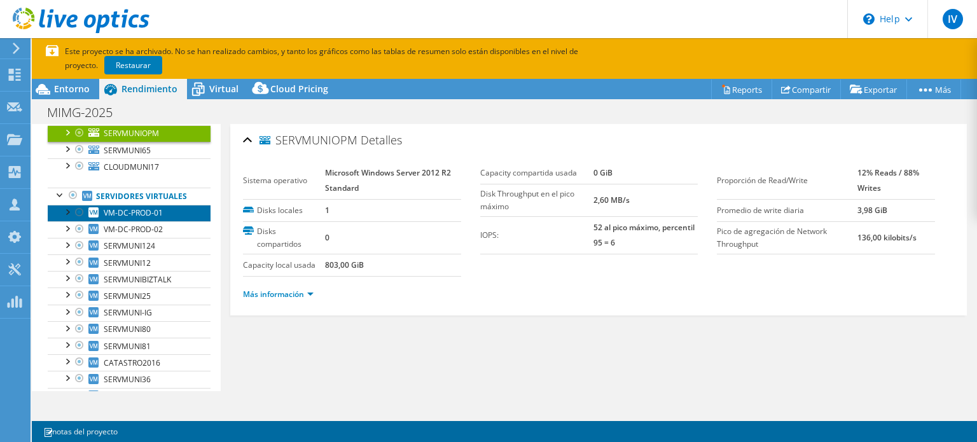
click at [147, 218] on span "VM-DC-PROD-01" at bounding box center [133, 212] width 59 height 11
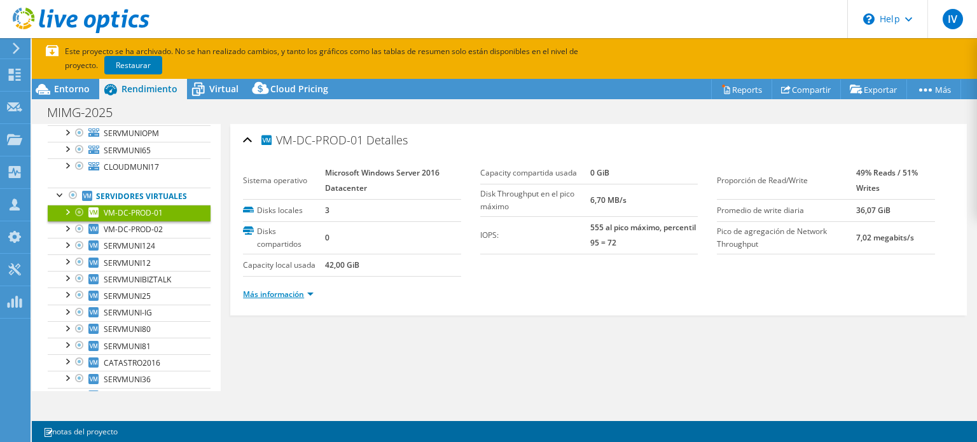
click at [285, 291] on link "Más información" at bounding box center [278, 294] width 71 height 11
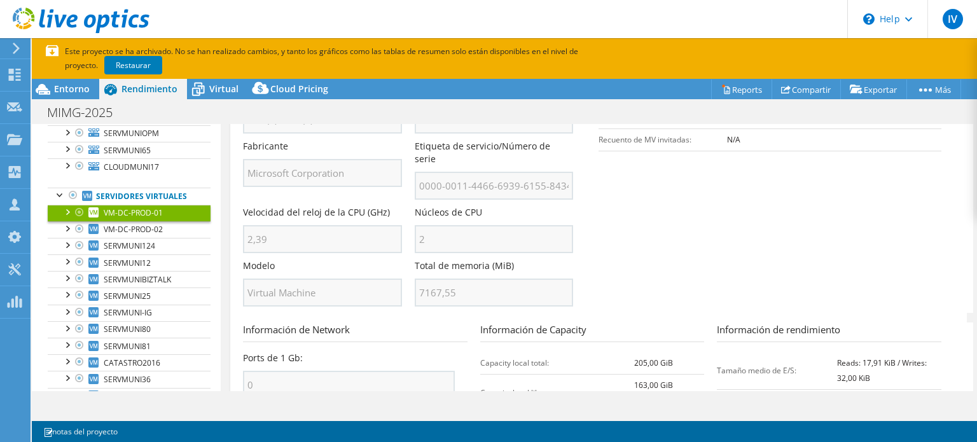
scroll to position [382, 0]
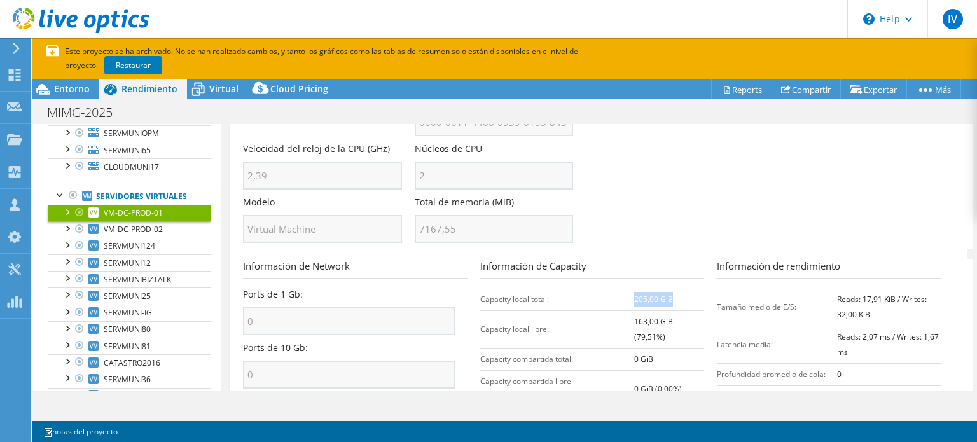
drag, startPoint x: 613, startPoint y: 283, endPoint x: 651, endPoint y: 283, distance: 38.2
click at [651, 288] on td "205,00 GiB" at bounding box center [669, 299] width 70 height 22
drag, startPoint x: 612, startPoint y: 302, endPoint x: 688, endPoint y: 302, distance: 75.7
click at [688, 310] on td "163,00 GiB (79,51%)" at bounding box center [669, 329] width 70 height 38
click at [634, 316] on b "163,00 GiB (79,51%)" at bounding box center [653, 329] width 39 height 26
